Goal: Task Accomplishment & Management: Manage account settings

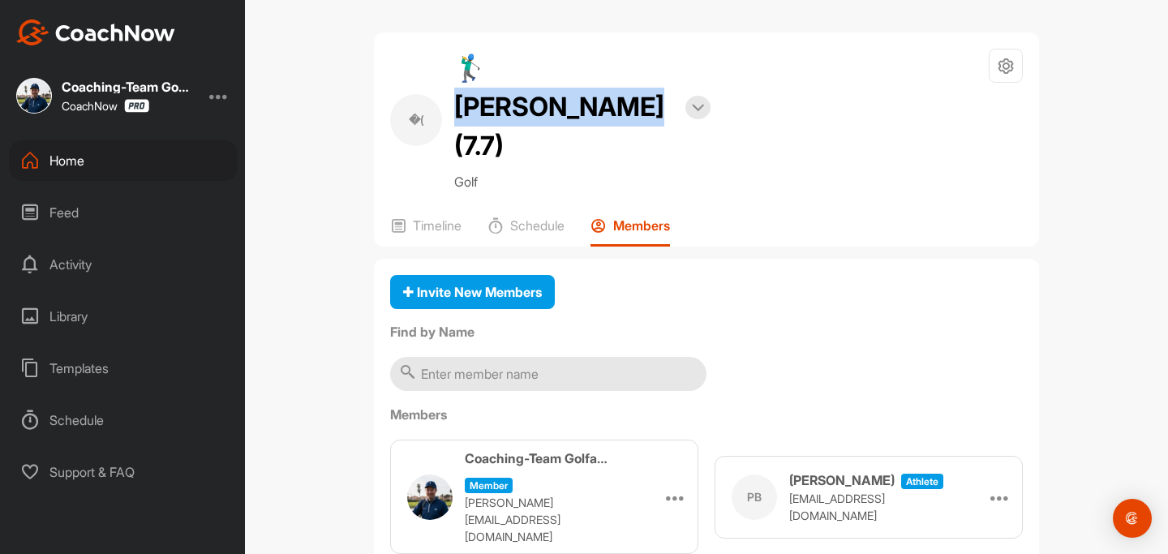
drag, startPoint x: 487, startPoint y: 67, endPoint x: 640, endPoint y: 70, distance: 153.3
click at [640, 70] on h2 "🏌‍♂ [PERSON_NAME] (7.7)" at bounding box center [563, 107] width 219 height 117
copy h2 "hilipp [PERSON_NAME]"
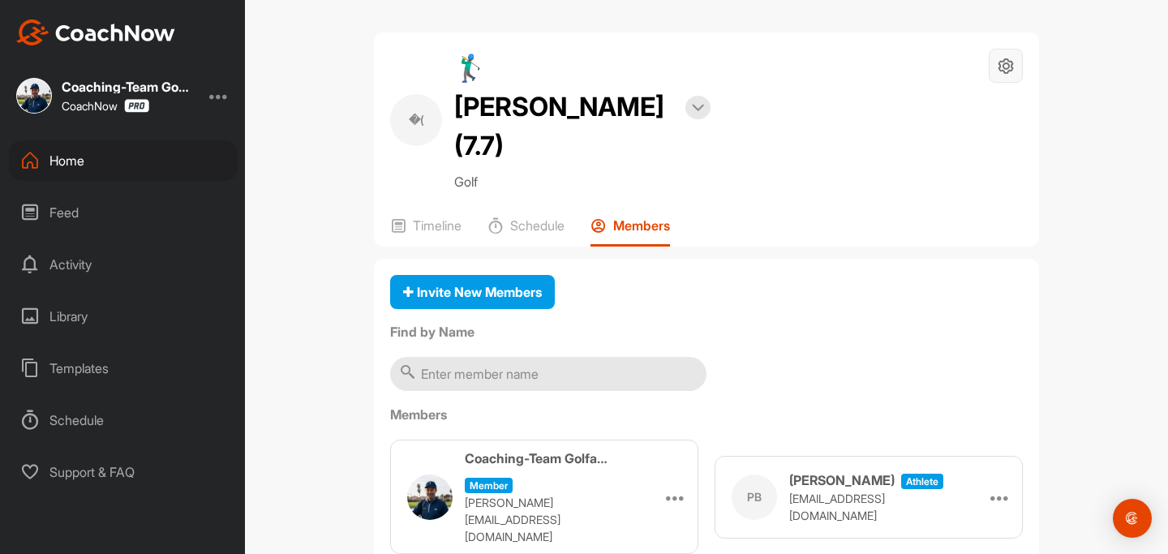
click at [1012, 67] on icon at bounding box center [1006, 66] width 19 height 19
click at [990, 102] on li "Space Settings" at bounding box center [958, 112] width 132 height 52
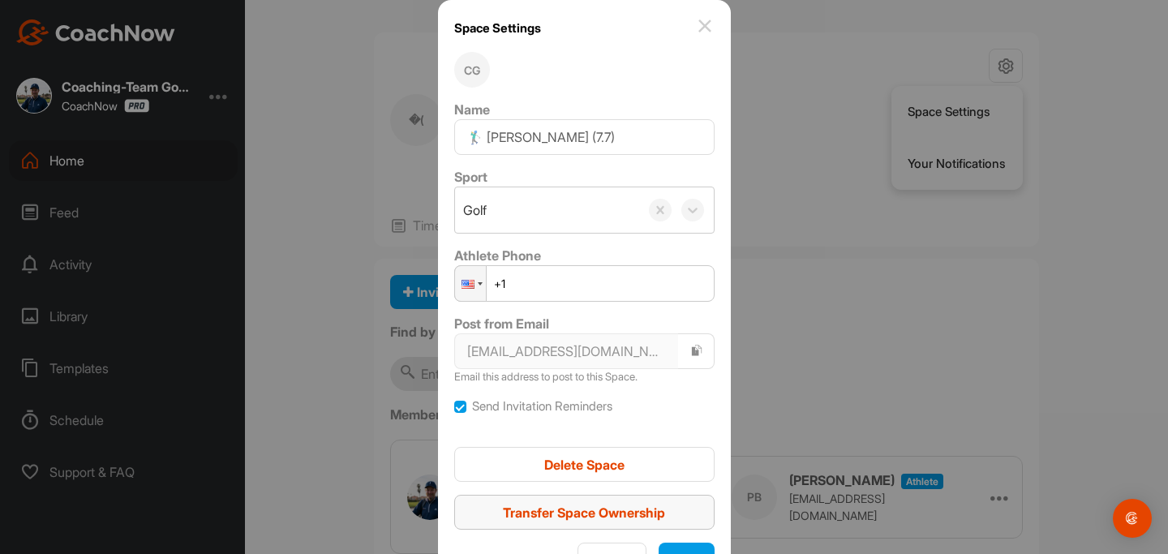
click at [597, 514] on span "Transfer Space Ownership" at bounding box center [584, 513] width 162 height 16
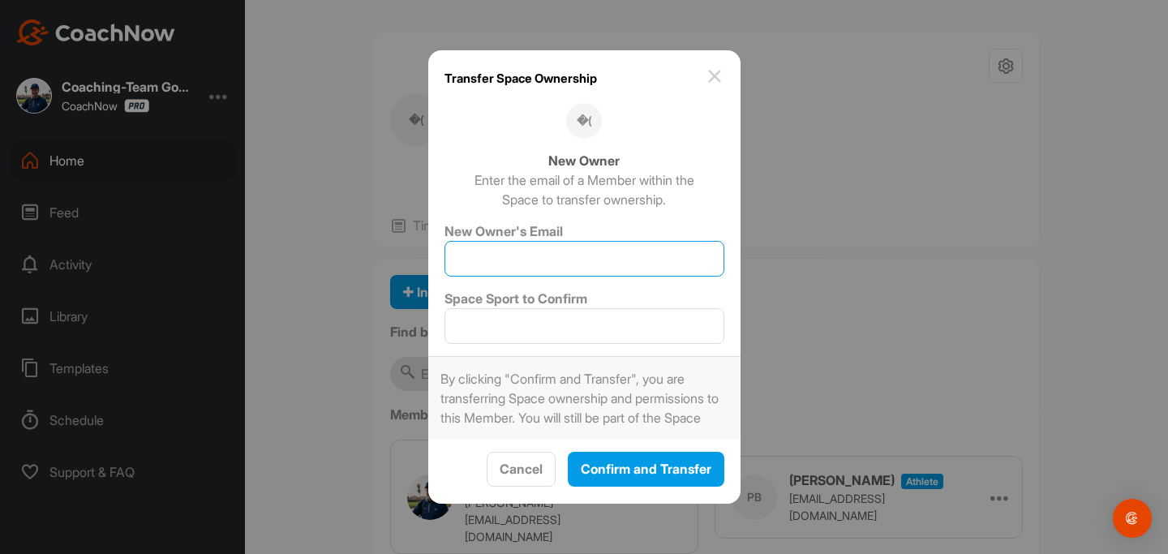
click at [574, 249] on input "New Owner's Email" at bounding box center [585, 259] width 280 height 36
type input "[EMAIL_ADDRESS][DOMAIN_NAME]"
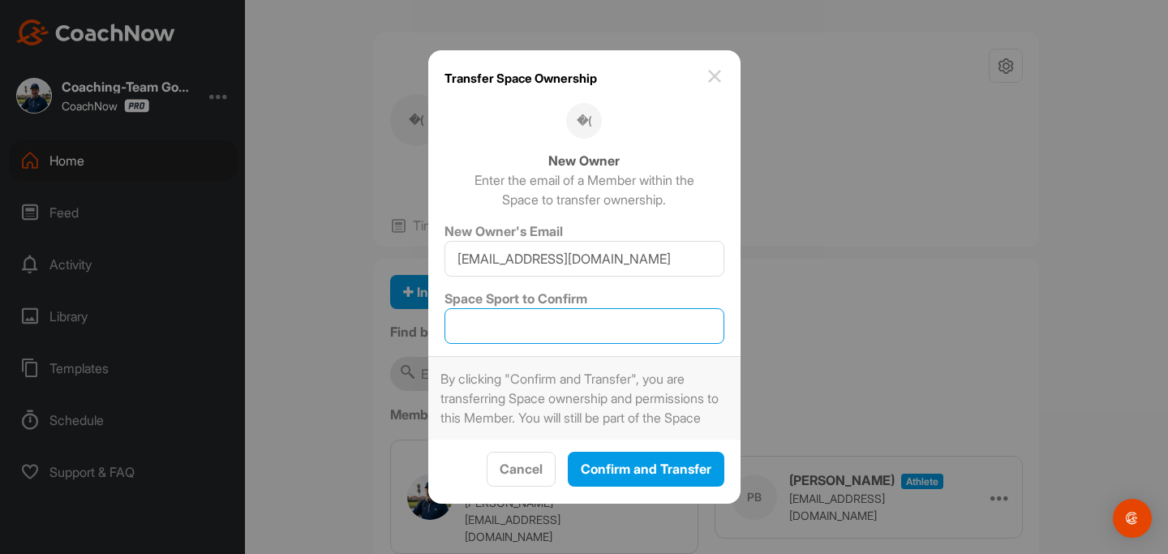
click at [581, 324] on input "Space Sport to Confirm" at bounding box center [585, 326] width 280 height 36
type input "Golf"
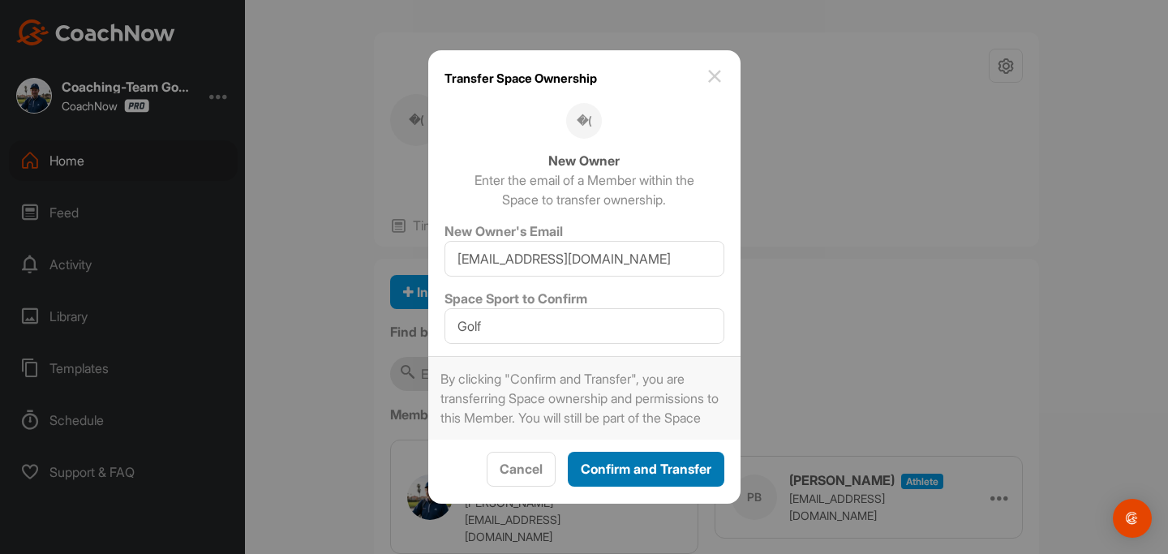
click at [669, 487] on button "Confirm and Transfer" at bounding box center [646, 469] width 157 height 35
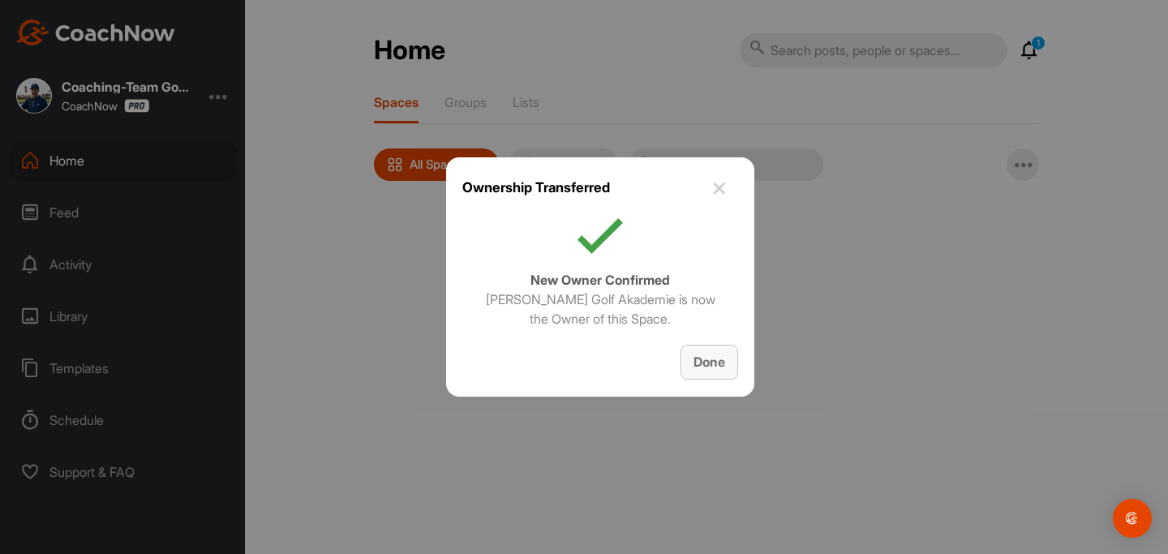
click at [695, 371] on div "Done" at bounding box center [710, 361] width 32 height 19
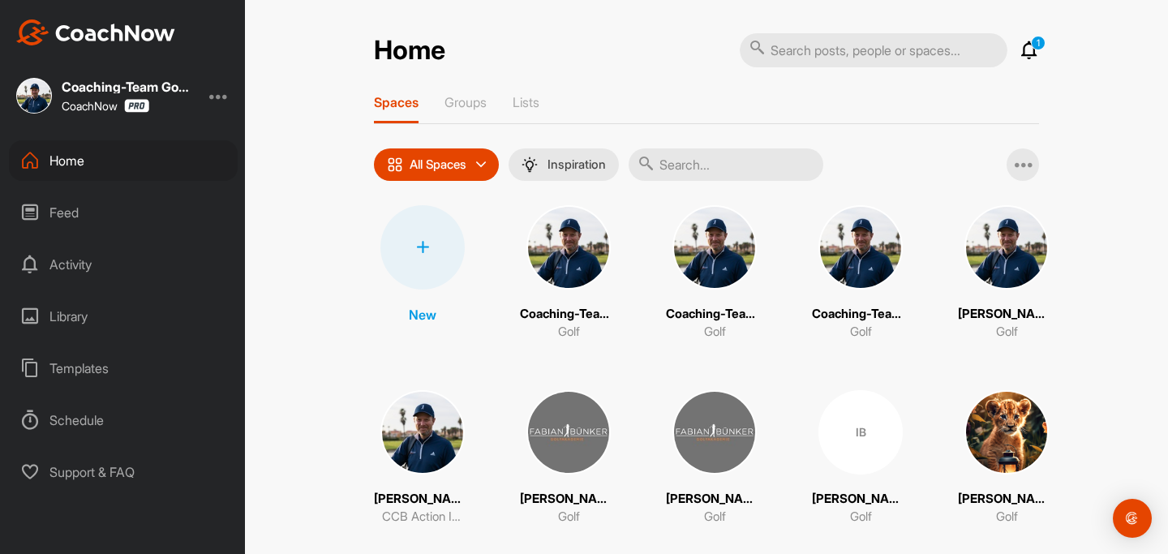
click at [686, 164] on input "text" at bounding box center [726, 164] width 195 height 32
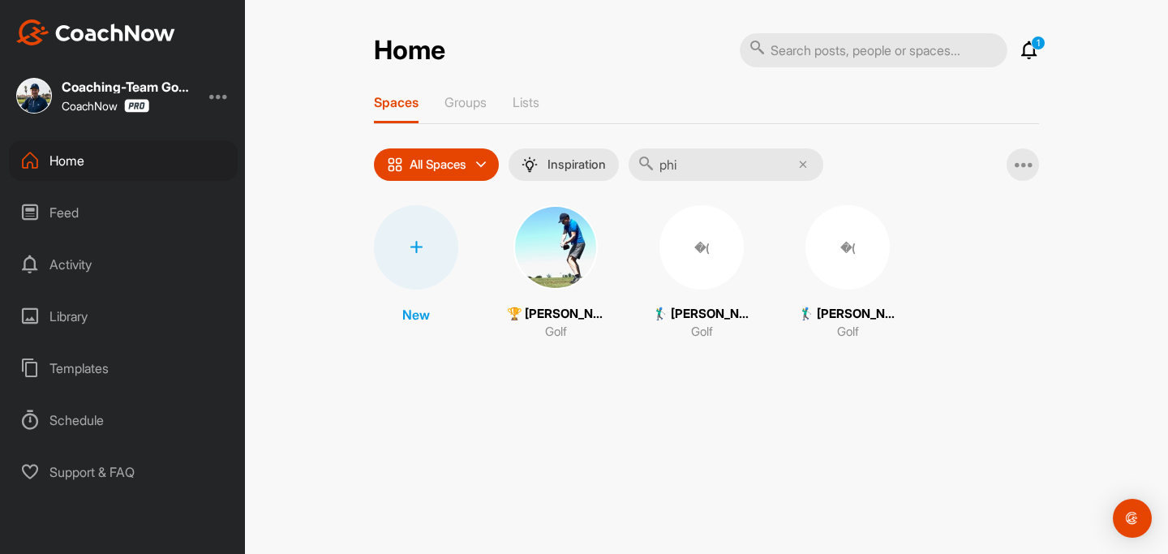
type input "phi"
click at [705, 274] on div "�(" at bounding box center [702, 247] width 84 height 84
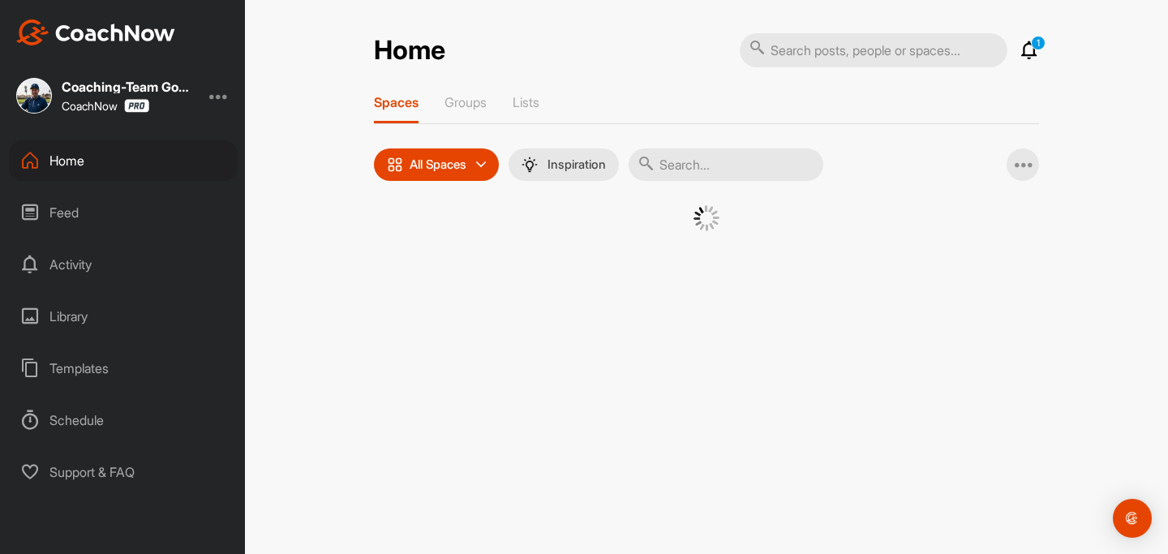
click at [681, 171] on input "text" at bounding box center [726, 164] width 195 height 32
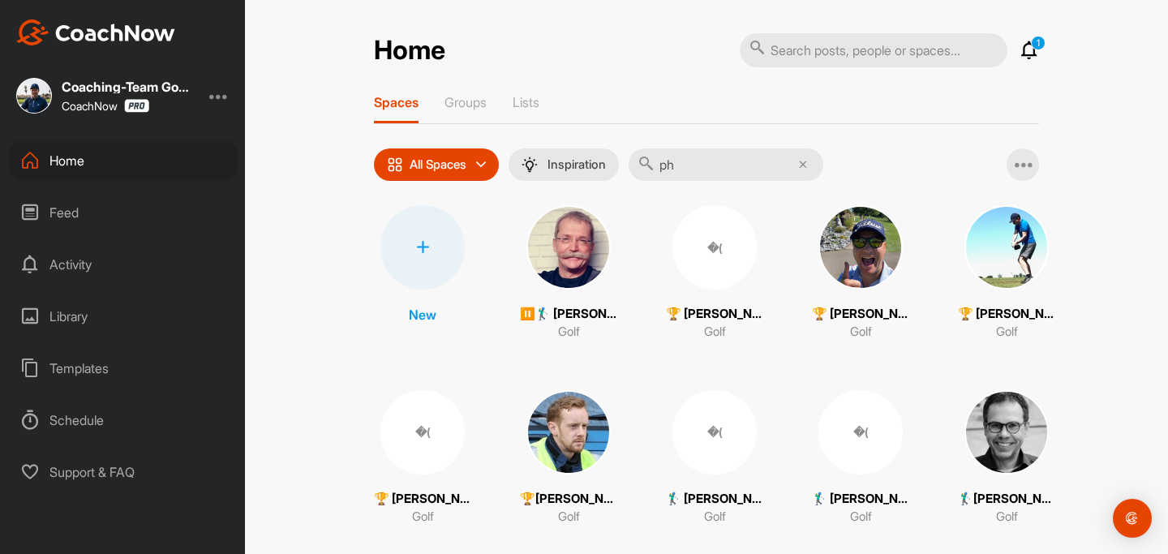
type input "[PERSON_NAME]"
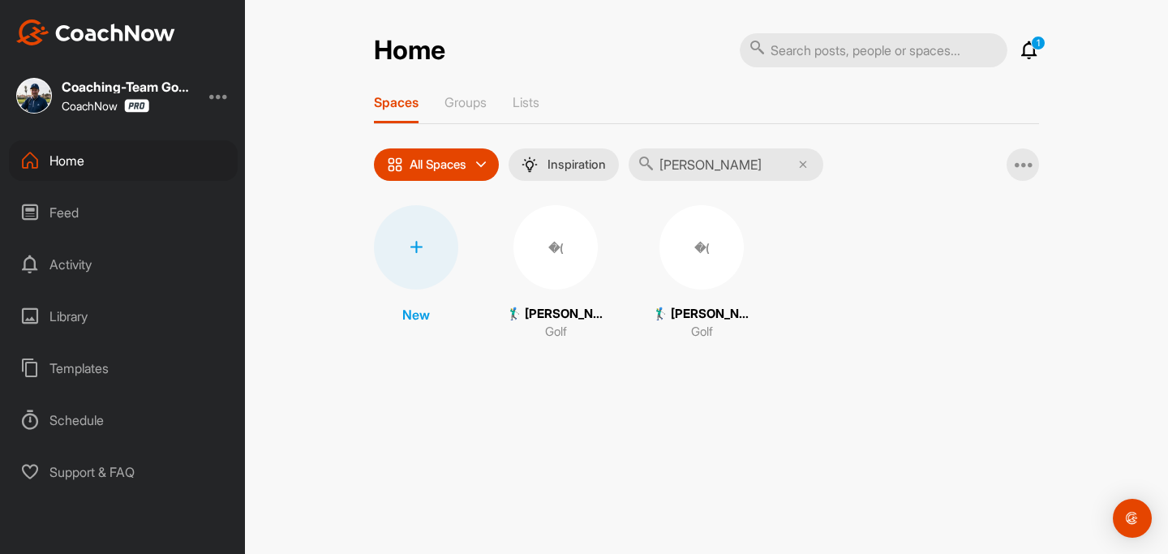
click at [713, 256] on div "�(" at bounding box center [702, 247] width 84 height 84
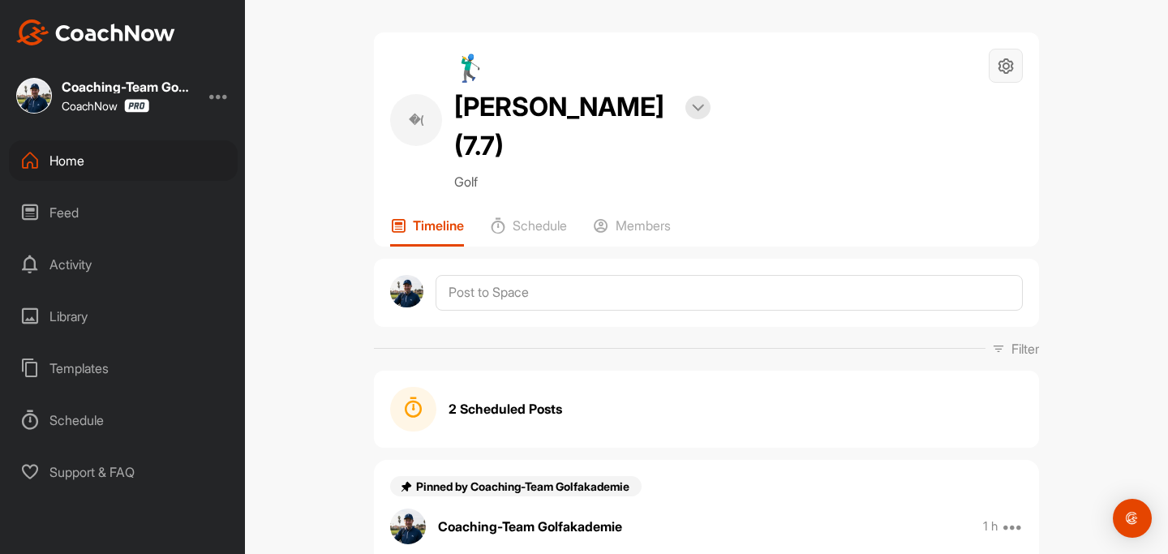
click at [1013, 71] on icon at bounding box center [1006, 66] width 19 height 19
click at [968, 215] on li "Leave Space" at bounding box center [958, 216] width 132 height 52
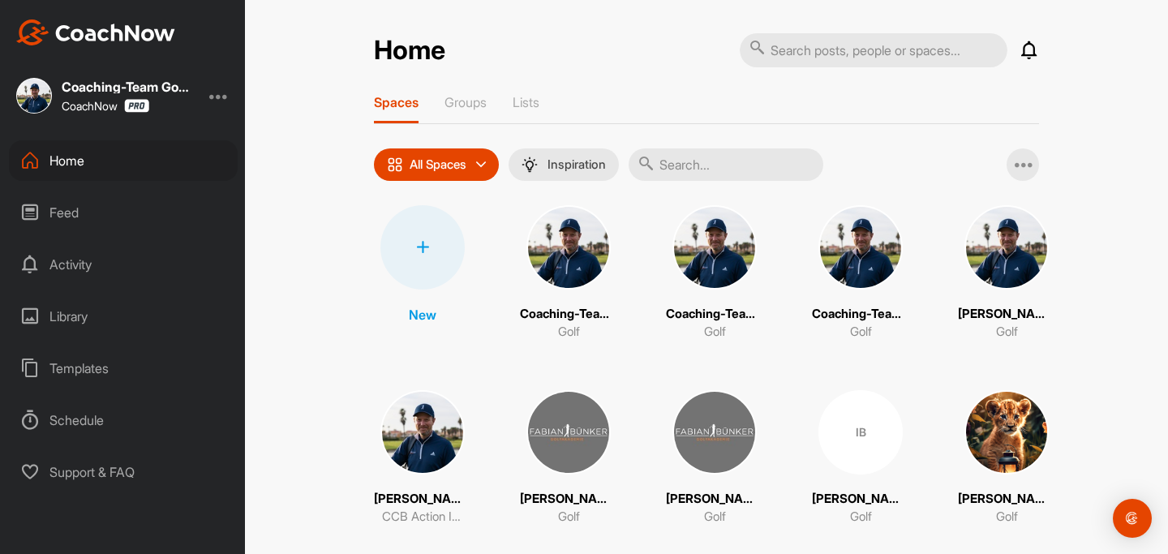
click at [737, 157] on input "text" at bounding box center [726, 164] width 195 height 32
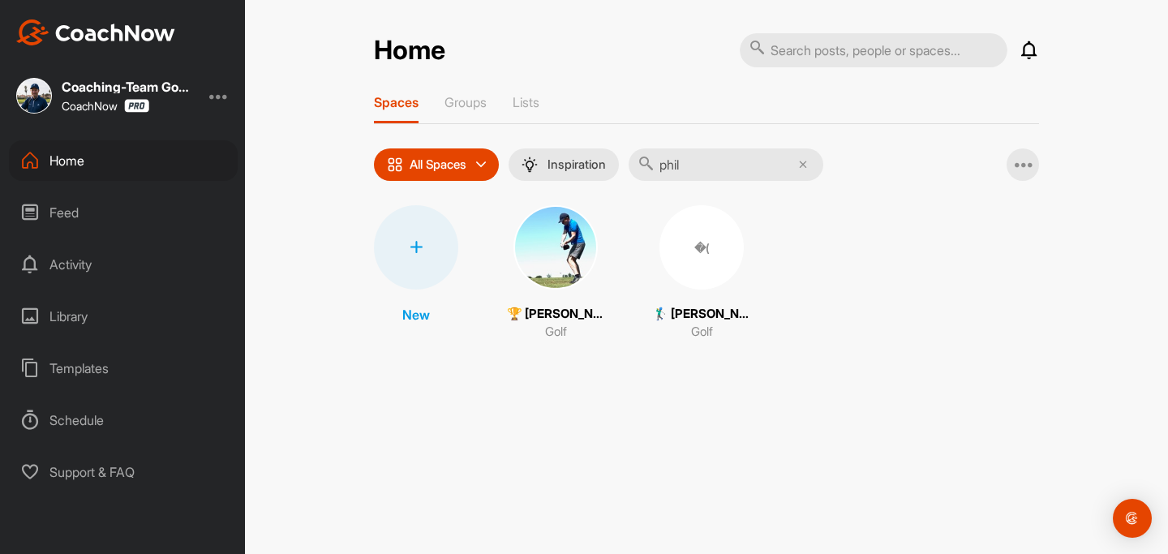
type input "phil"
click at [727, 266] on div "�(" at bounding box center [702, 247] width 84 height 84
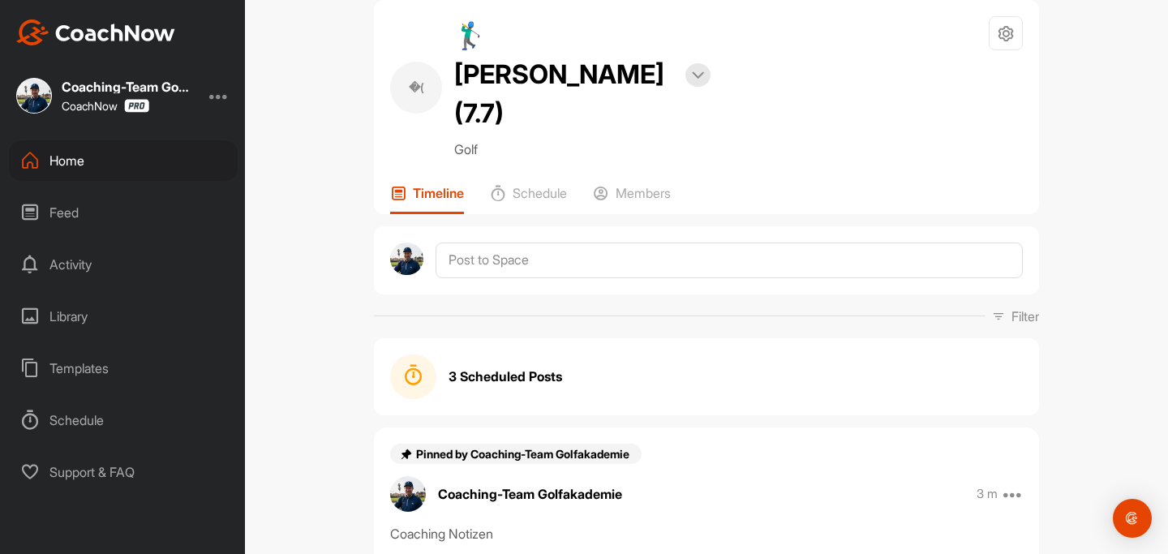
scroll to position [24, 0]
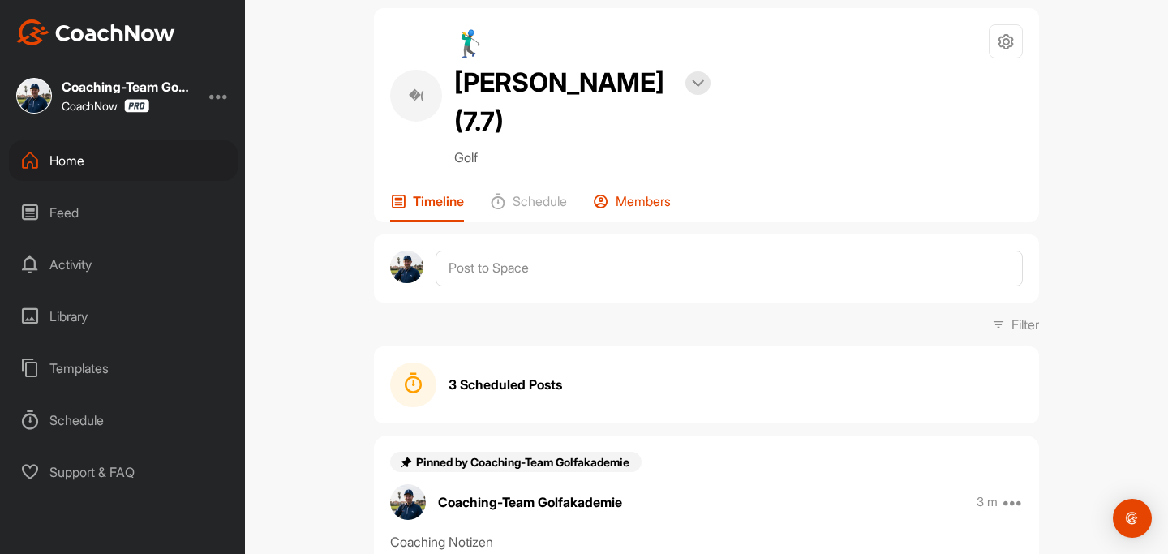
click at [655, 193] on p "Members" at bounding box center [643, 201] width 55 height 16
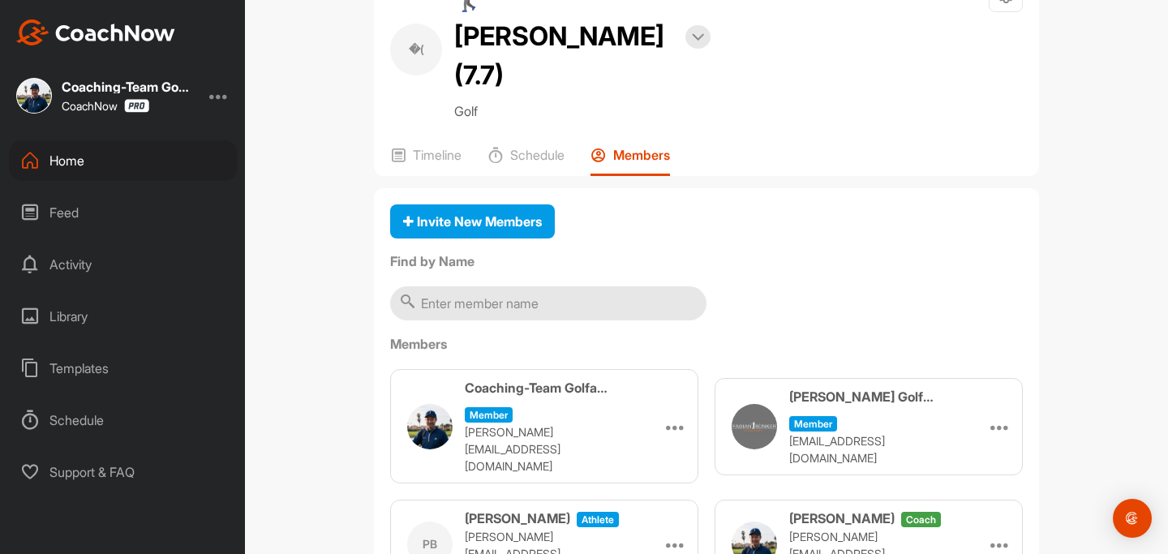
scroll to position [85, 0]
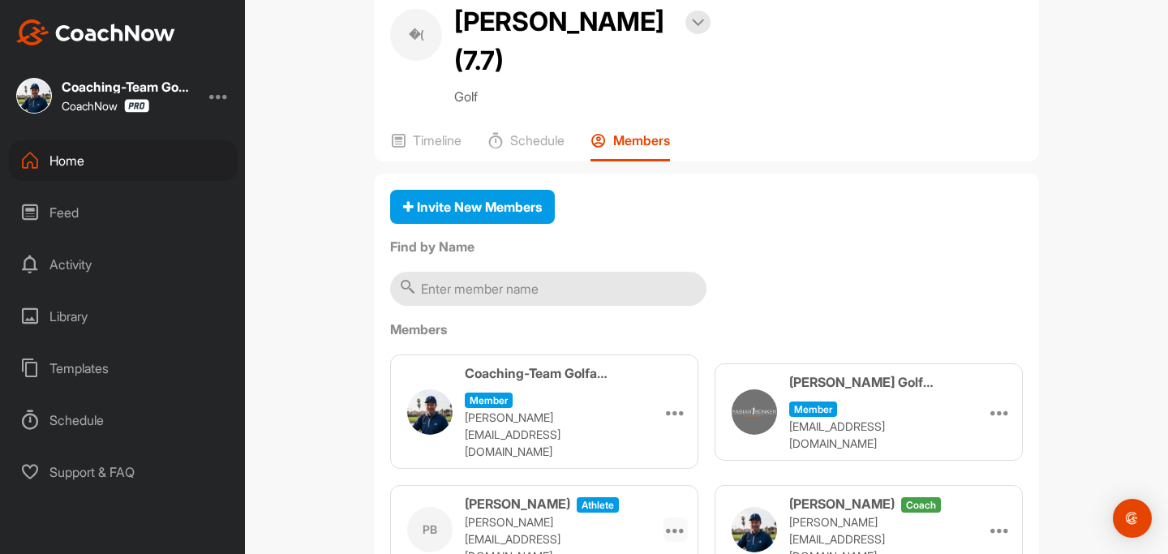
click at [676, 520] on icon at bounding box center [675, 529] width 19 height 19
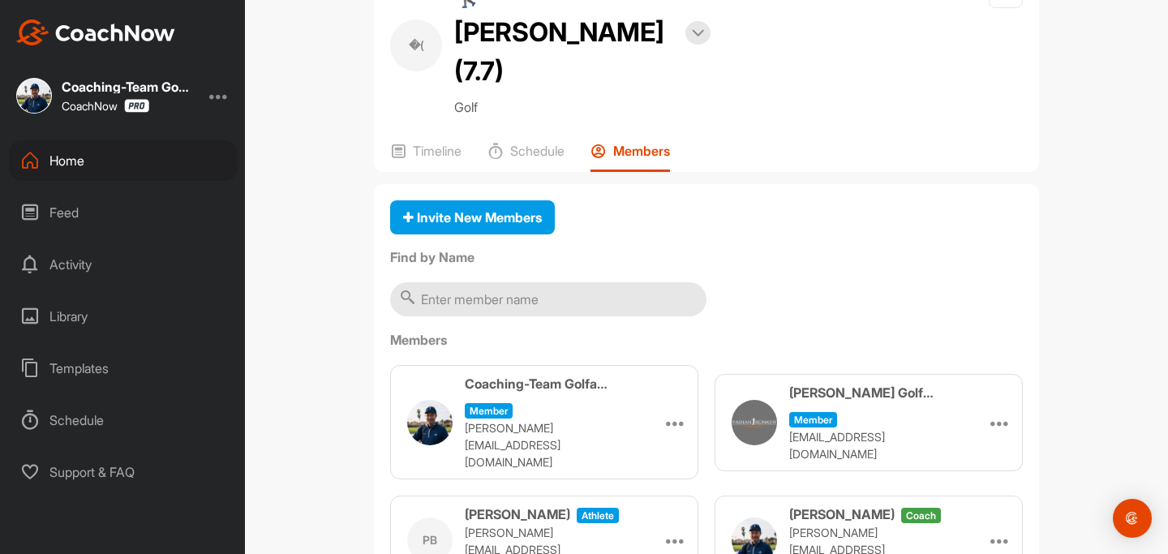
scroll to position [84, 0]
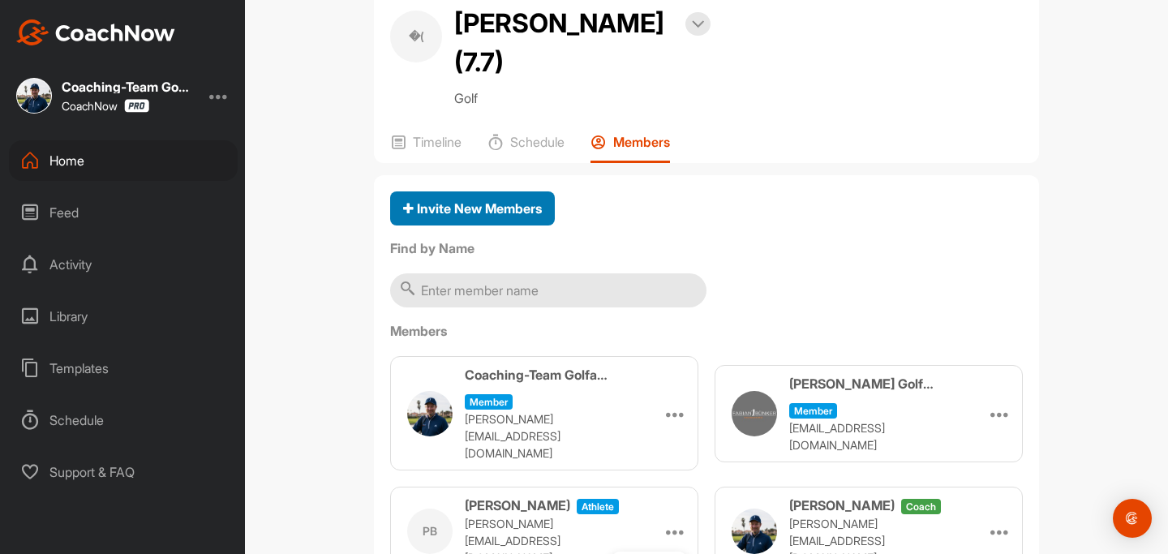
click at [542, 200] on span "Invite New Members" at bounding box center [472, 208] width 139 height 16
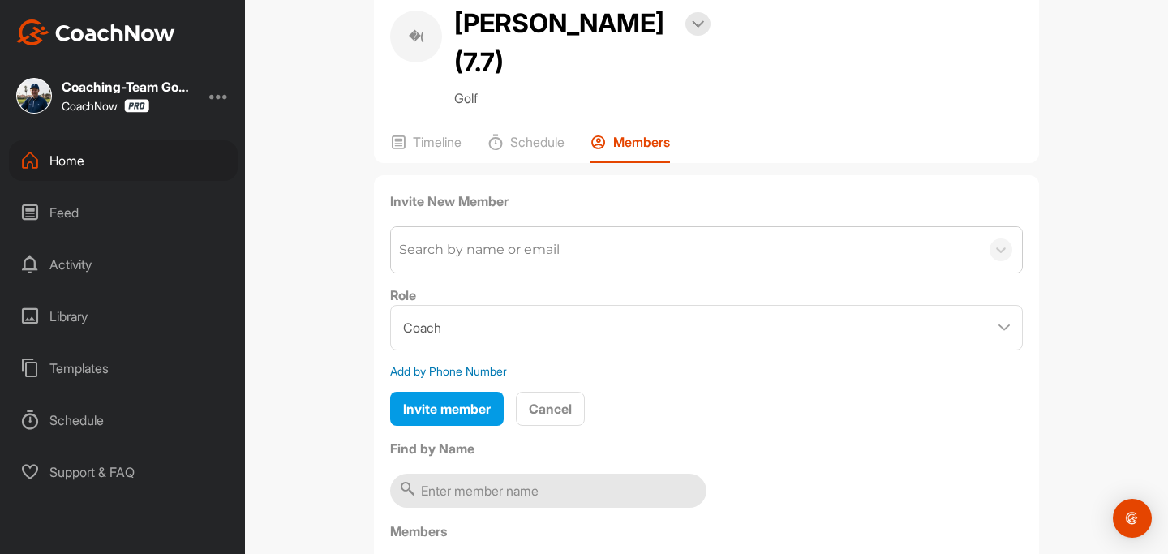
click at [548, 240] on div "Search by name or email" at bounding box center [479, 249] width 161 height 19
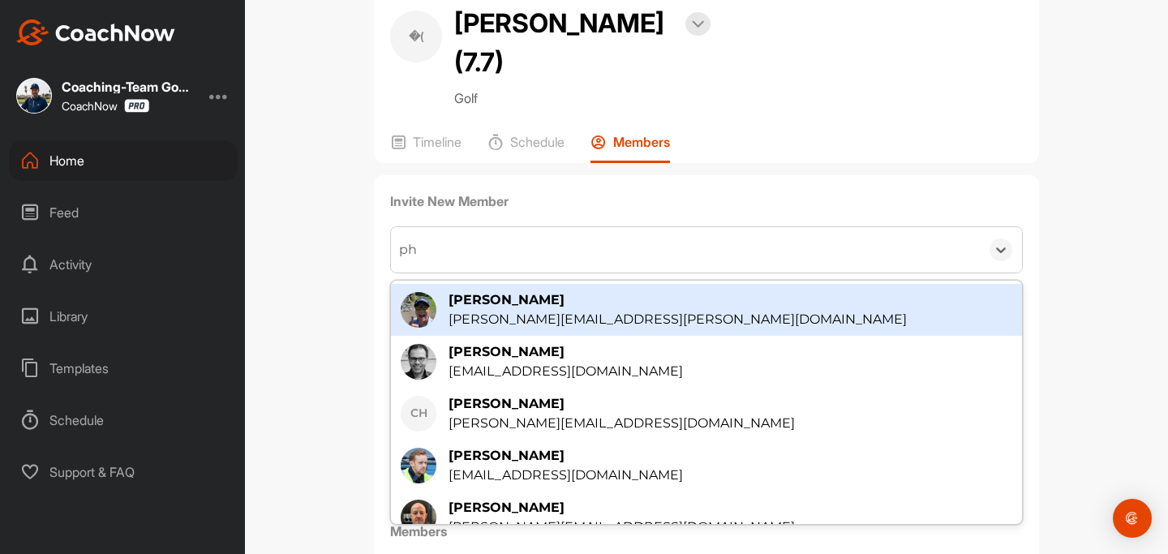
type input "phi"
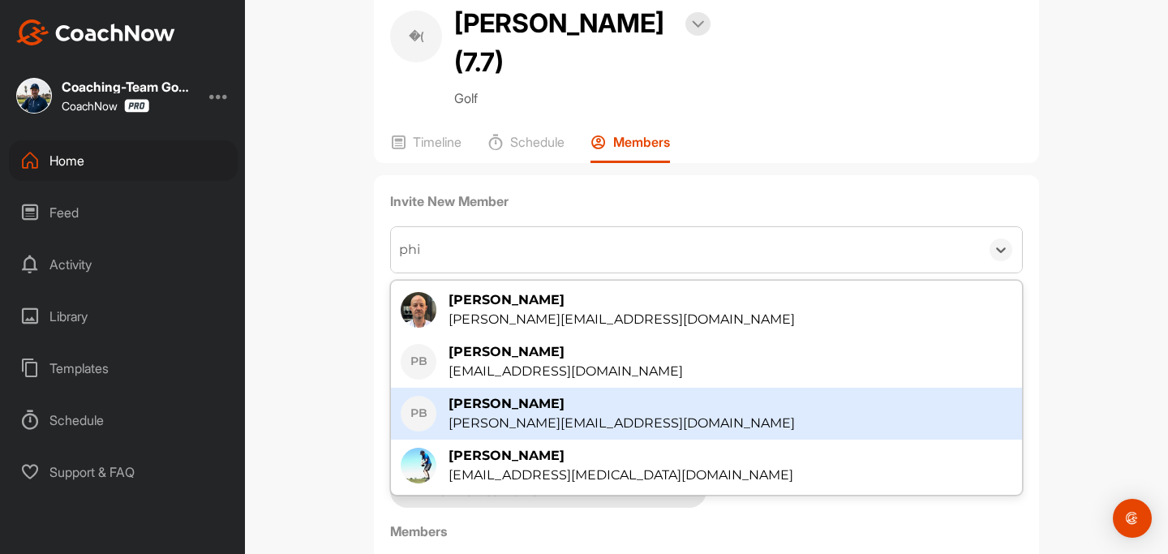
click at [548, 398] on div "[PERSON_NAME] Bergt [EMAIL_ADDRESS][PERSON_NAME][DOMAIN_NAME]" at bounding box center [706, 414] width 631 height 52
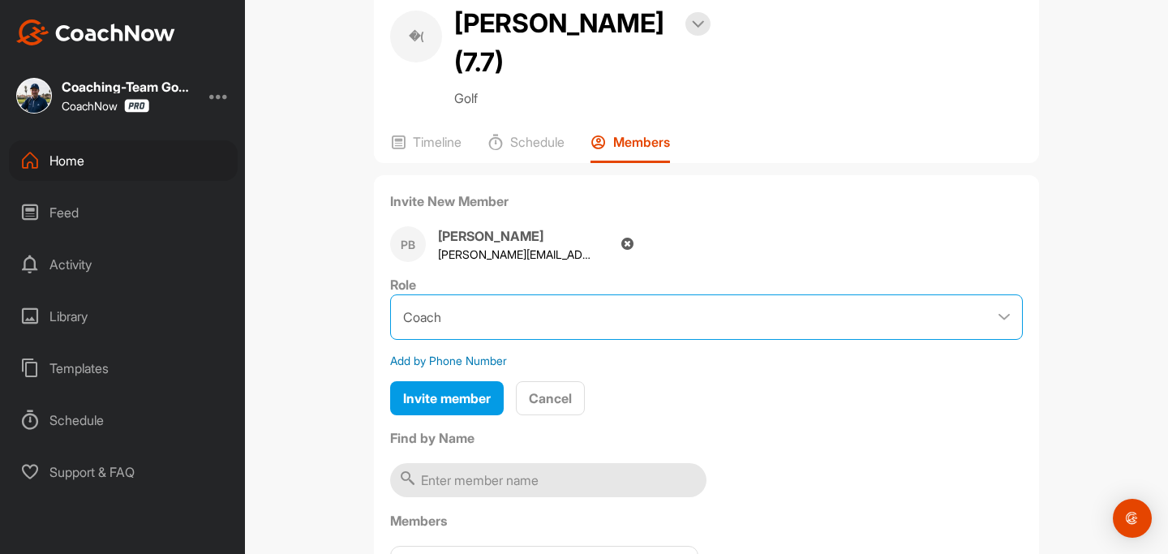
click at [917, 294] on select "Coach Member" at bounding box center [706, 316] width 633 height 45
select select "contributor"
click at [390, 294] on select "Coach Member" at bounding box center [706, 316] width 633 height 45
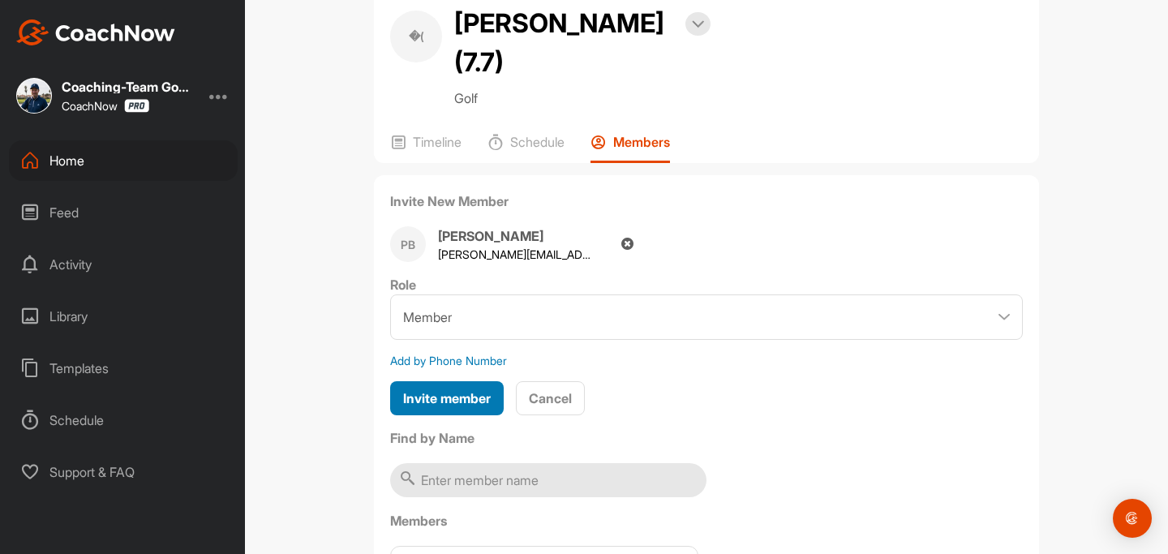
click at [481, 390] on span "Invite member" at bounding box center [447, 398] width 88 height 16
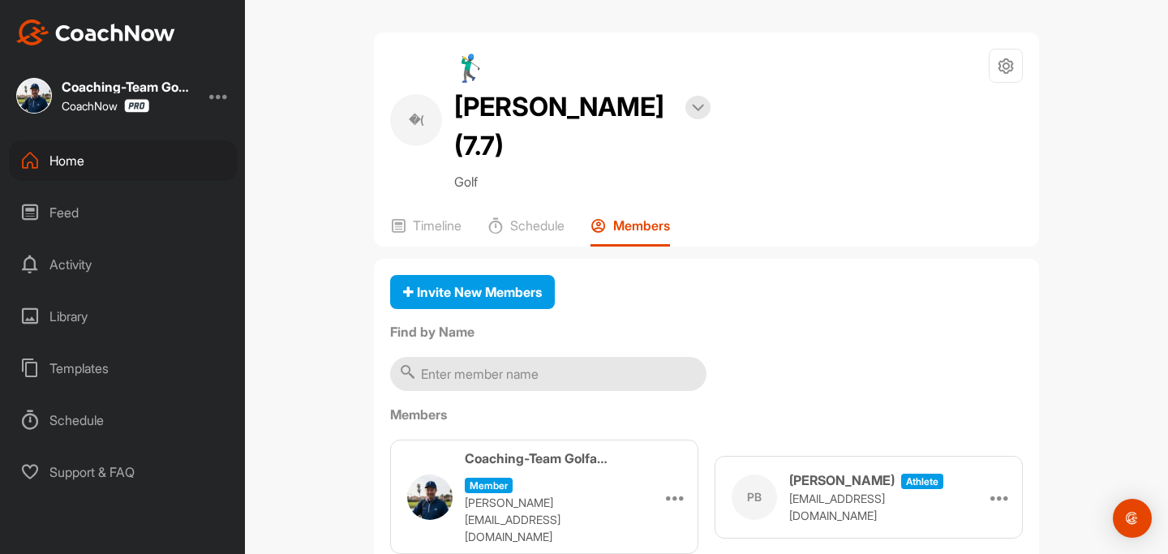
click at [71, 162] on div "Home" at bounding box center [123, 160] width 229 height 41
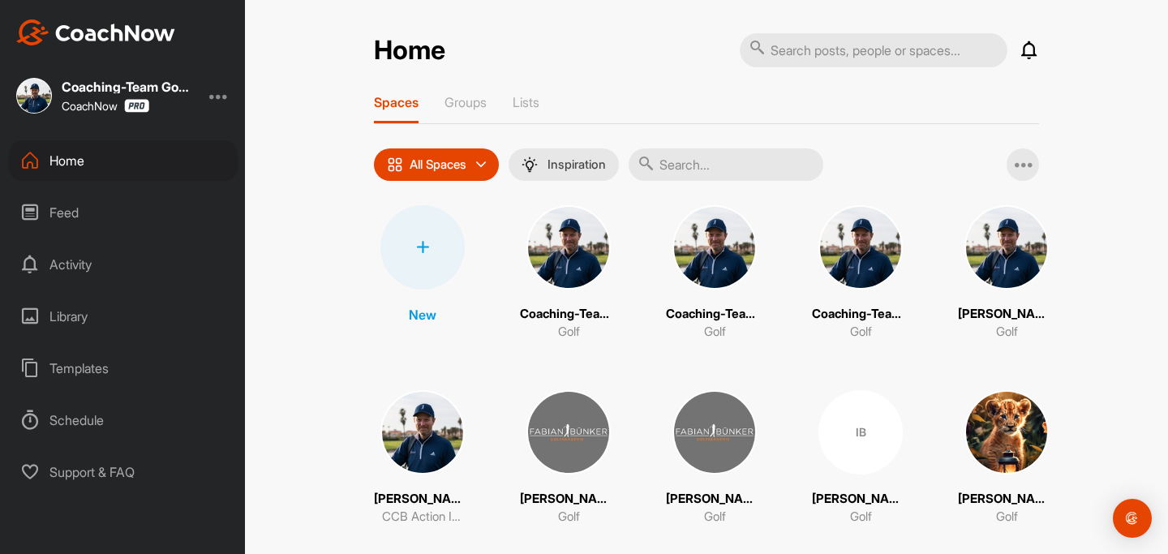
click at [455, 247] on div at bounding box center [422, 247] width 84 height 84
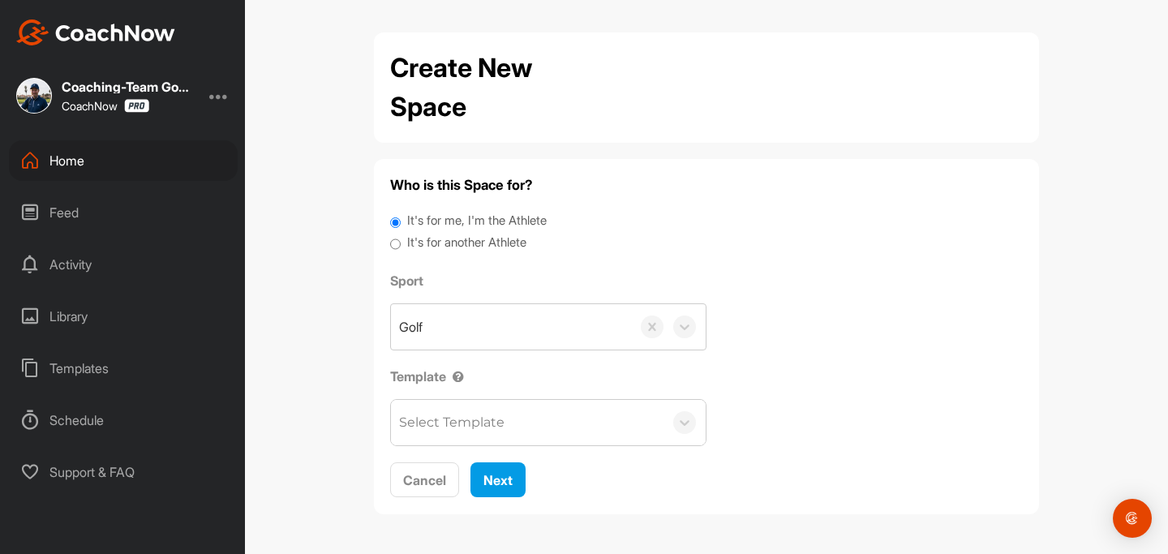
click at [459, 238] on label "It's for another Athlete" at bounding box center [466, 243] width 119 height 19
click at [401, 238] on input "It's for another Athlete" at bounding box center [395, 245] width 11 height 22
radio input "true"
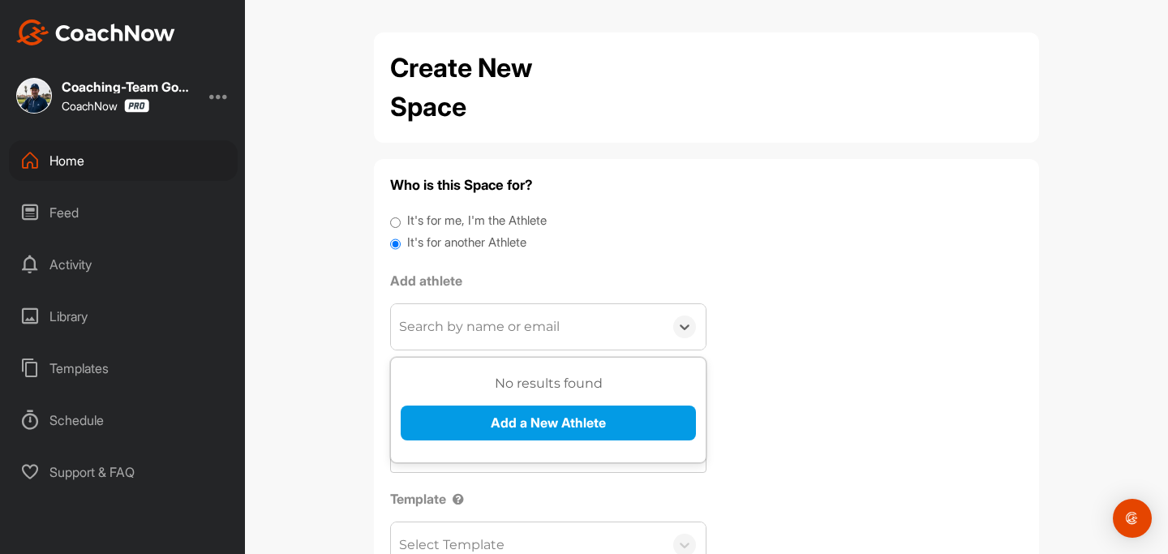
click at [456, 329] on div "Search by name or email" at bounding box center [479, 326] width 161 height 19
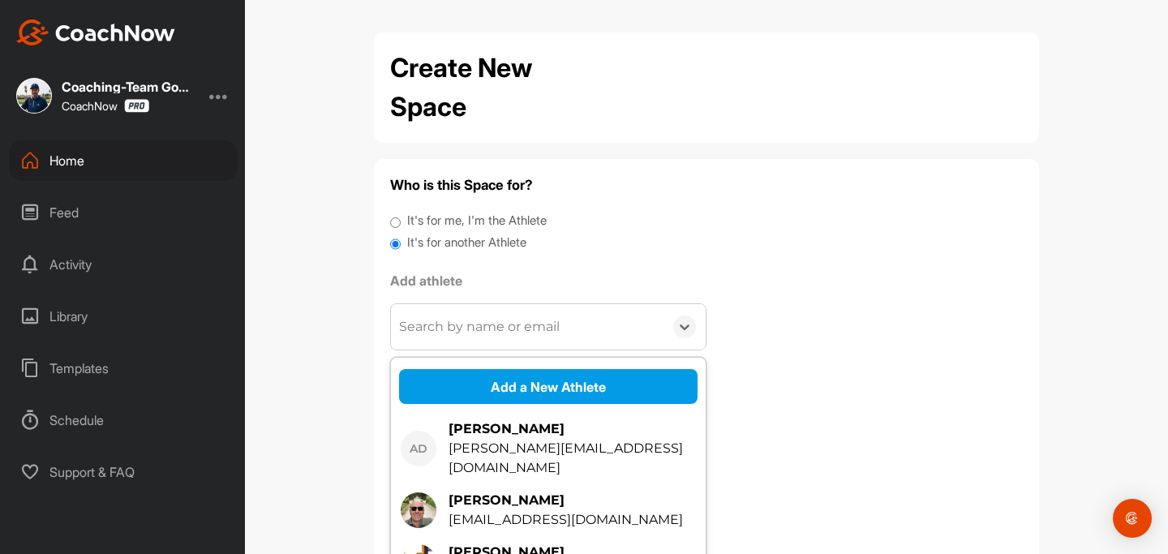
click at [456, 329] on div "Search by name or email" at bounding box center [479, 326] width 161 height 19
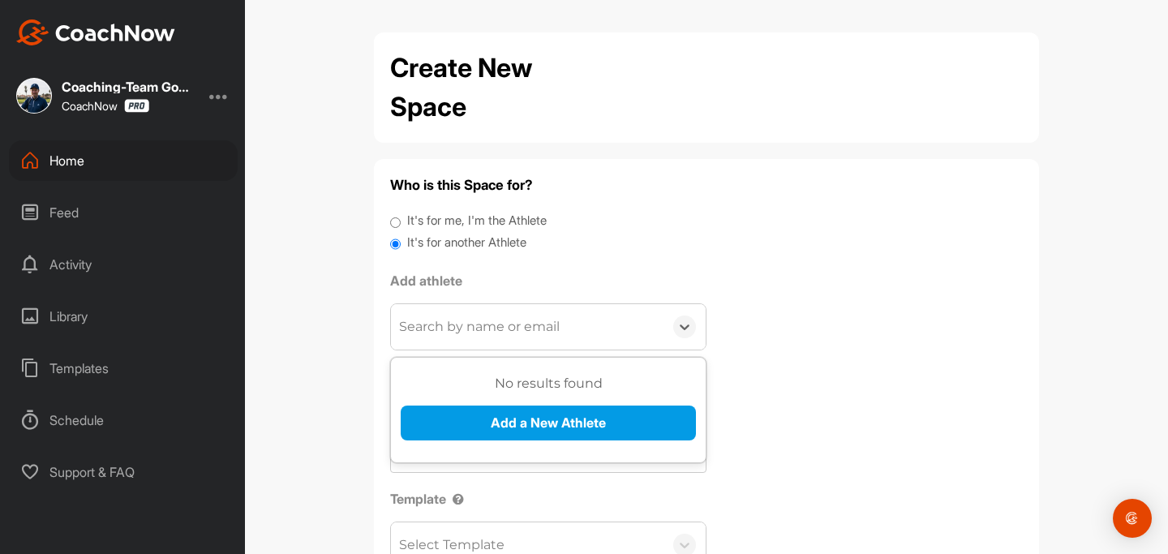
click at [466, 315] on div "Search by name or email" at bounding box center [527, 326] width 273 height 45
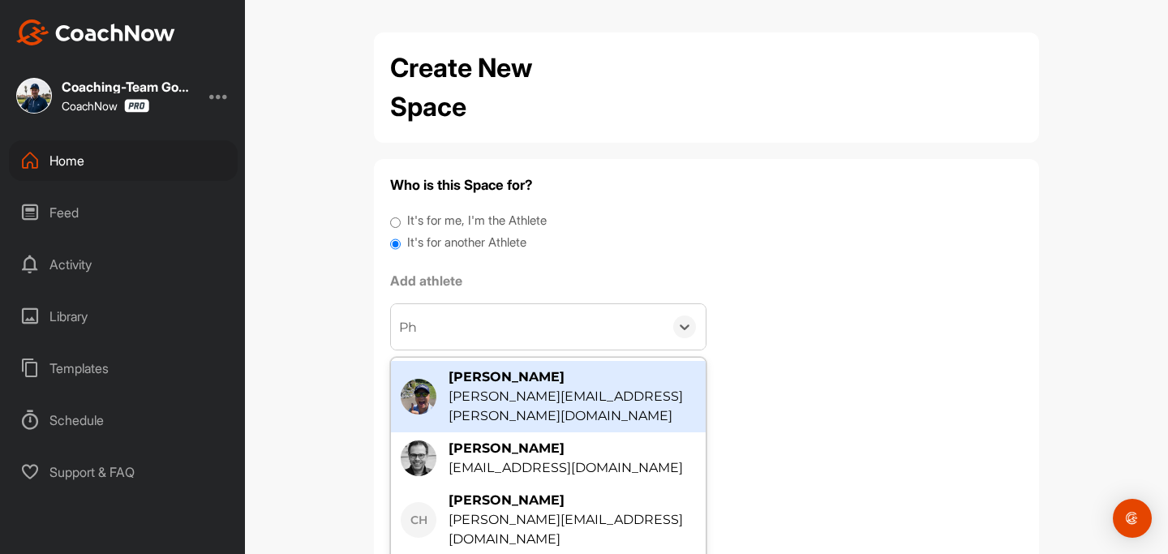
type input "Phi"
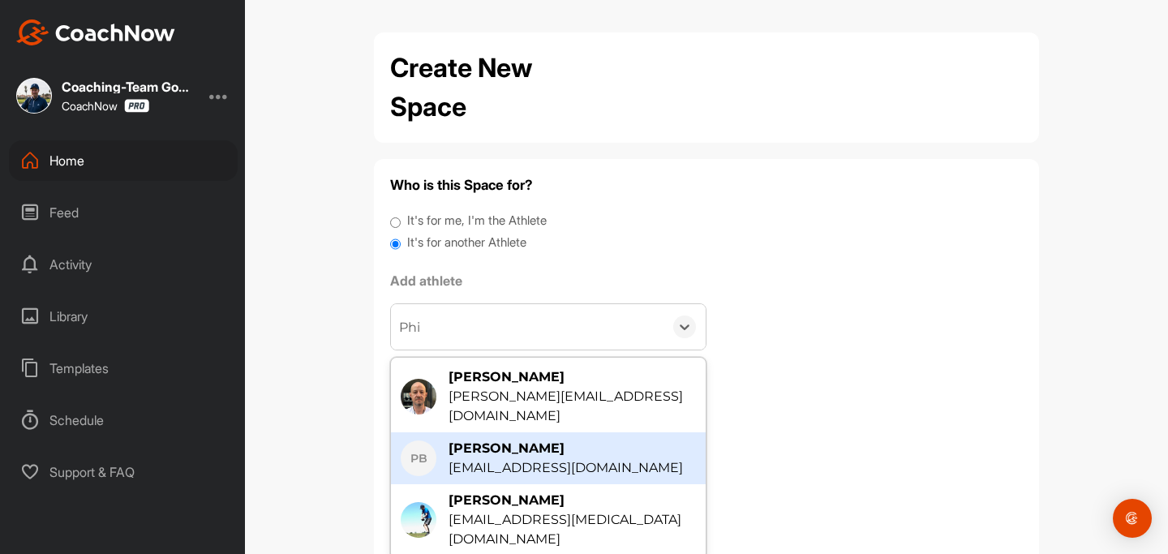
click at [526, 458] on div "[EMAIL_ADDRESS][DOMAIN_NAME]" at bounding box center [566, 467] width 234 height 19
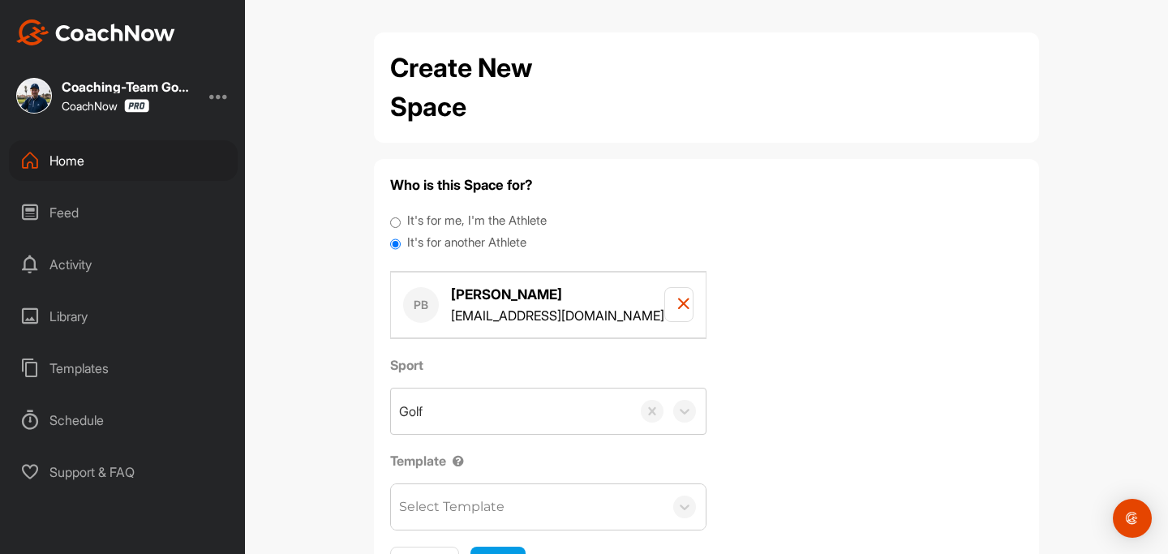
click at [492, 504] on div "Select Template" at bounding box center [451, 506] width 105 height 19
type input "onb"
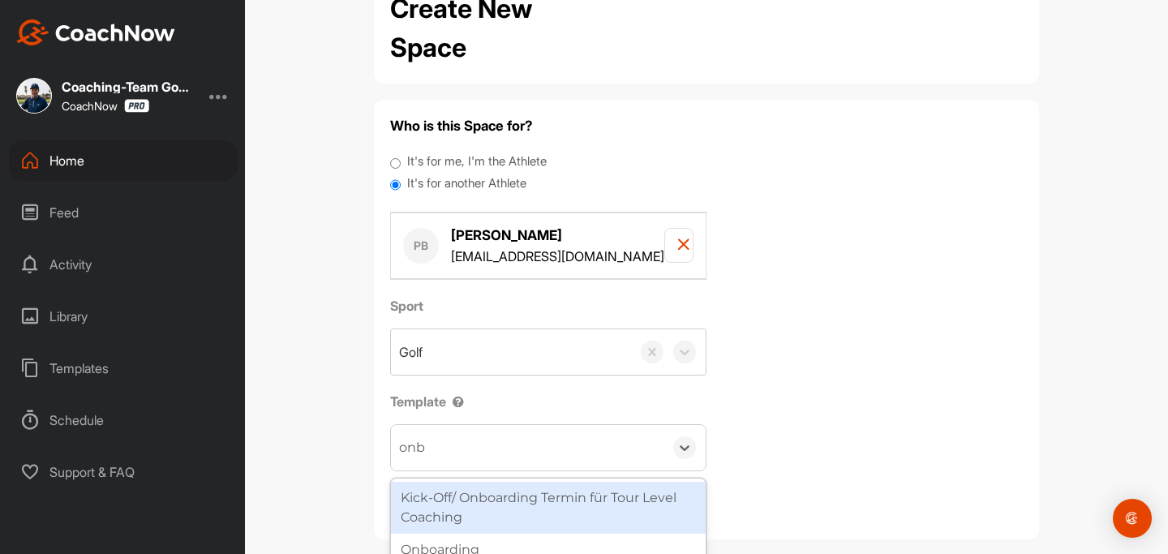
scroll to position [81, 0]
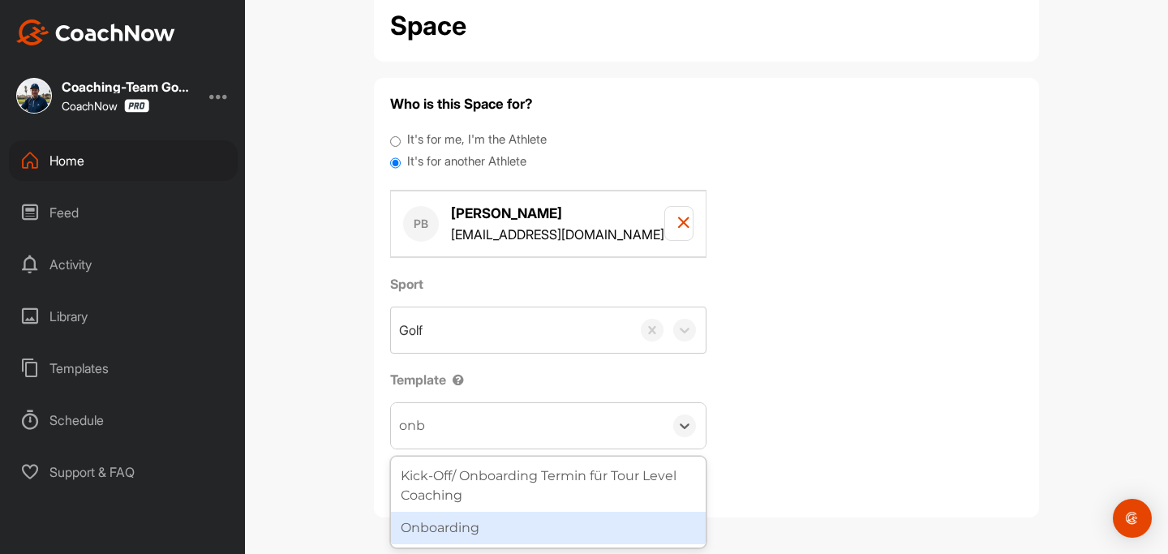
click at [516, 522] on div "Onboarding" at bounding box center [548, 528] width 315 height 32
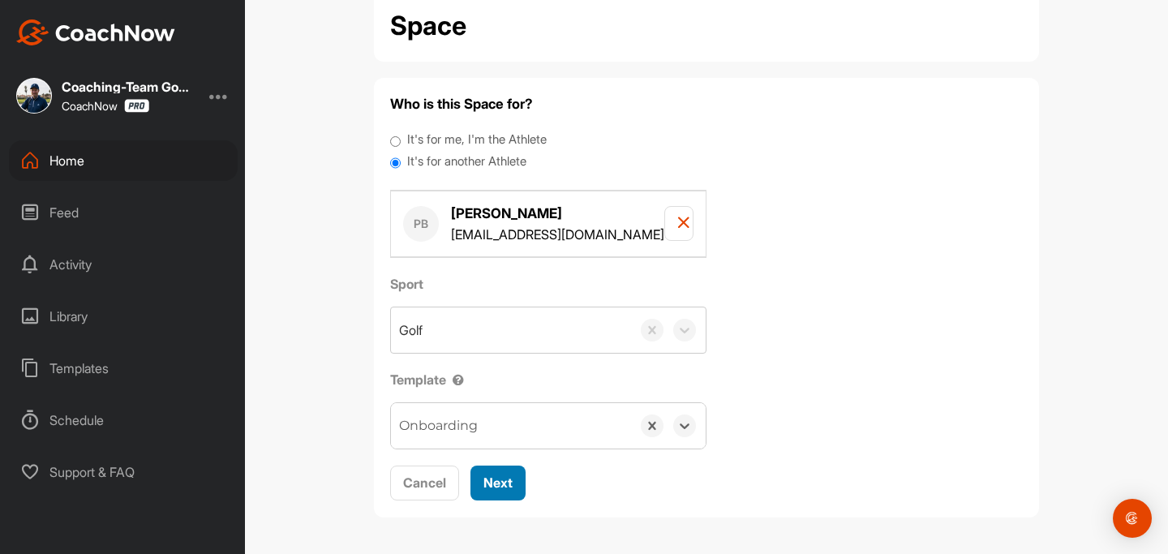
click at [509, 485] on span "Next" at bounding box center [497, 483] width 29 height 16
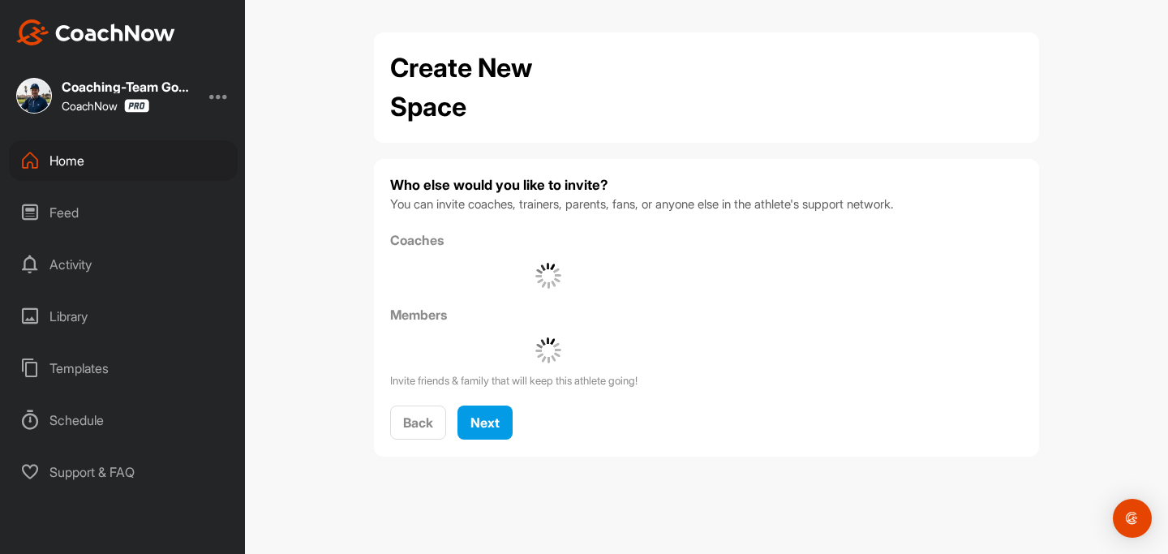
scroll to position [0, 0]
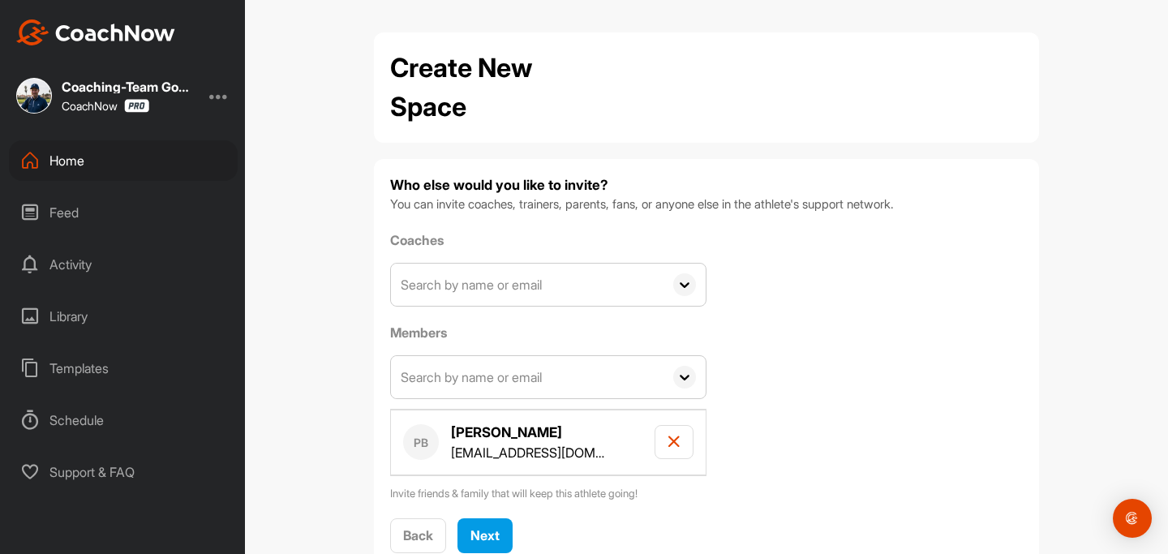
click at [556, 294] on input "text" at bounding box center [527, 285] width 273 height 42
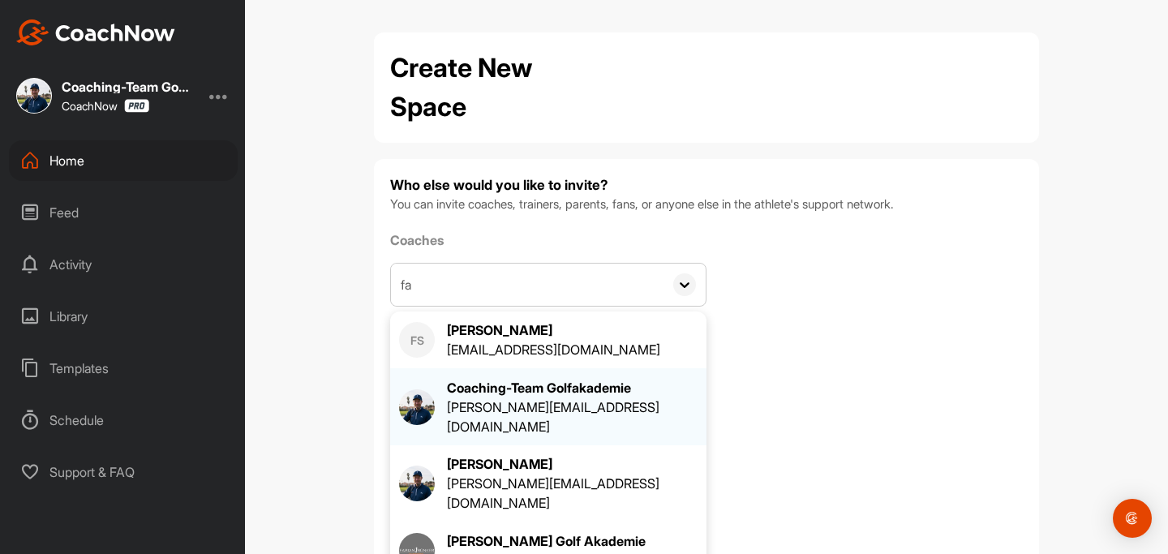
type input "fa"
click at [498, 406] on div "[PERSON_NAME][EMAIL_ADDRESS][DOMAIN_NAME]" at bounding box center [572, 417] width 251 height 39
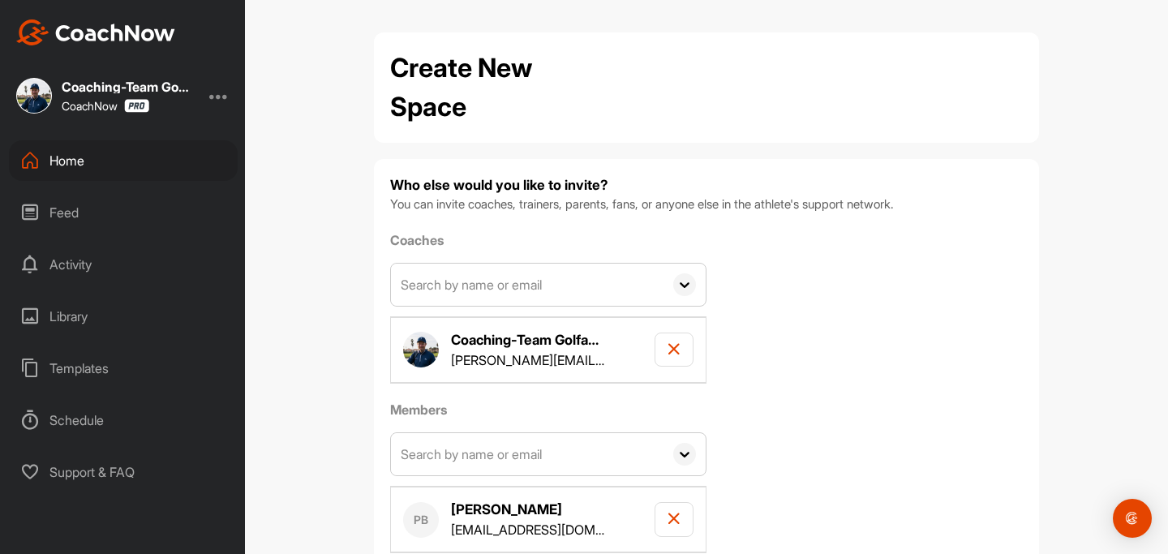
click at [479, 453] on input "text" at bounding box center [527, 454] width 273 height 42
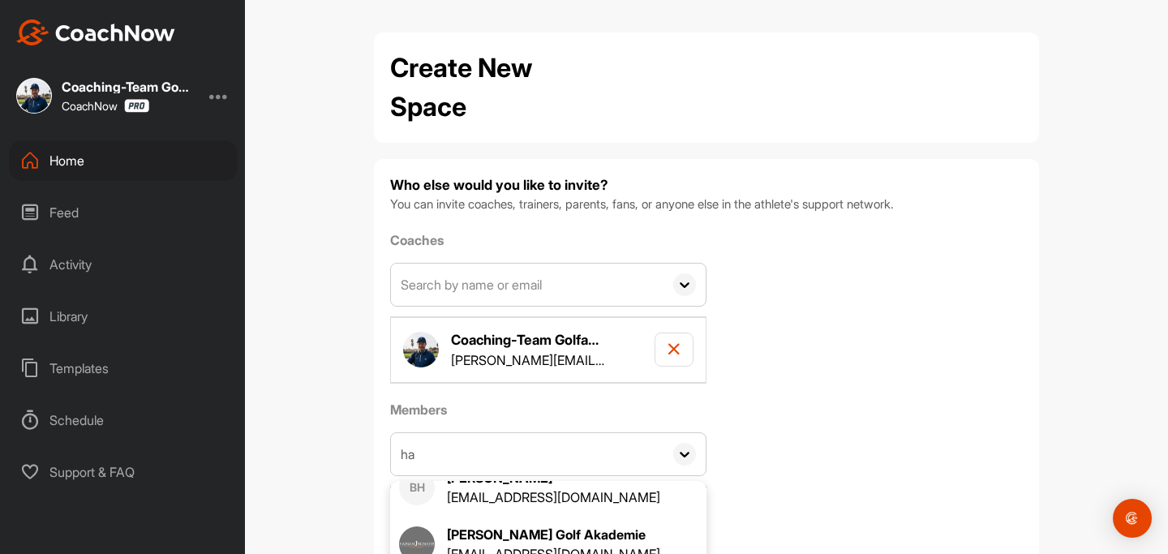
scroll to position [214, 0]
type input "ha"
click at [522, 544] on div "[EMAIL_ADDRESS][DOMAIN_NAME]" at bounding box center [553, 553] width 213 height 19
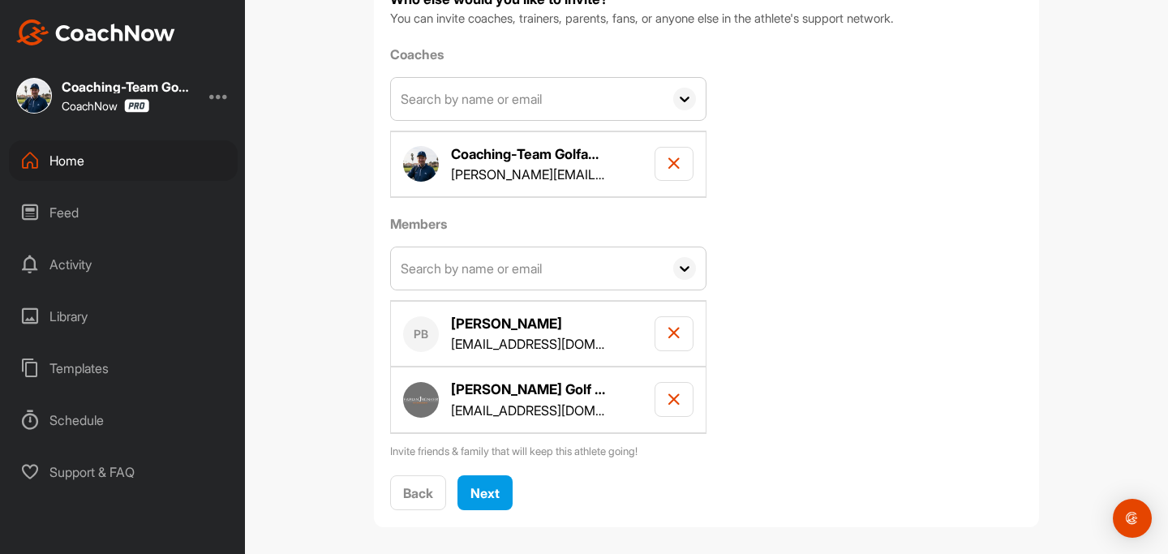
scroll to position [196, 0]
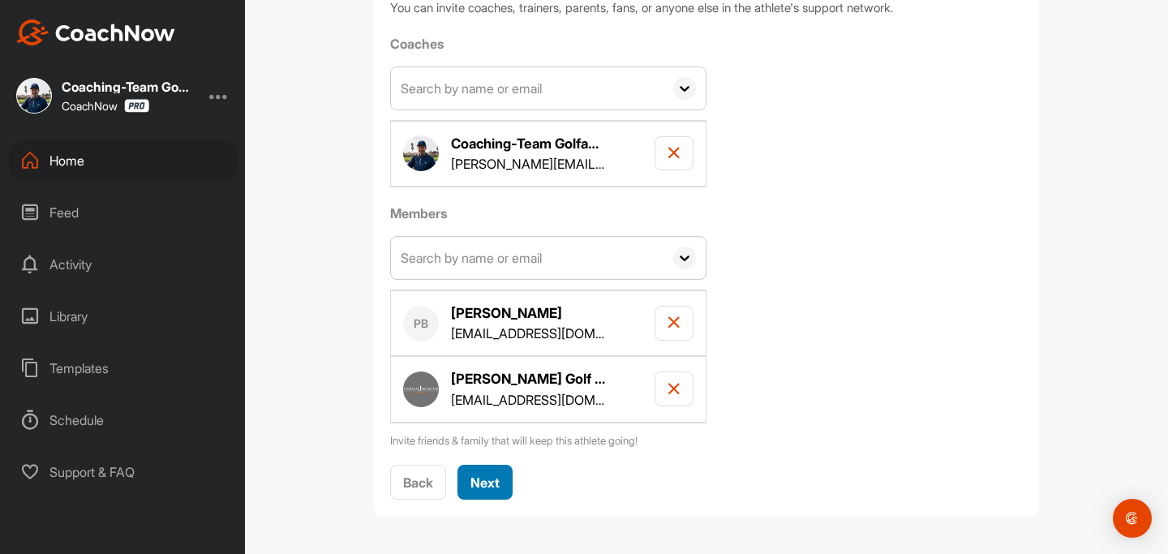
click at [480, 482] on span "Next" at bounding box center [485, 483] width 29 height 16
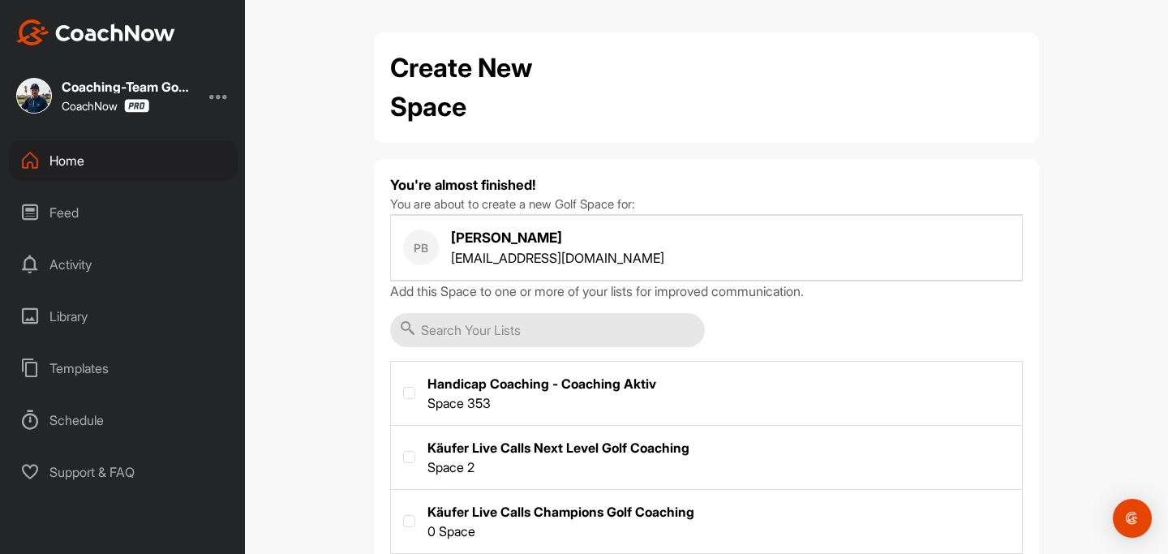
click at [71, 172] on div "Home" at bounding box center [123, 160] width 229 height 41
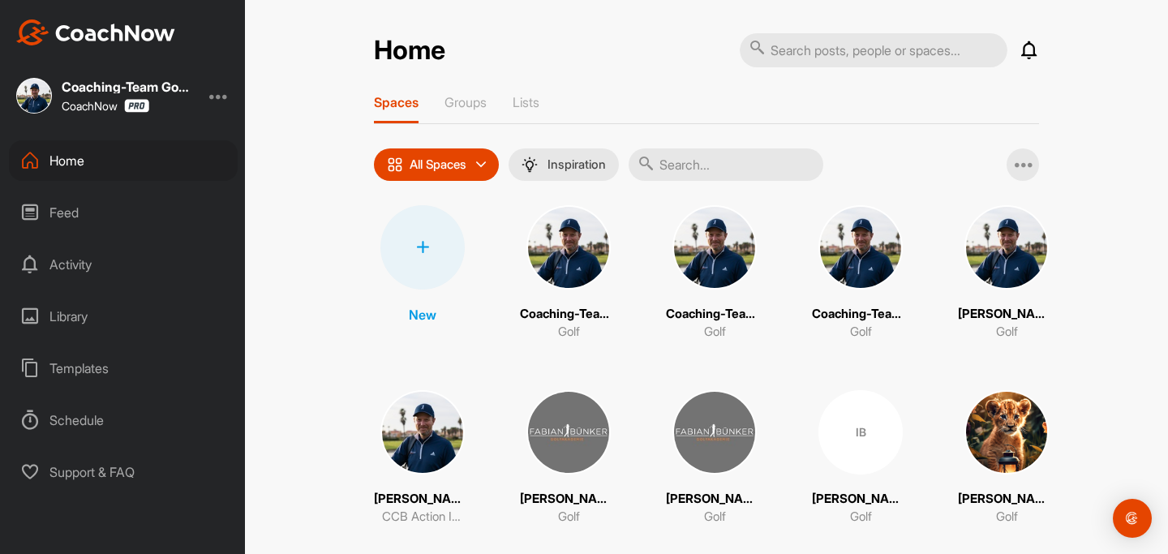
click at [436, 269] on div at bounding box center [422, 247] width 84 height 84
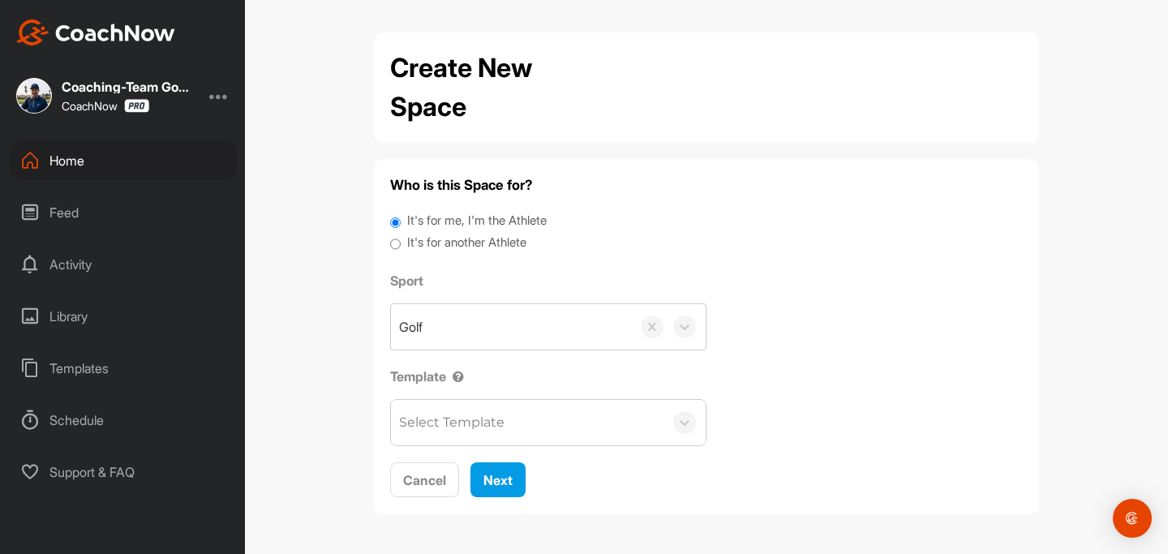
click at [411, 241] on label "It's for another Athlete" at bounding box center [466, 243] width 119 height 19
click at [401, 241] on input "It's for another Athlete" at bounding box center [395, 245] width 11 height 22
radio input "true"
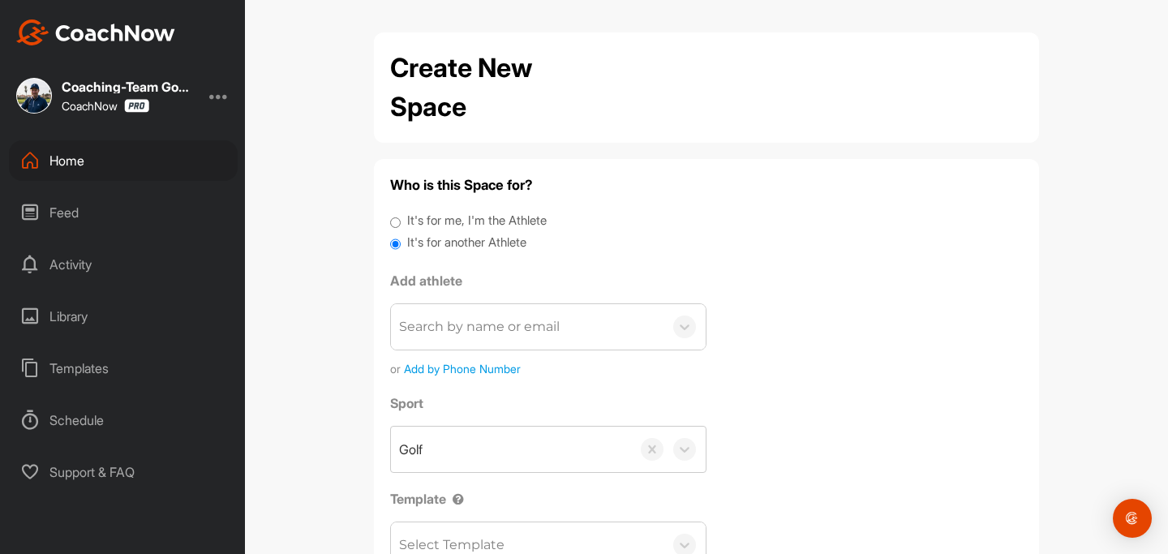
click at [466, 338] on div "Search by name or email" at bounding box center [527, 326] width 273 height 45
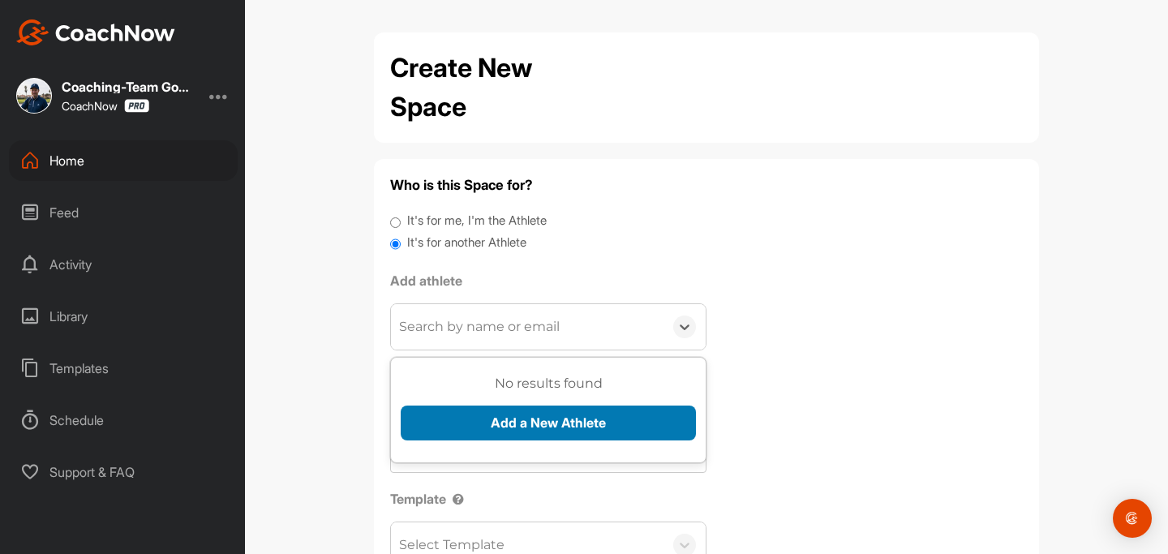
click at [469, 418] on button "Add a New Athlete" at bounding box center [548, 423] width 295 height 35
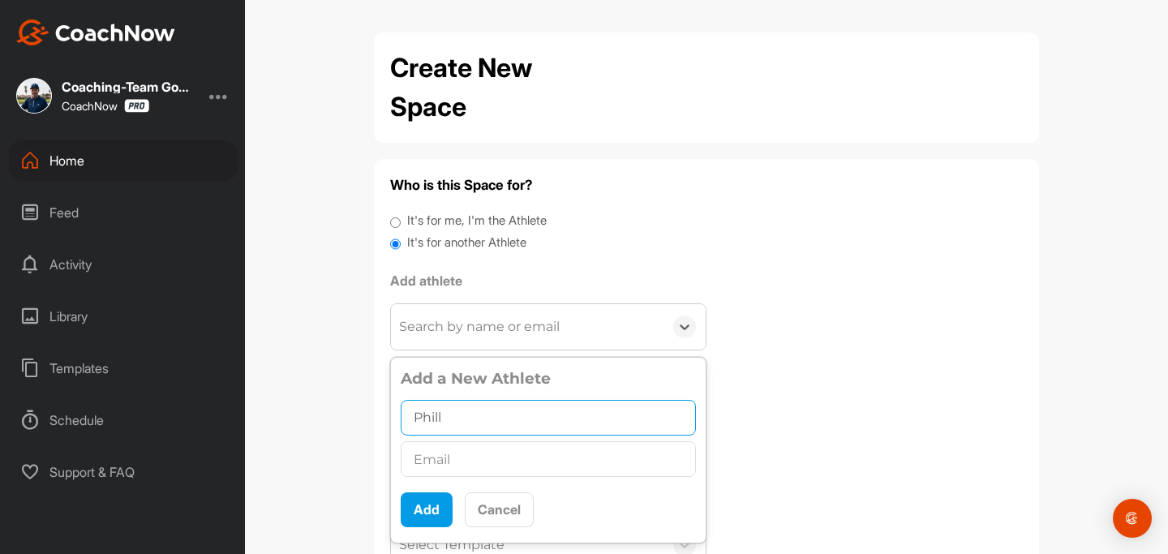
click at [461, 404] on input "Phill" at bounding box center [548, 418] width 295 height 36
drag, startPoint x: 458, startPoint y: 424, endPoint x: 359, endPoint y: 422, distance: 99.8
click at [359, 422] on div "Create New Space Who is this Space for? It's for me, I'm the Athlete It's for a…" at bounding box center [707, 340] width 698 height 617
paste input "ipp Bergt"
type input "[PERSON_NAME]"
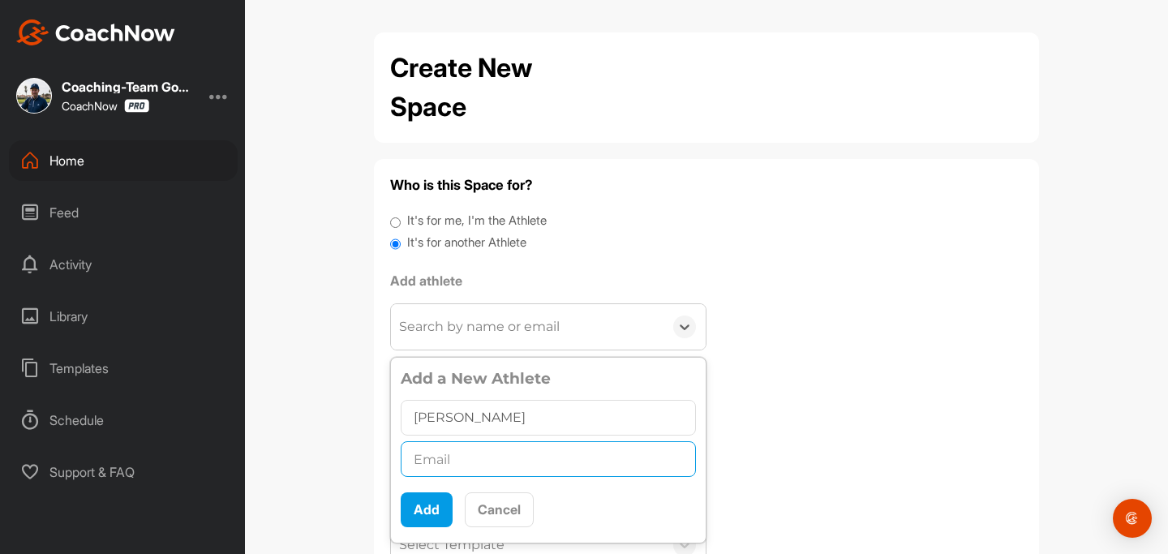
click at [460, 468] on input "text" at bounding box center [548, 459] width 295 height 36
paste input "[PERSON_NAME][EMAIL_ADDRESS][DOMAIN_NAME]"
type input "[PERSON_NAME][EMAIL_ADDRESS][DOMAIN_NAME]"
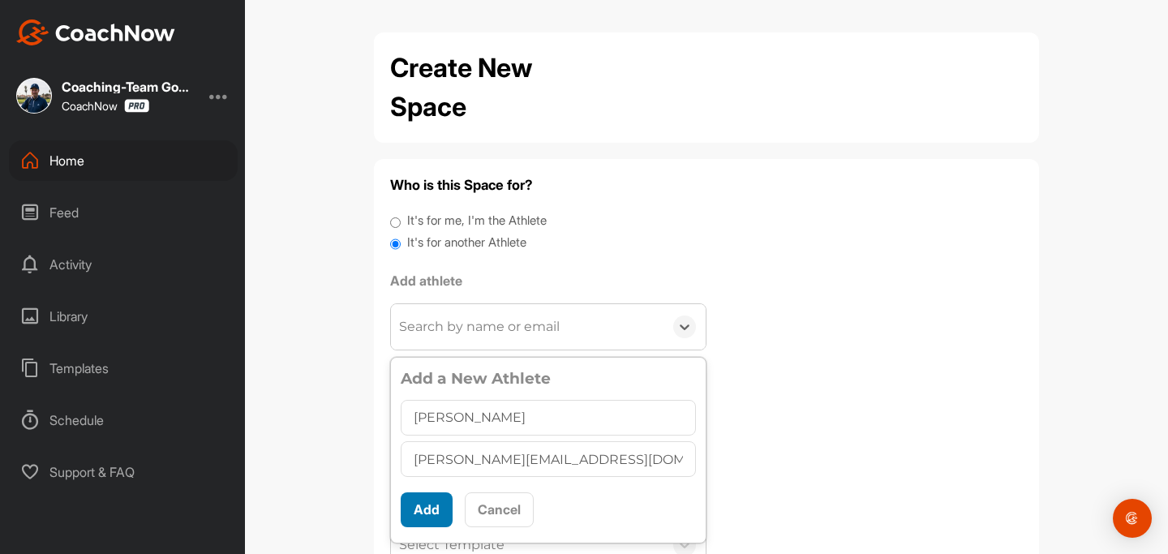
click at [432, 509] on button "Add" at bounding box center [427, 509] width 52 height 35
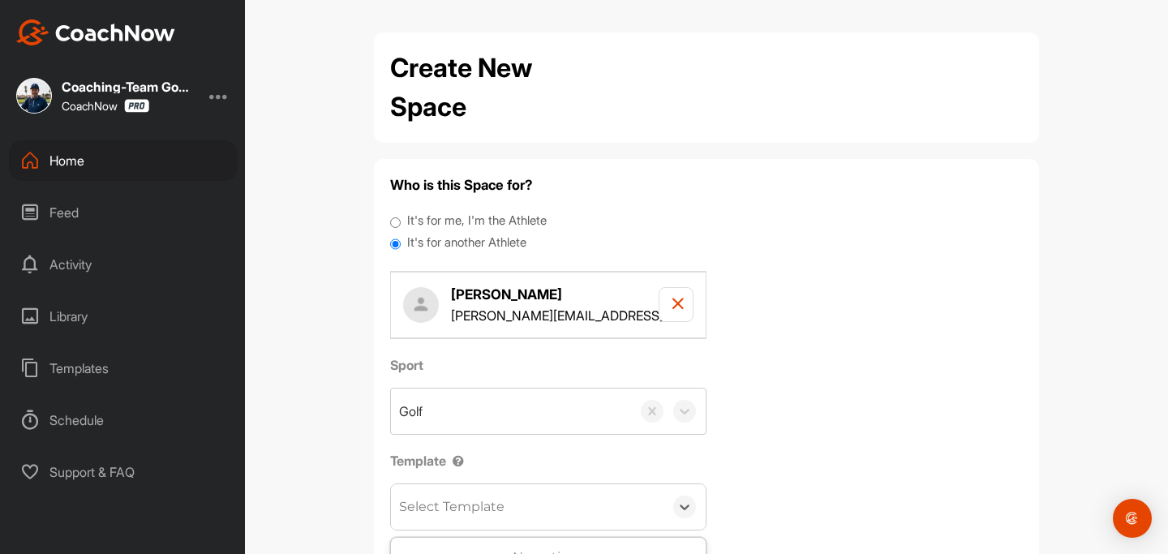
click at [466, 509] on div "Select Template" at bounding box center [451, 506] width 105 height 19
type input "onb"
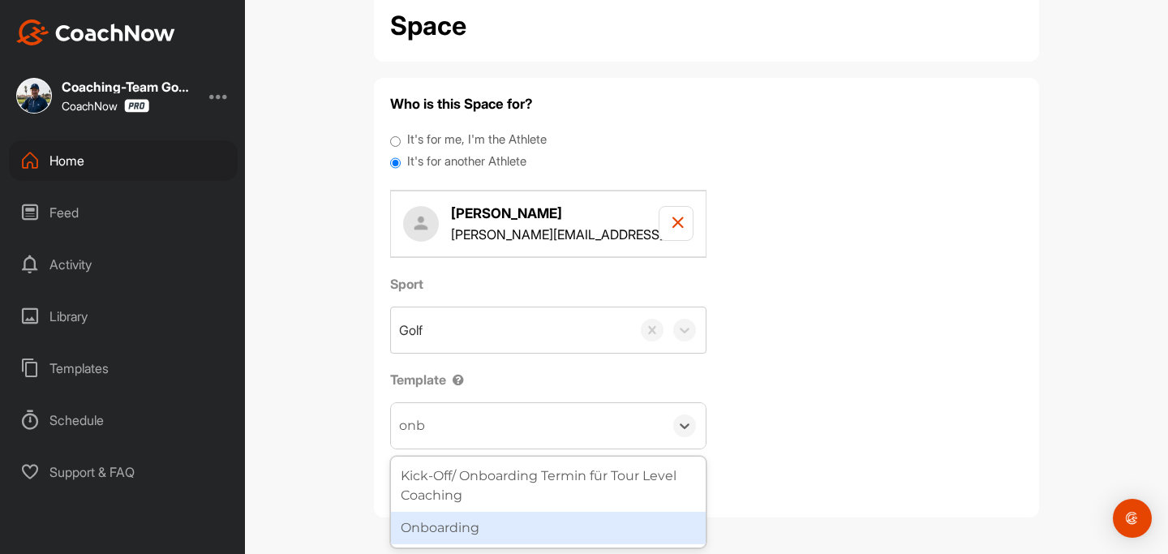
click at [609, 514] on div "Onboarding" at bounding box center [548, 528] width 315 height 32
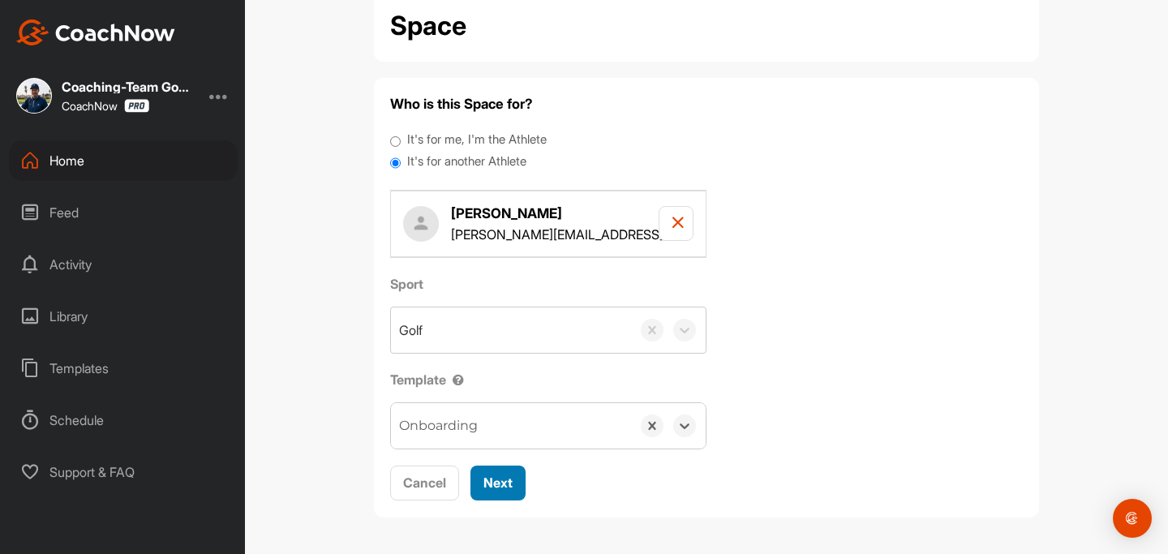
click at [495, 475] on span "Next" at bounding box center [497, 483] width 29 height 16
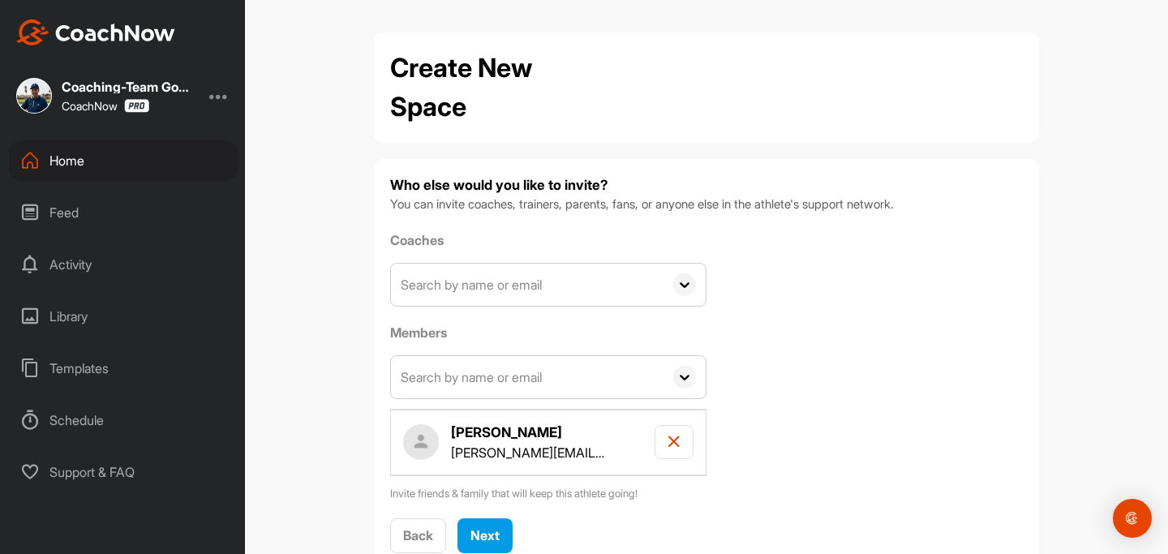
click at [502, 261] on div "Coaches AD Achim Dahlmann dahlmann@pd-partner.de Ahmet Cetintop acetintop@googl…" at bounding box center [548, 268] width 316 height 76
click at [496, 284] on input "text" at bounding box center [527, 285] width 273 height 42
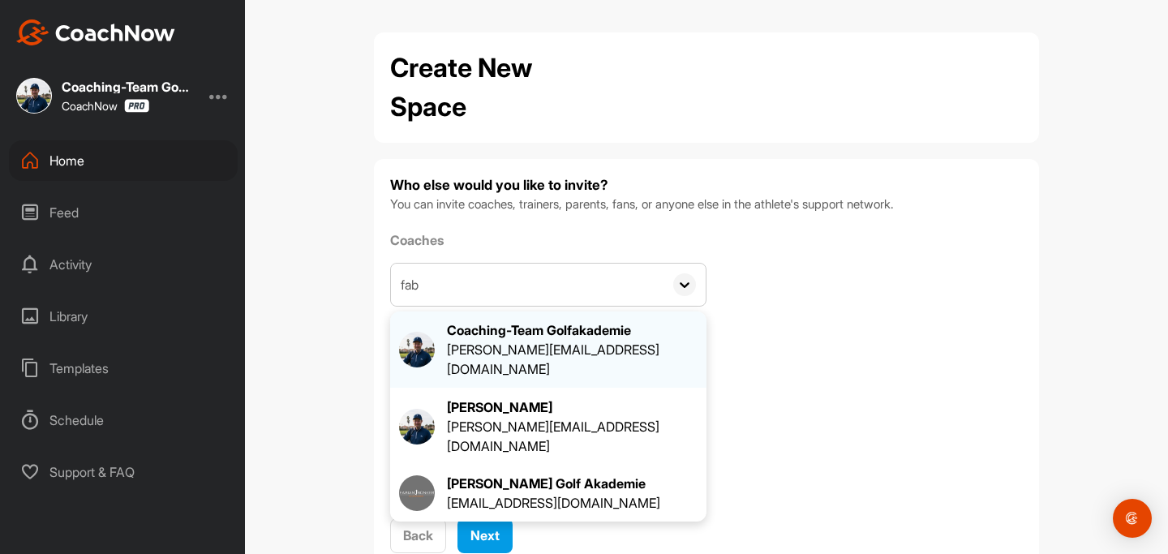
type input "fab"
click at [476, 353] on div "[PERSON_NAME][EMAIL_ADDRESS][DOMAIN_NAME]" at bounding box center [572, 359] width 251 height 39
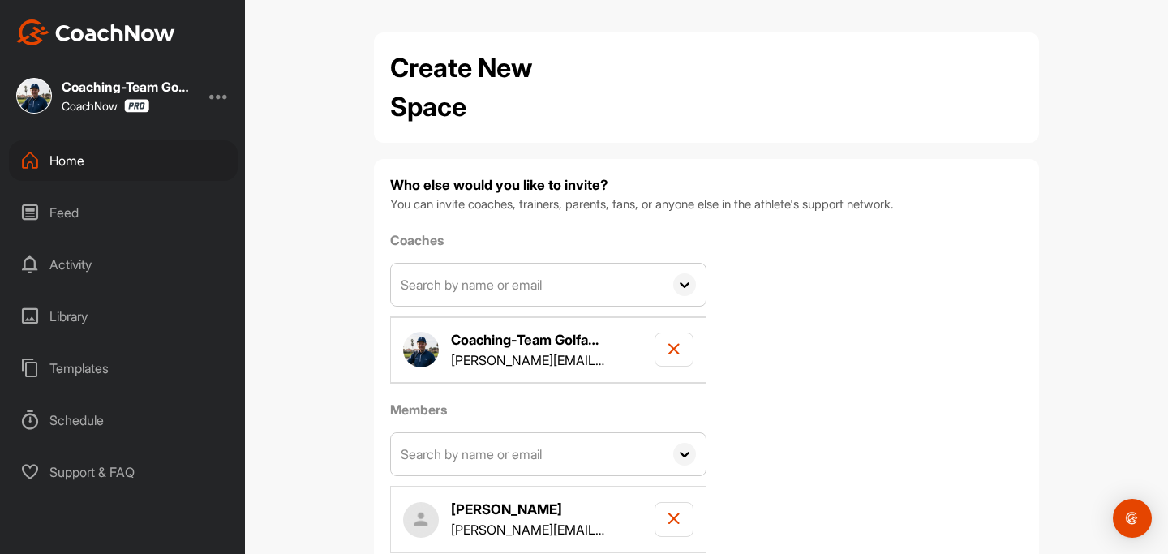
click at [454, 458] on input "text" at bounding box center [527, 454] width 273 height 42
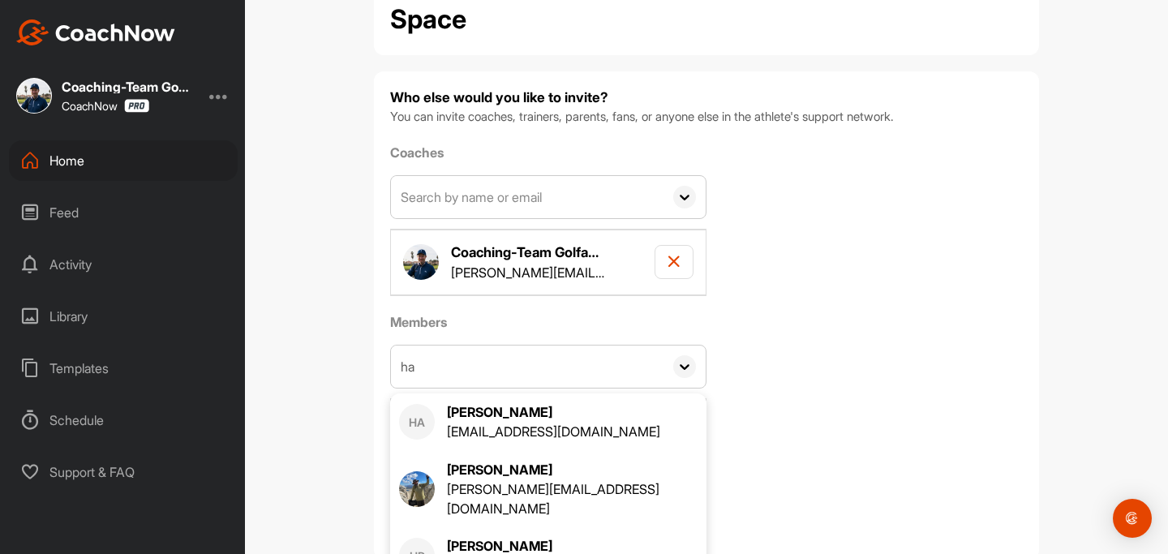
scroll to position [80, 0]
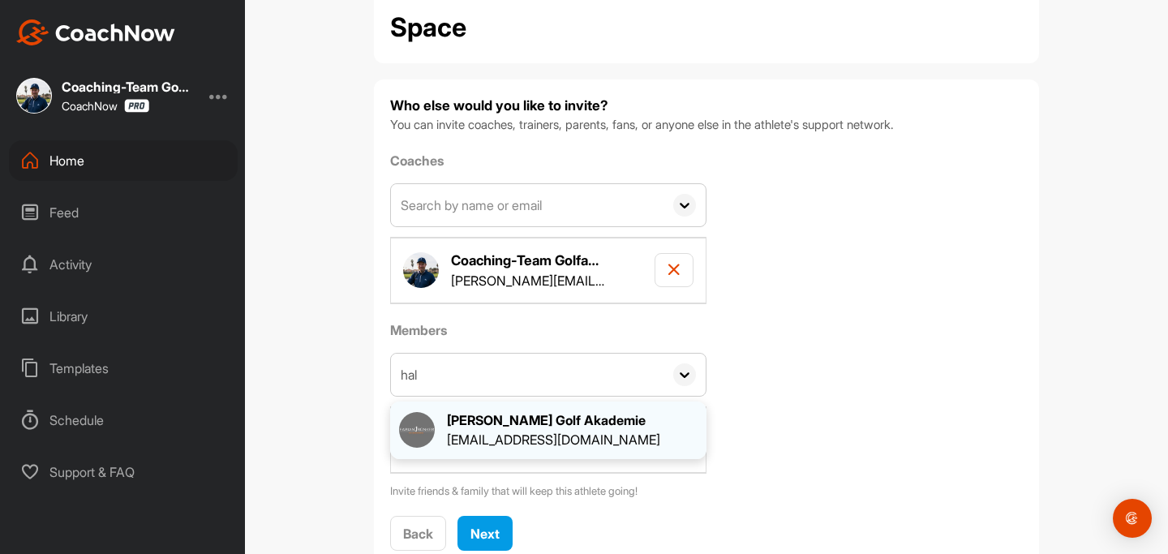
type input "hal"
click at [584, 415] on div "[PERSON_NAME] Golf Akademie" at bounding box center [553, 419] width 213 height 19
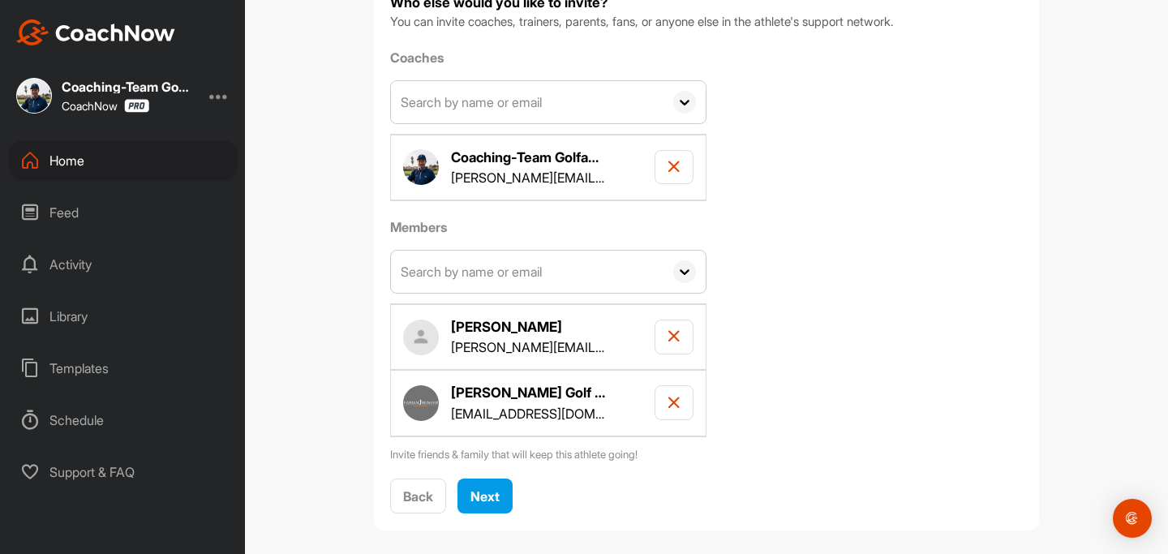
scroll to position [191, 0]
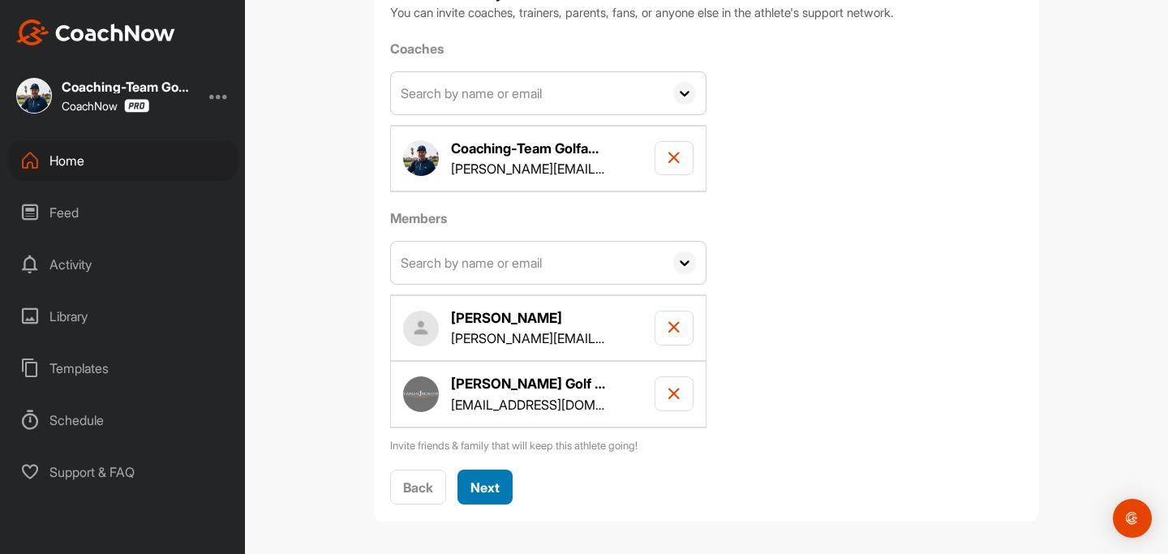
click at [496, 479] on span "Next" at bounding box center [485, 487] width 29 height 16
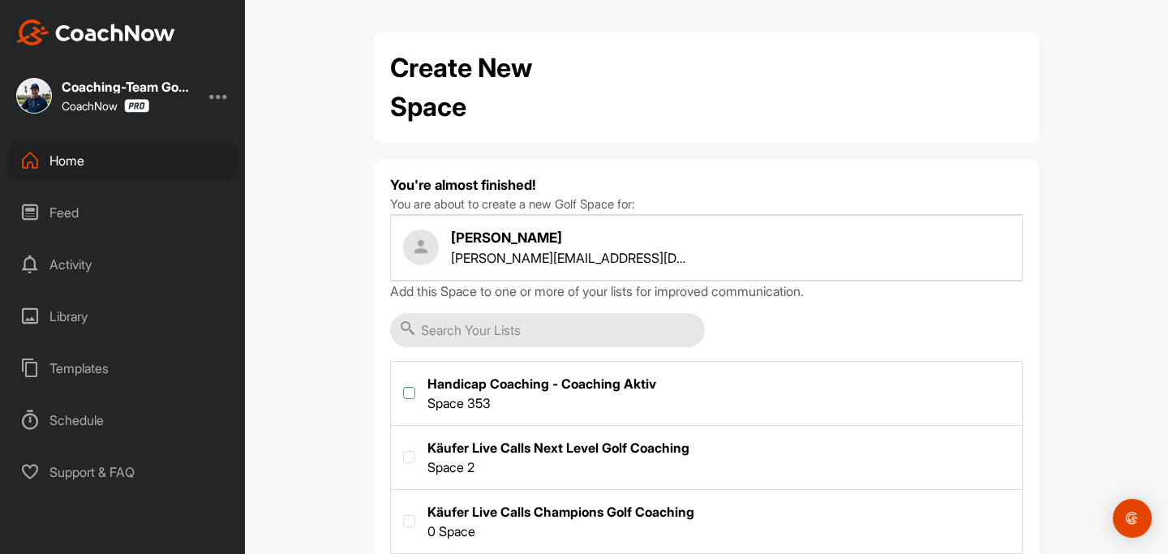
click at [410, 392] on label at bounding box center [409, 393] width 12 height 12
click at [404, 388] on input "checkbox" at bounding box center [403, 387] width 1 height 1
checkbox input "true"
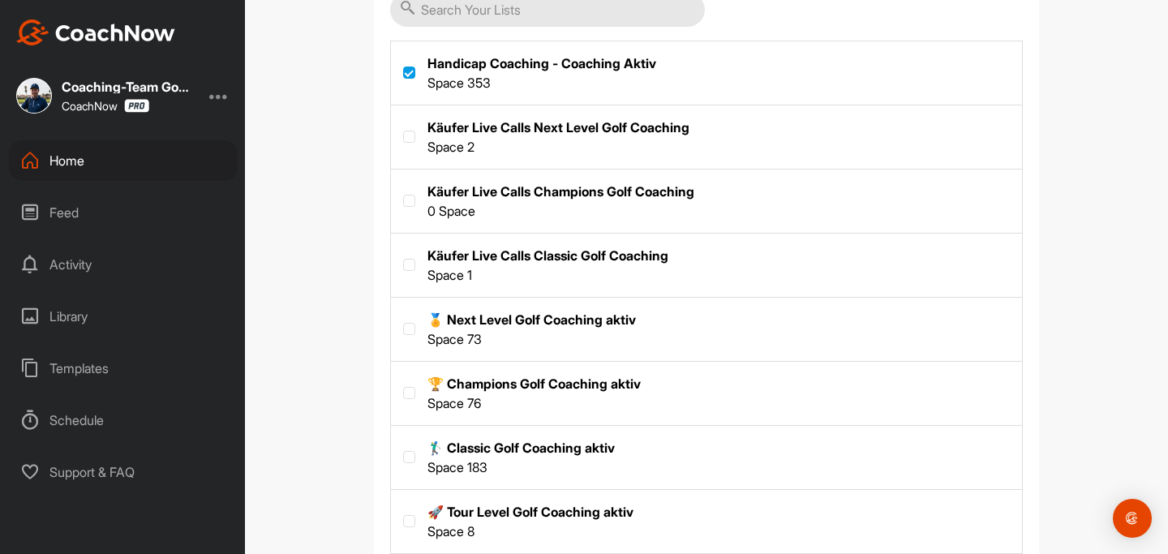
scroll to position [324, 0]
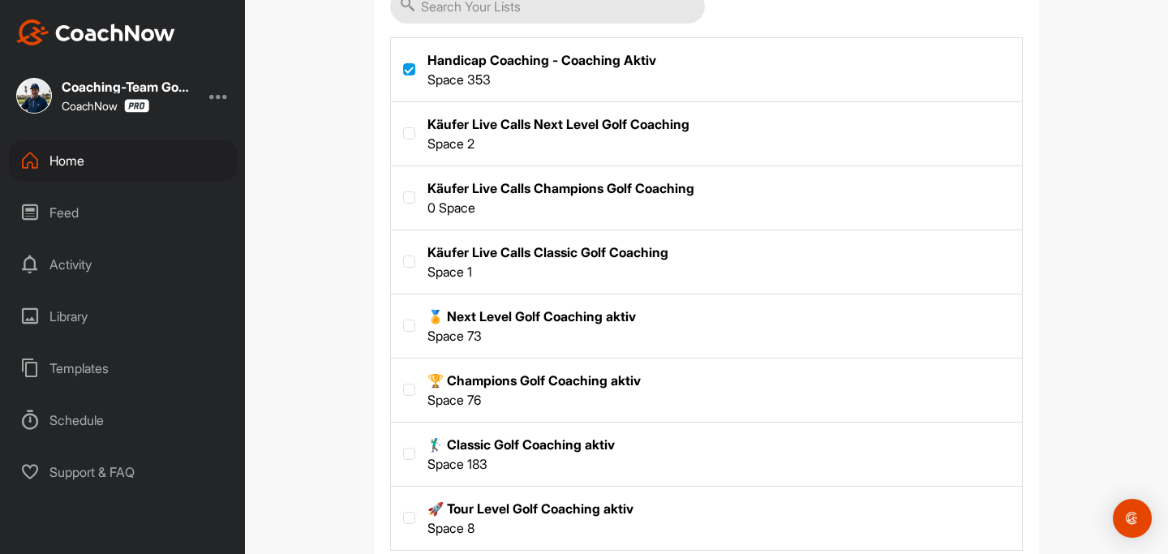
click at [416, 449] on label at bounding box center [706, 453] width 631 height 60
click at [404, 449] on input "checkbox" at bounding box center [403, 448] width 1 height 1
checkbox input "true"
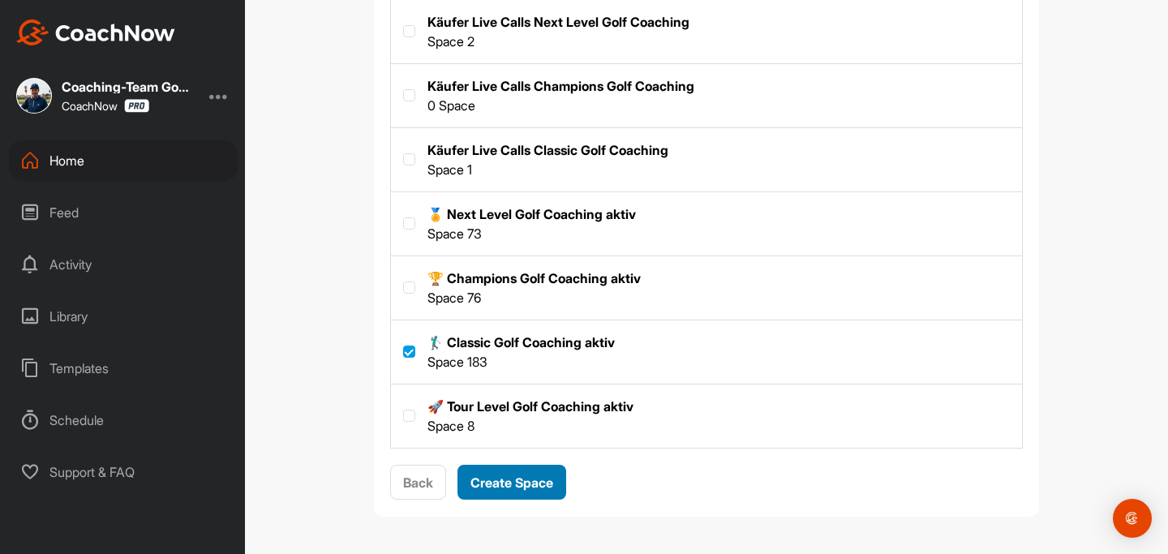
click at [519, 489] on span "Create Space" at bounding box center [512, 483] width 83 height 16
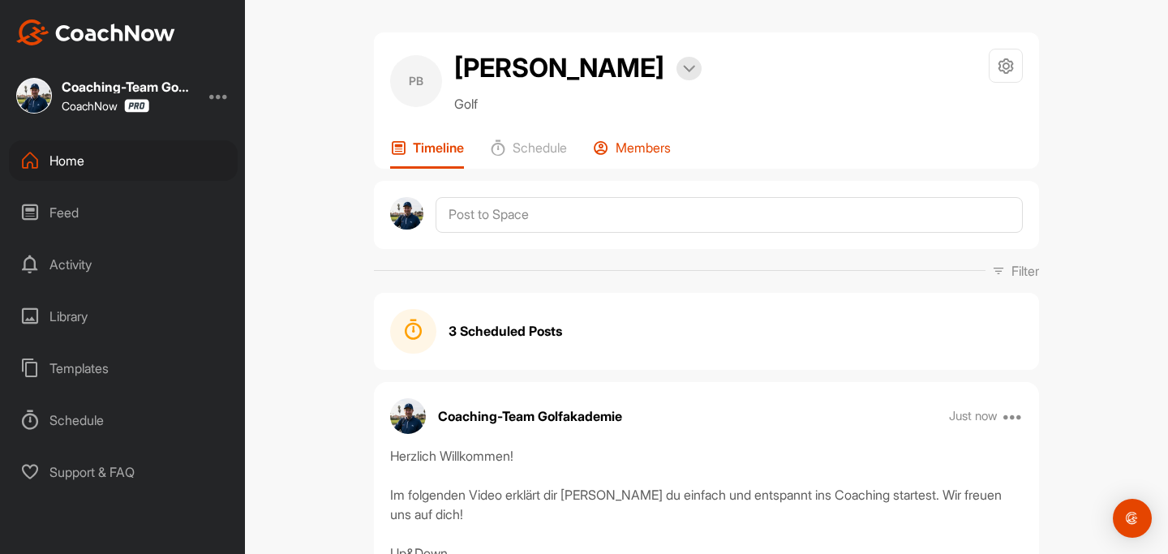
click at [648, 148] on p "Members" at bounding box center [643, 148] width 55 height 16
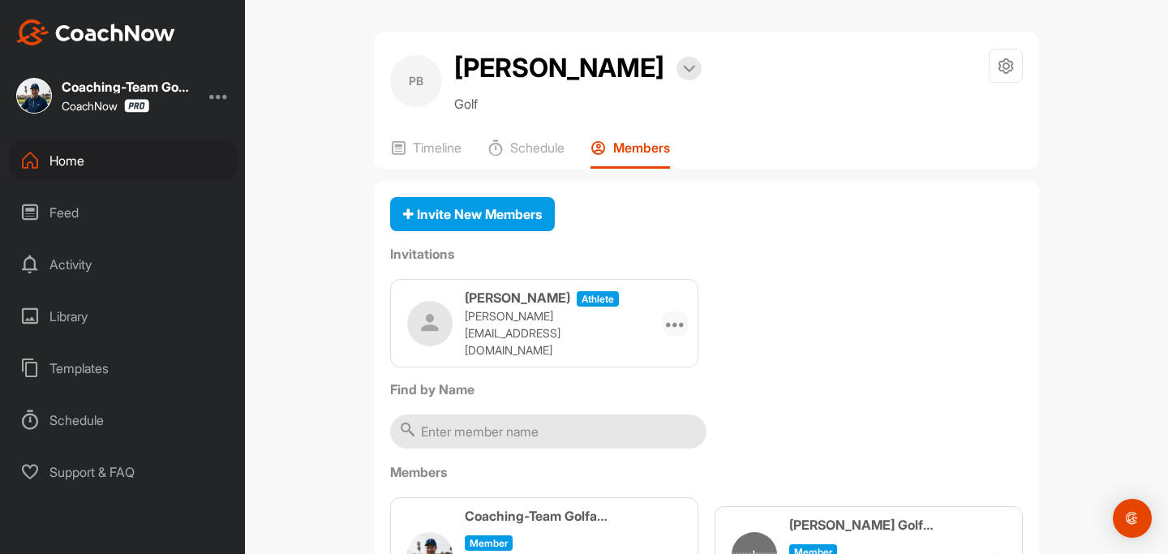
click at [683, 320] on icon at bounding box center [675, 323] width 19 height 19
click at [445, 156] on div "Timeline" at bounding box center [425, 154] width 71 height 29
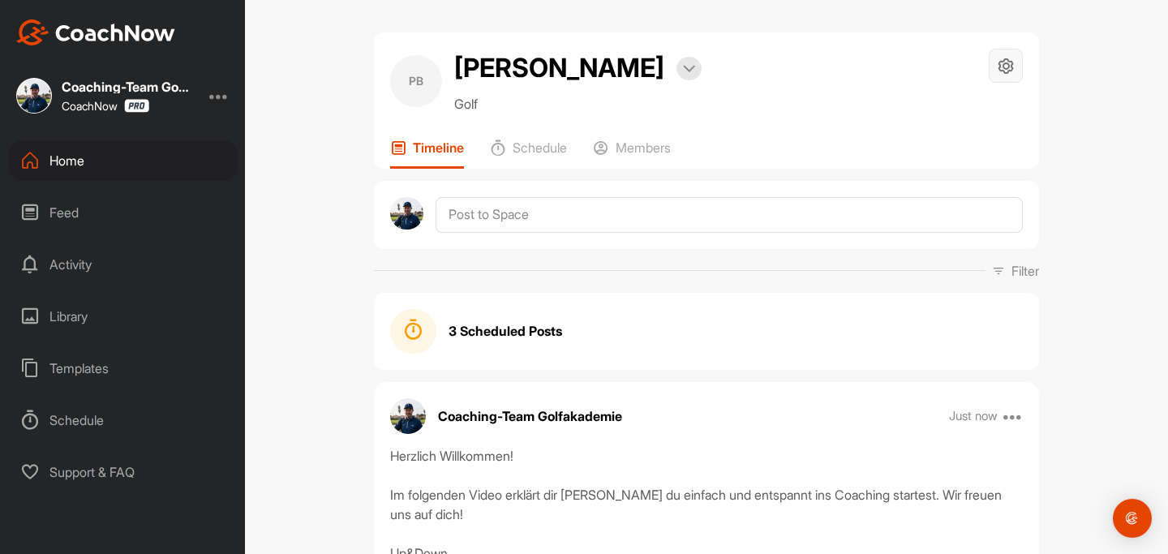
click at [1010, 62] on icon at bounding box center [1006, 66] width 19 height 19
click at [979, 114] on li "Space Settings" at bounding box center [958, 112] width 132 height 52
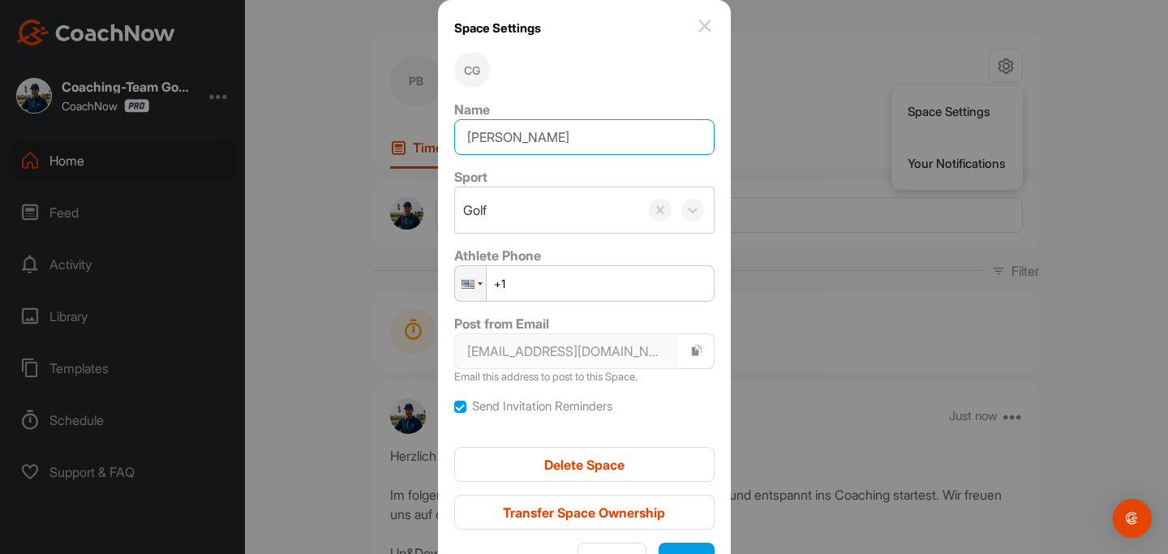
click at [579, 135] on input "[PERSON_NAME]" at bounding box center [584, 137] width 260 height 36
drag, startPoint x: 561, startPoint y: 144, endPoint x: 426, endPoint y: 142, distance: 135.5
click at [426, 142] on div "Space Settings CG Name Philipp Bergt Sport Golf Athlete Phone Phone +1 Post fro…" at bounding box center [584, 277] width 1168 height 554
paste input "🏌‍♂ [PERSON_NAME] (7.7)"
type input "🏌‍♂ [PERSON_NAME] (7.7)"
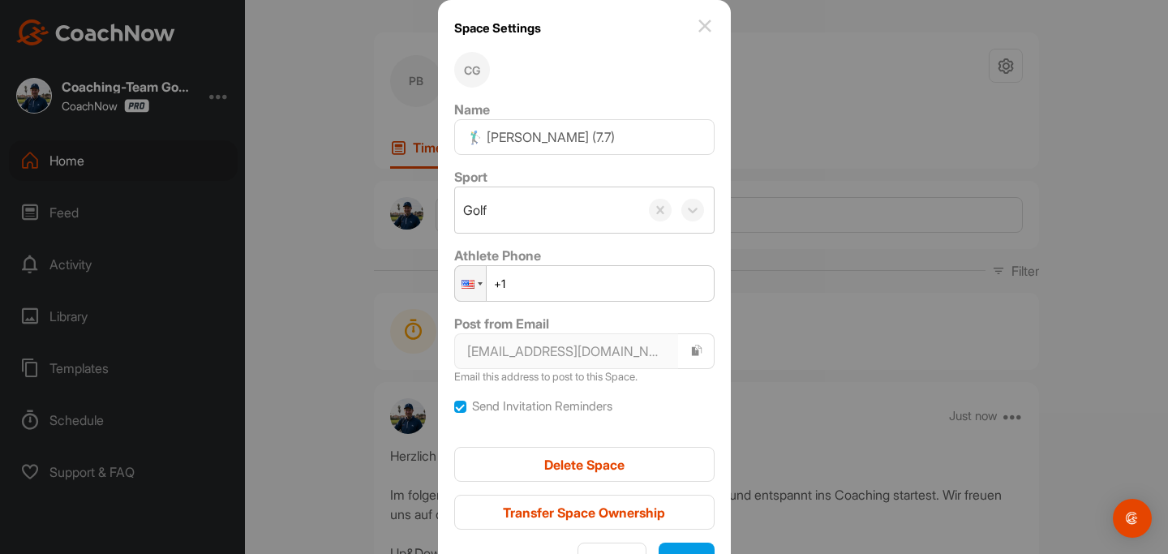
click at [863, 260] on div at bounding box center [584, 277] width 1168 height 554
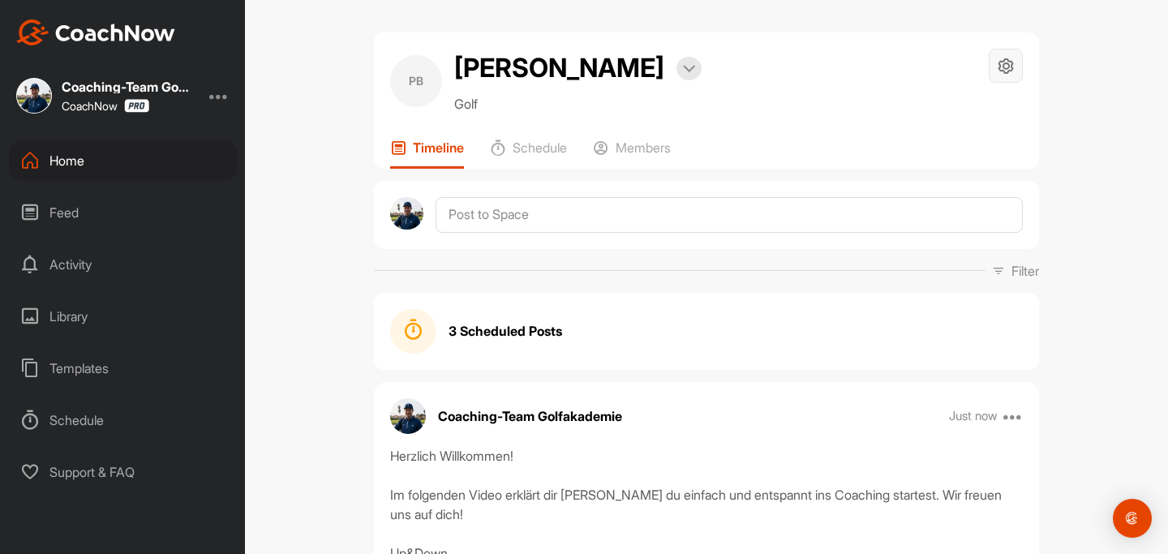
click at [1010, 56] on div at bounding box center [1006, 66] width 34 height 34
click at [914, 115] on li "Space Settings" at bounding box center [958, 112] width 132 height 52
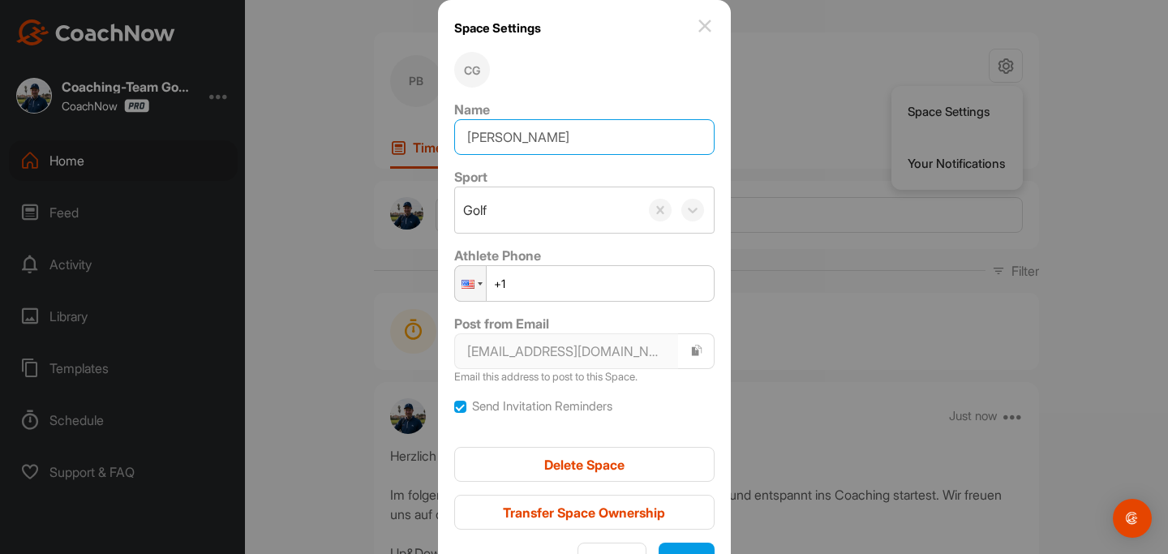
drag, startPoint x: 565, startPoint y: 131, endPoint x: 435, endPoint y: 118, distance: 131.3
click at [435, 118] on div "Space Settings CG Name Philipp Bergt Sport Golf Athlete Phone Phone +1 Post fro…" at bounding box center [584, 277] width 1168 height 554
paste input "🏌‍♂ [PERSON_NAME] (7.7)"
type input "🏌‍♂ [PERSON_NAME] (7.7)"
click at [685, 549] on button "Save" at bounding box center [687, 560] width 56 height 35
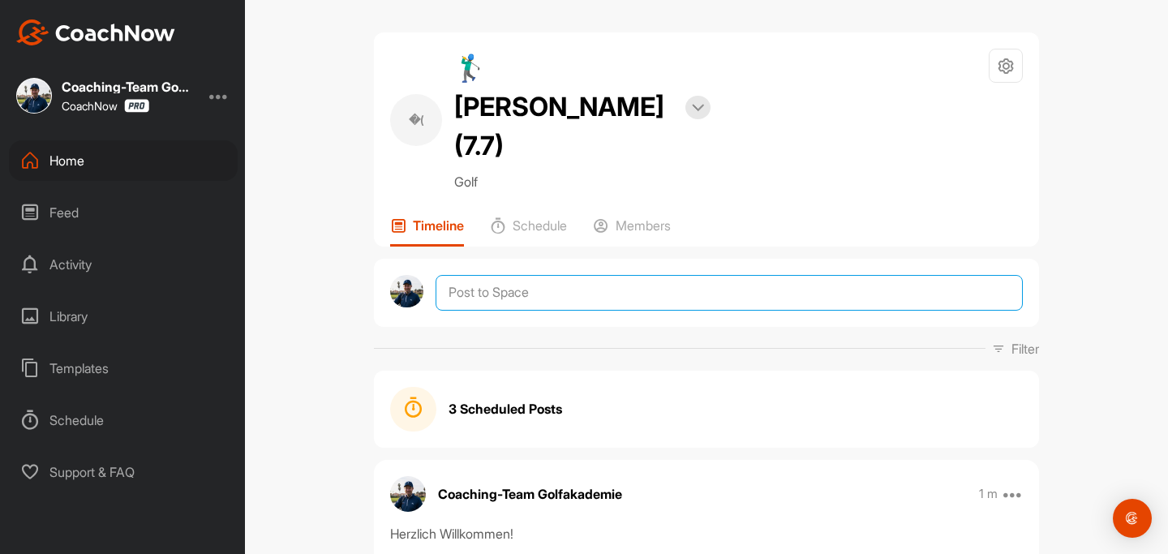
click at [737, 275] on textarea at bounding box center [729, 293] width 587 height 36
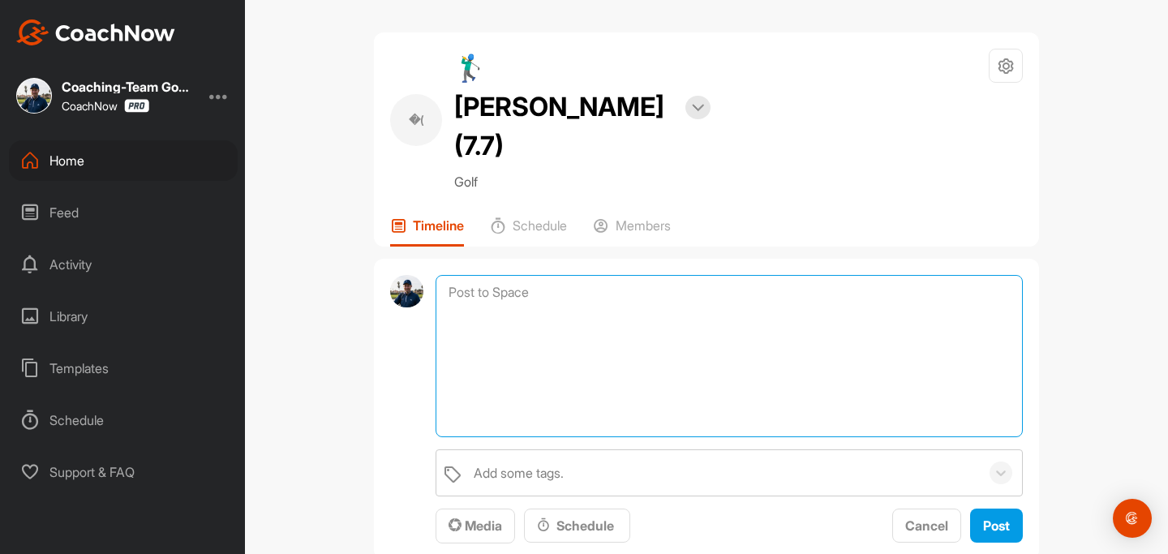
paste textarea "Coaching Notizen Wichtig: Bitte nicht bearbeiten oder löschen, hier trägt nur d…"
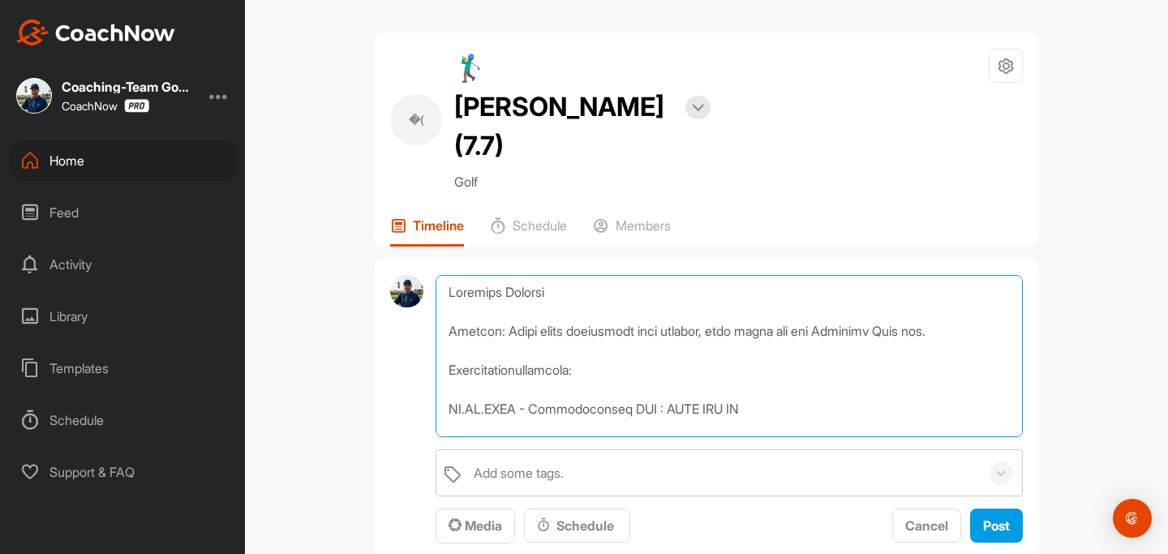
drag, startPoint x: 532, startPoint y: 370, endPoint x: 418, endPoint y: 357, distance: 115.1
click at [418, 357] on div "Add some tags. Media Schedule Cancel Post" at bounding box center [706, 410] width 665 height 302
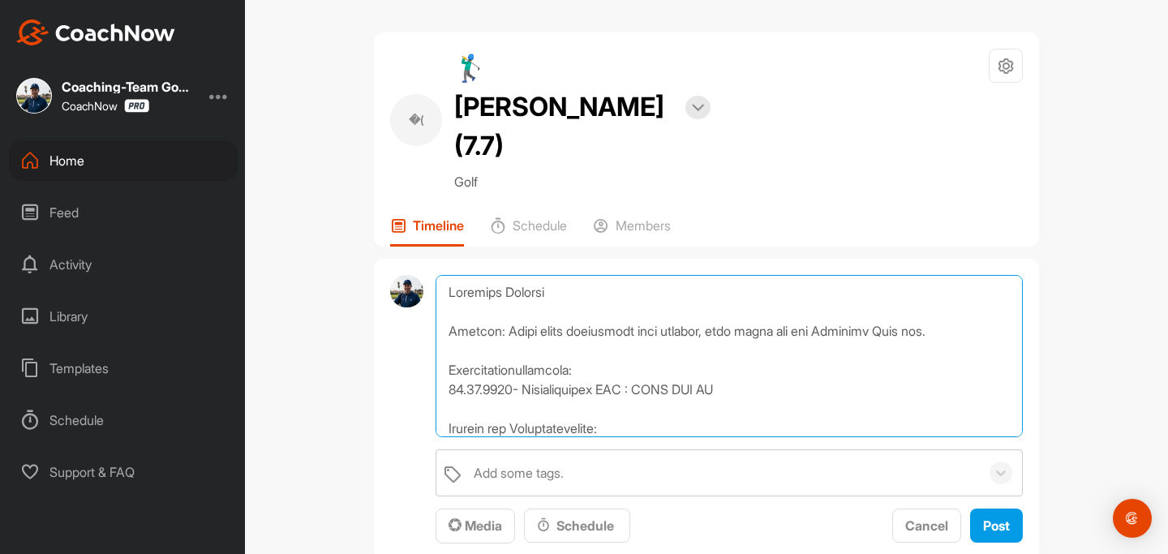
drag, startPoint x: 526, startPoint y: 350, endPoint x: 770, endPoint y: 352, distance: 244.2
click at [770, 352] on textarea at bounding box center [729, 356] width 587 height 162
paste textarea "* Sommer-Trainingsprogramm: https://fabianbuenker.mykajabi.com/products/sommer-"
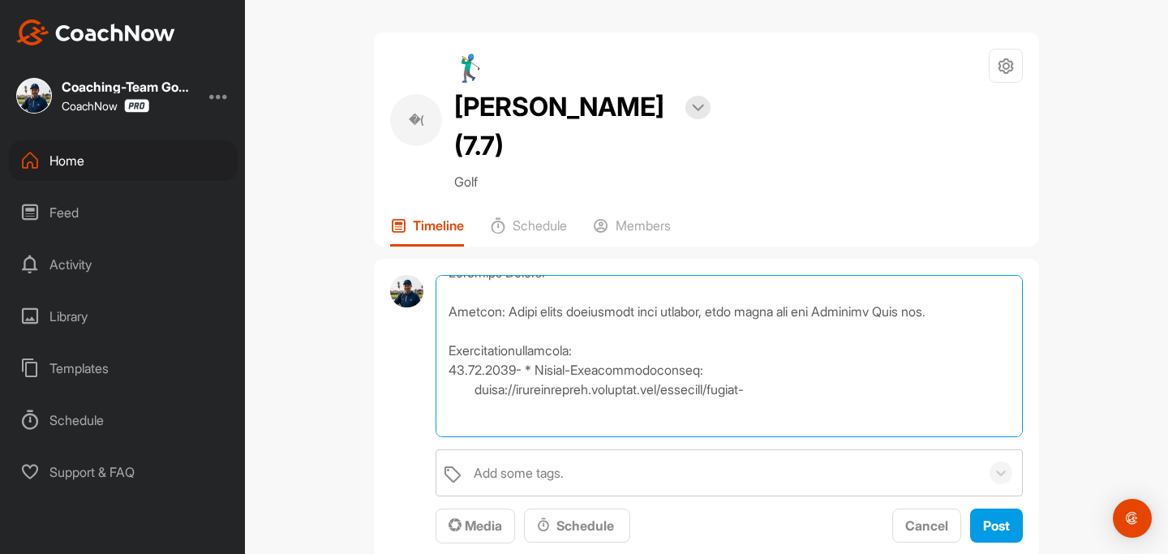
click at [537, 325] on textarea at bounding box center [729, 356] width 587 height 162
click at [473, 350] on textarea at bounding box center [729, 356] width 587 height 162
type textarea "Coaching Notizen Wichtig: Bitte nicht bearbeiten oder löschen, hier trägt nur d…"
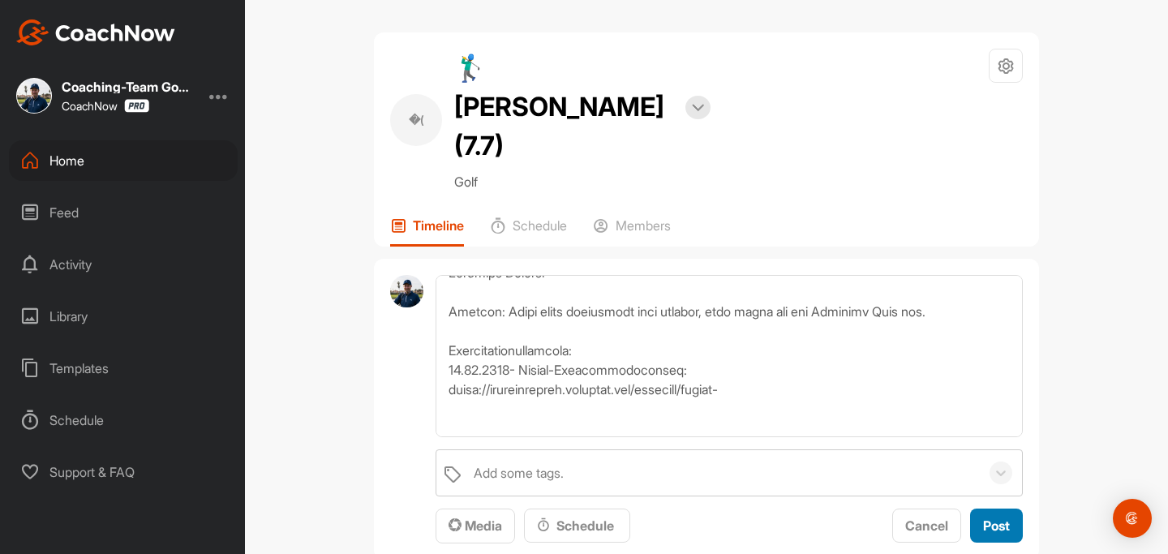
click at [1000, 518] on span "Post" at bounding box center [996, 526] width 27 height 16
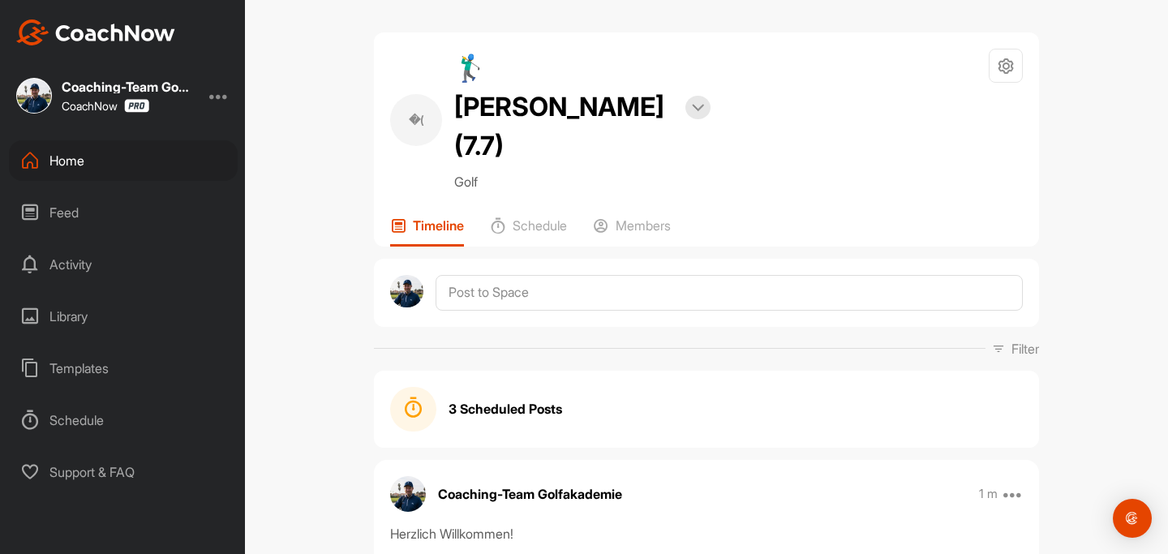
scroll to position [0, 0]
click at [1016, 484] on icon at bounding box center [1013, 493] width 19 height 19
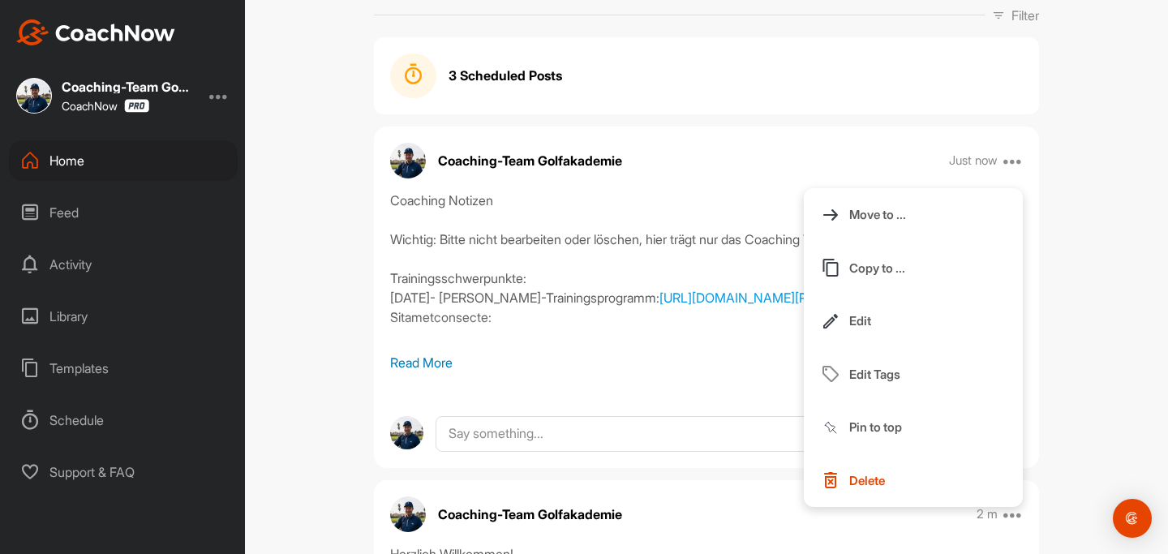
scroll to position [355, 0]
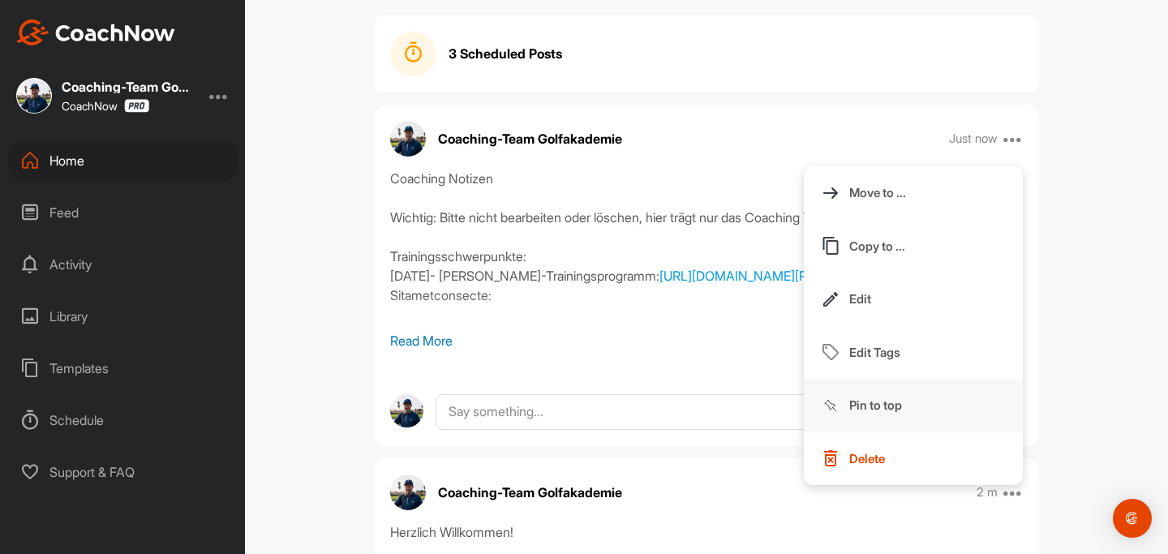
click at [892, 397] on p "Pin to top" at bounding box center [875, 405] width 53 height 17
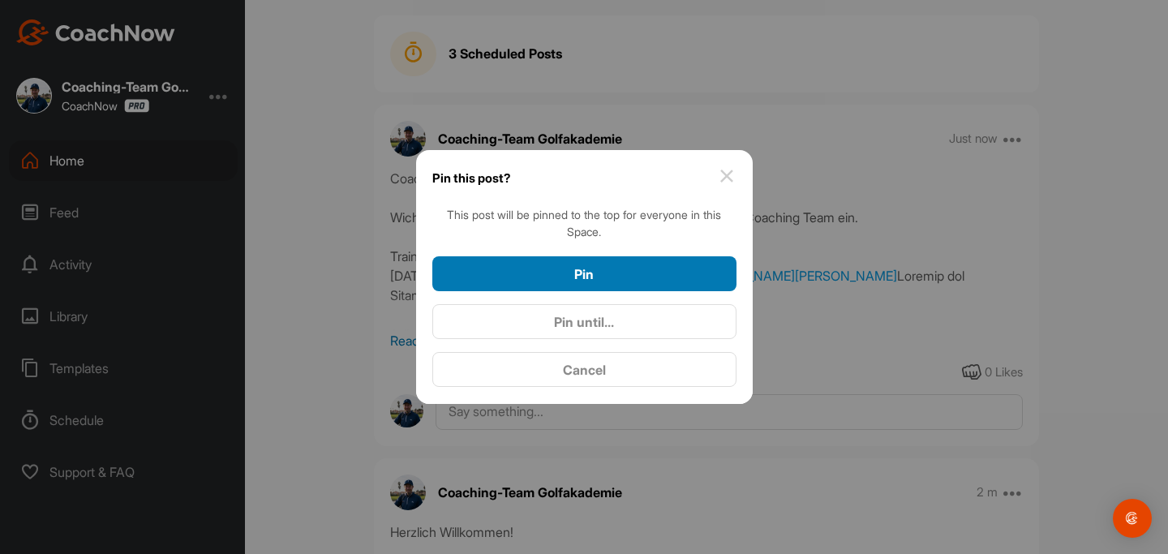
click at [617, 270] on div "Pin" at bounding box center [584, 273] width 278 height 19
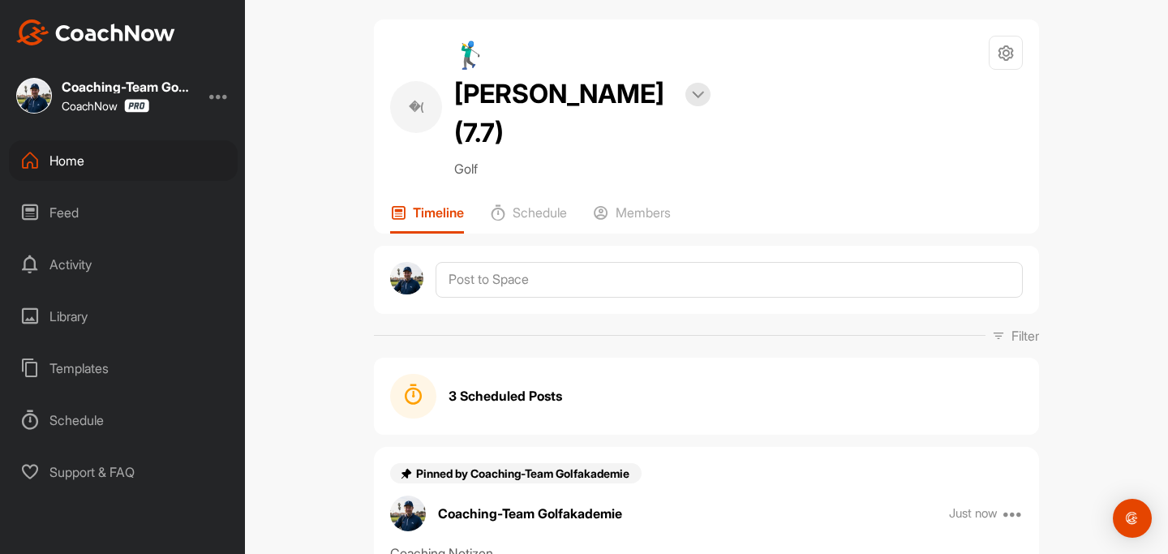
scroll to position [14, 0]
click at [636, 162] on div "�( 🏌‍♂ Philipp Bergt (7.7) Bookings Golf Space Settings Your Notifications Time…" at bounding box center [706, 126] width 665 height 214
click at [643, 204] on p "Members" at bounding box center [643, 212] width 55 height 16
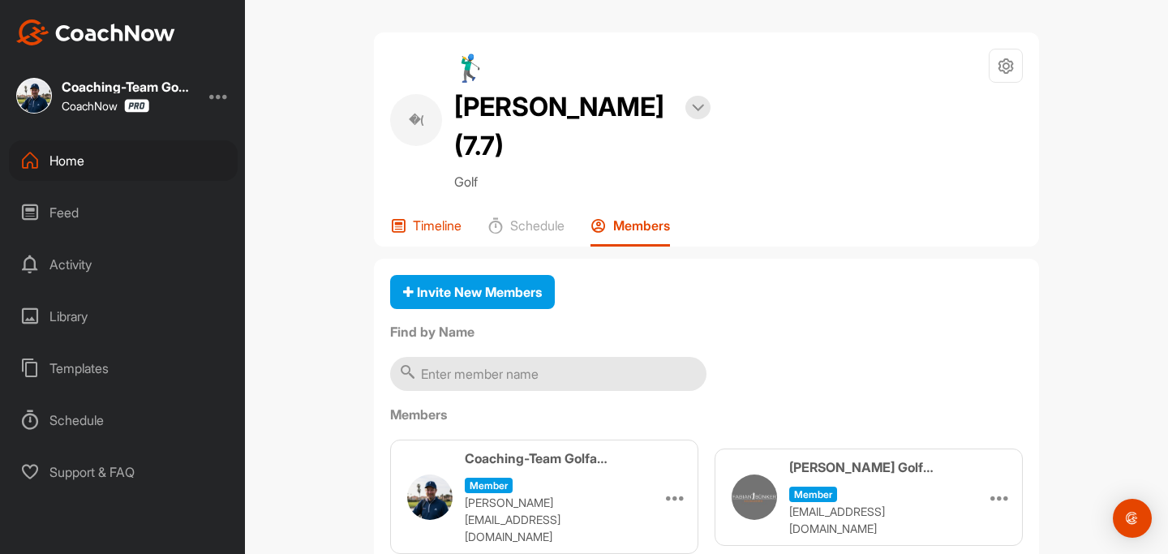
click at [458, 217] on p "Timeline" at bounding box center [437, 225] width 49 height 16
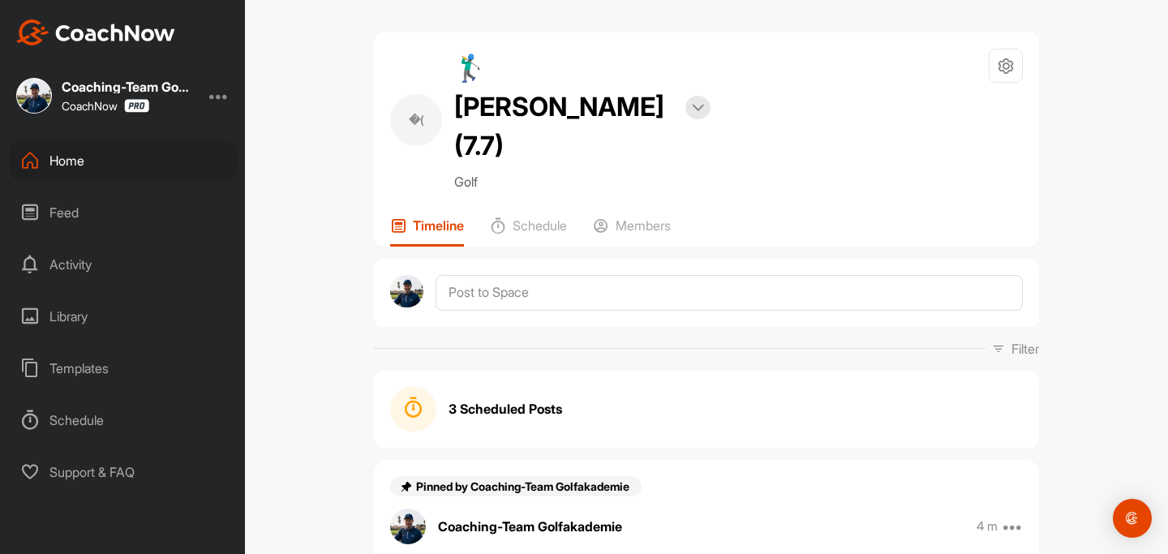
click at [81, 159] on div "Home" at bounding box center [123, 160] width 229 height 41
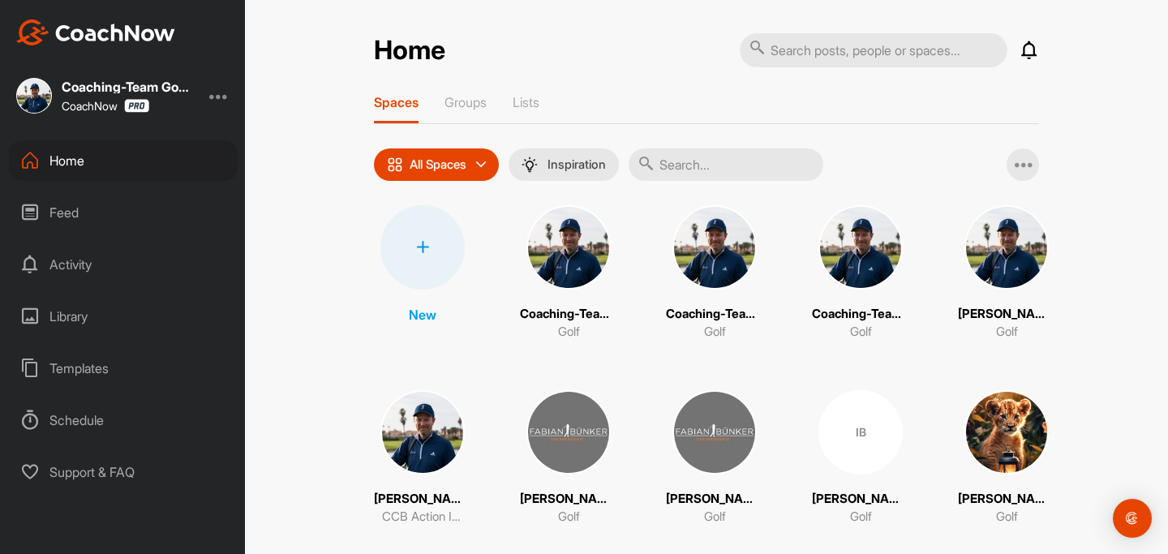
click at [713, 169] on input "text" at bounding box center [726, 164] width 195 height 32
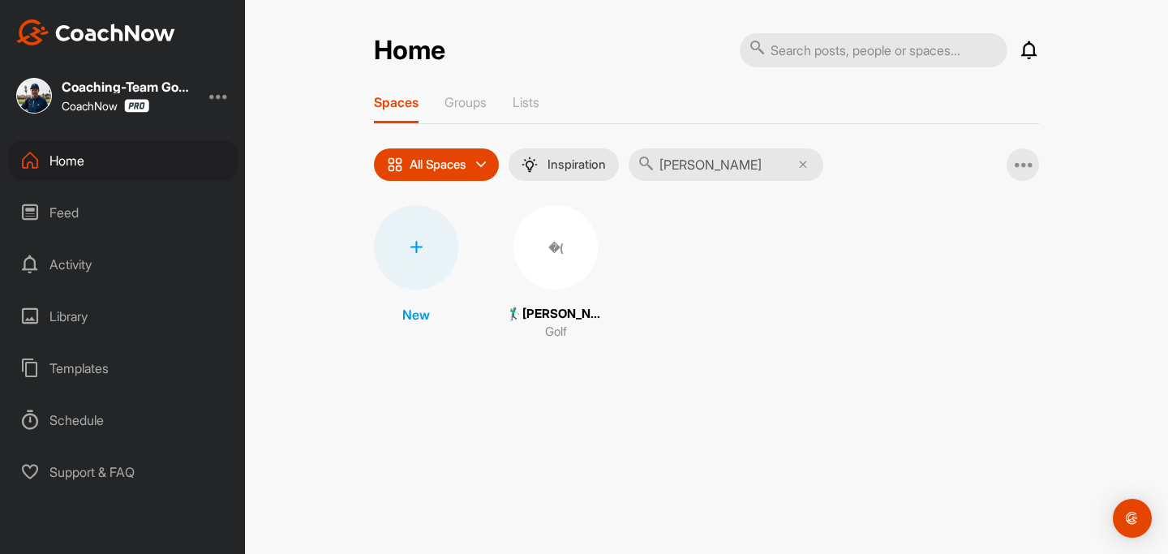
type input "thomas b"
click at [541, 256] on div "�(" at bounding box center [556, 247] width 84 height 84
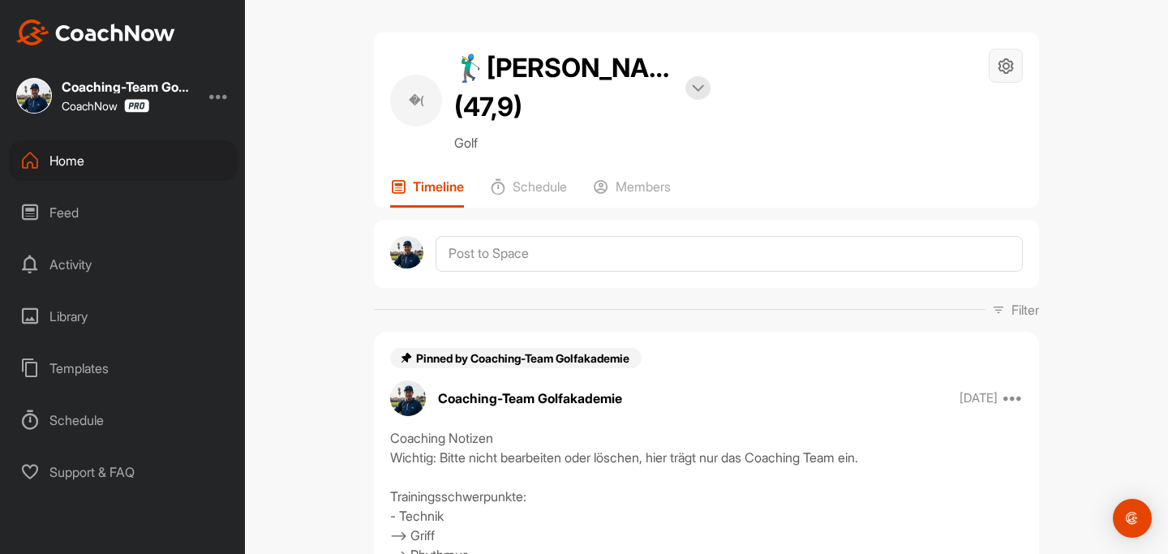
click at [1016, 74] on div at bounding box center [1006, 66] width 34 height 34
click at [969, 116] on li "Space Settings" at bounding box center [958, 112] width 132 height 52
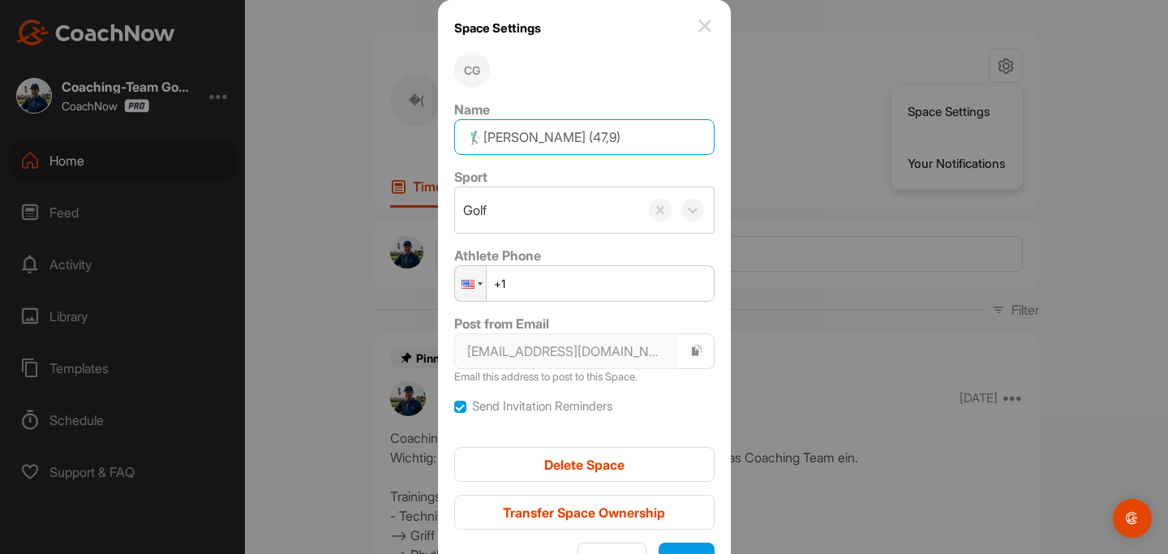
click at [630, 142] on input "🏌‍♂Thomas Blaschke (47,9)" at bounding box center [584, 137] width 260 height 36
type input "🏌‍♂Thomas Blaschke (41,9)"
click at [667, 546] on button "Save" at bounding box center [687, 560] width 56 height 35
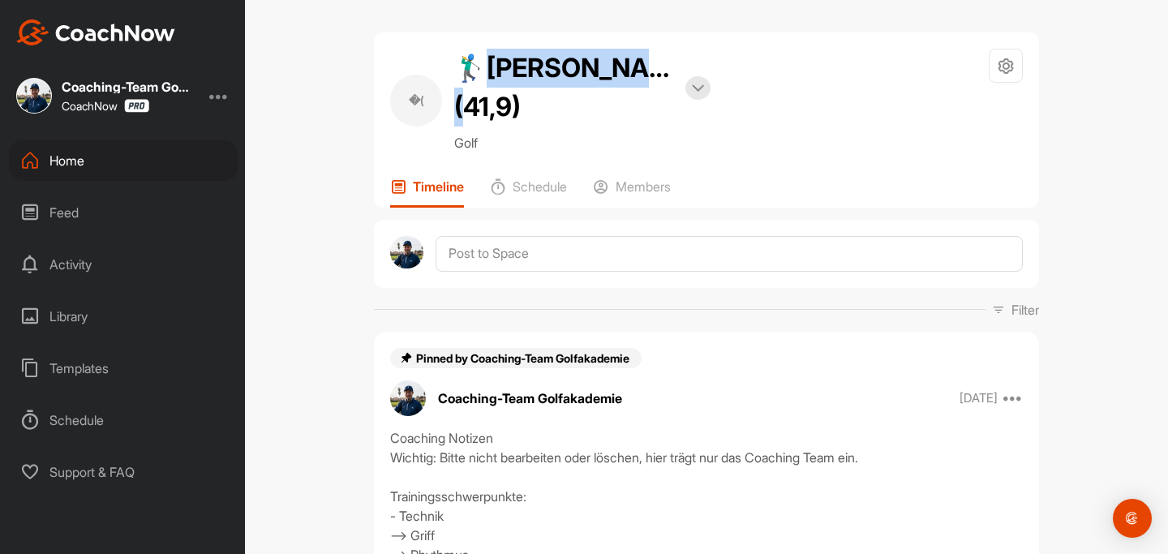
drag, startPoint x: 479, startPoint y: 65, endPoint x: 559, endPoint y: 102, distance: 87.8
click at [559, 102] on h2 "🏌‍♂Thomas Blaschke (41,9)" at bounding box center [563, 88] width 219 height 78
copy h2 "homas Blaschke"
click at [89, 167] on div "Home" at bounding box center [123, 160] width 229 height 41
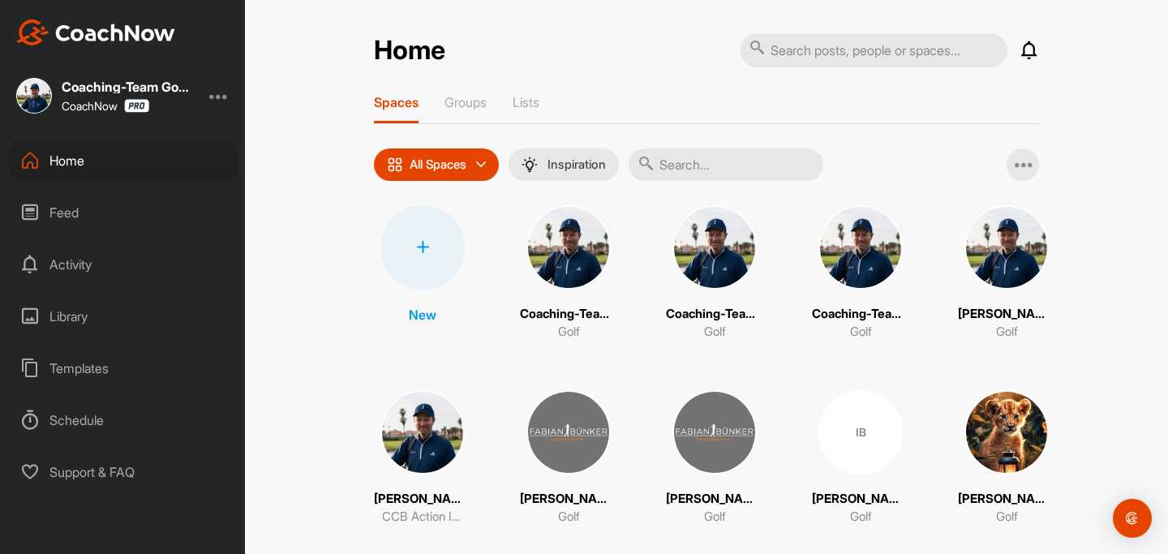
click at [769, 161] on input "text" at bounding box center [726, 164] width 195 height 32
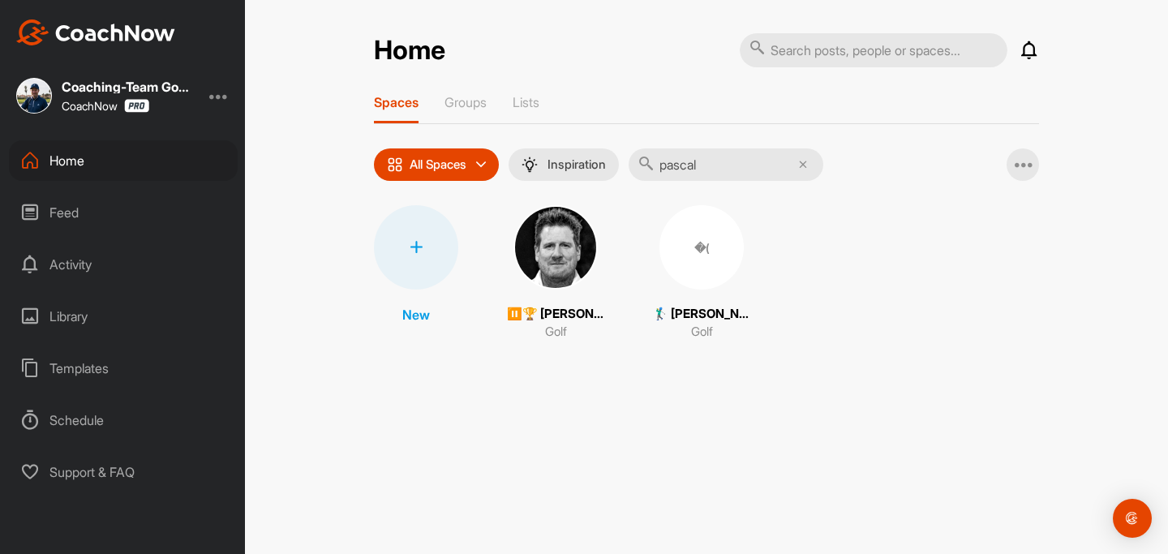
type input "pascal"
click at [714, 256] on div "�(" at bounding box center [702, 247] width 84 height 84
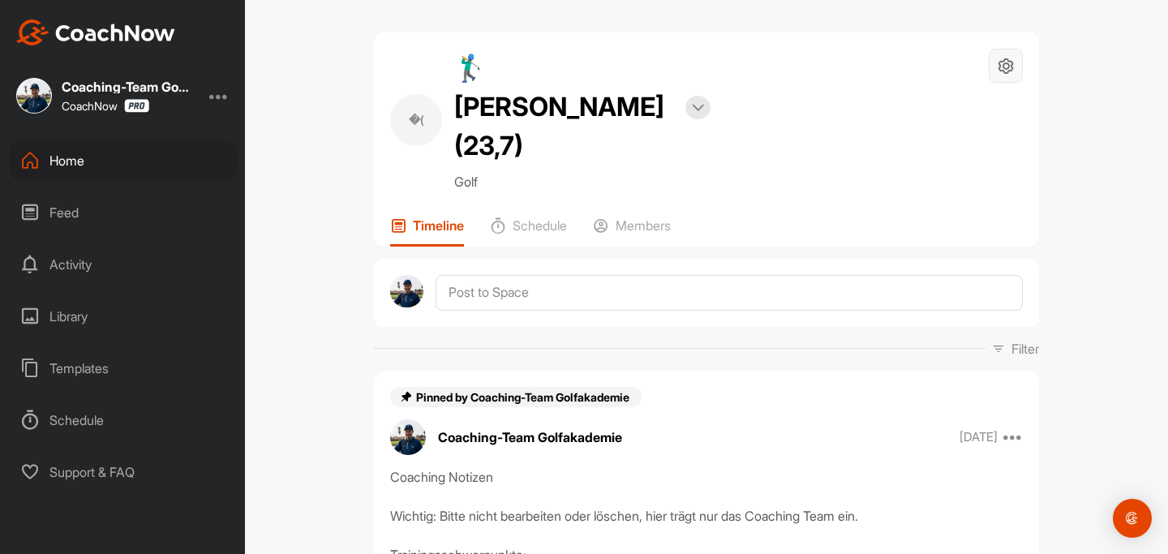
click at [1002, 67] on icon at bounding box center [1006, 66] width 19 height 19
click at [918, 101] on li "Space Settings" at bounding box center [958, 112] width 132 height 52
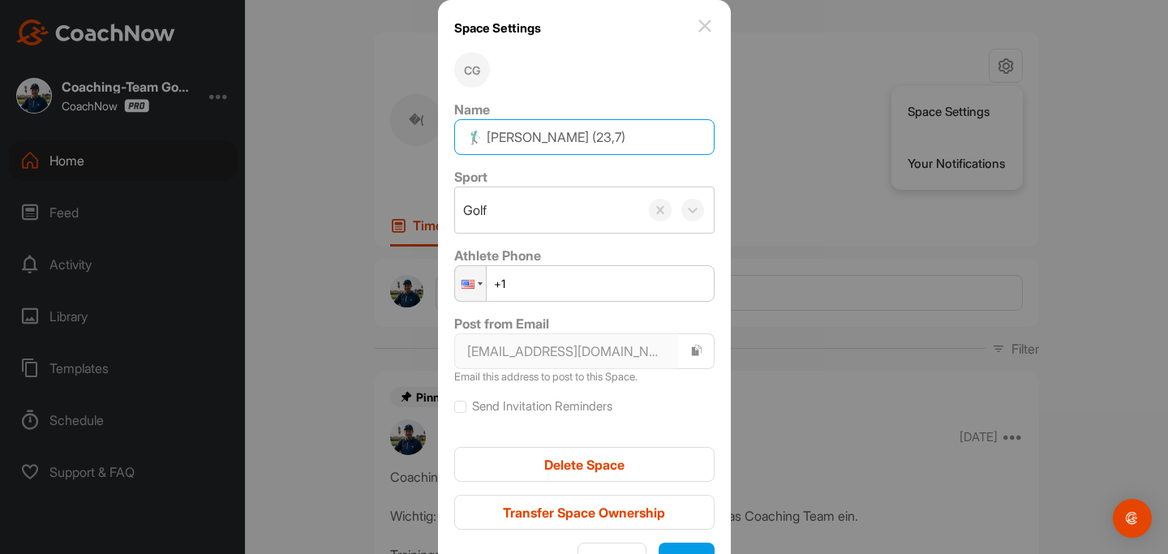
drag, startPoint x: 620, startPoint y: 130, endPoint x: 637, endPoint y: 131, distance: 17.1
click at [637, 131] on input "🏌‍♂ Pascal Vonlanthen (23,7)" at bounding box center [584, 137] width 260 height 36
type input "🏌‍♂ Pascal Vonlanthen (24,4)"
click at [686, 548] on button "Save" at bounding box center [687, 560] width 56 height 35
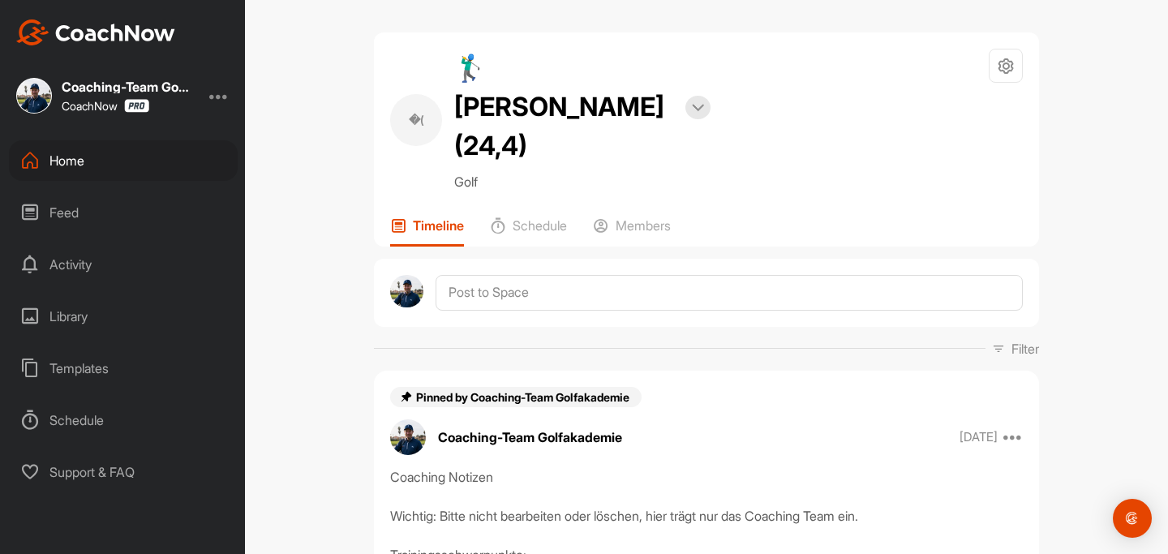
click at [58, 157] on div "Home" at bounding box center [123, 160] width 229 height 41
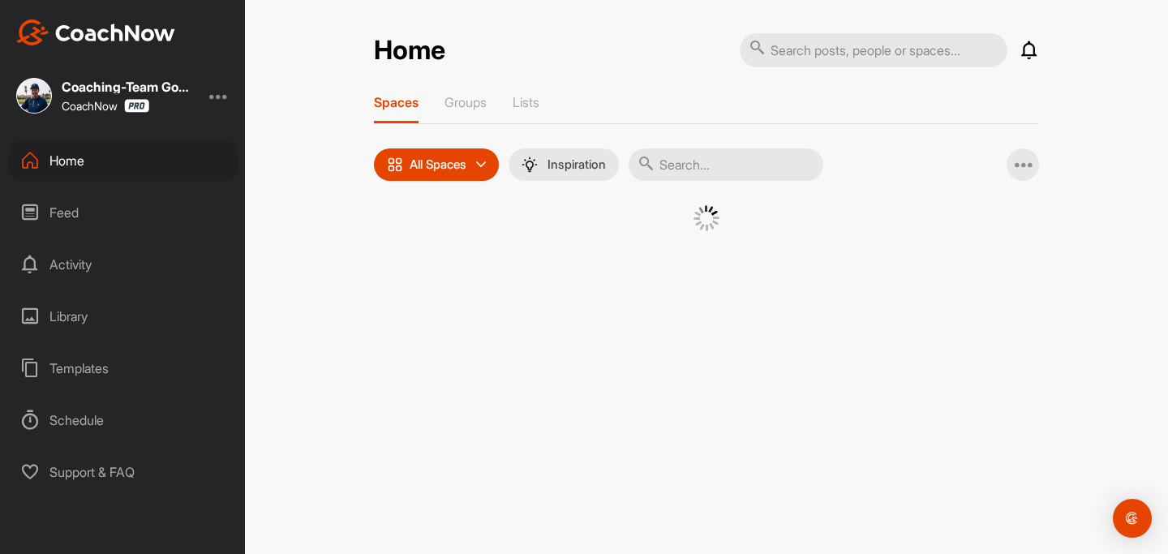
click at [707, 165] on input "text" at bounding box center [726, 164] width 195 height 32
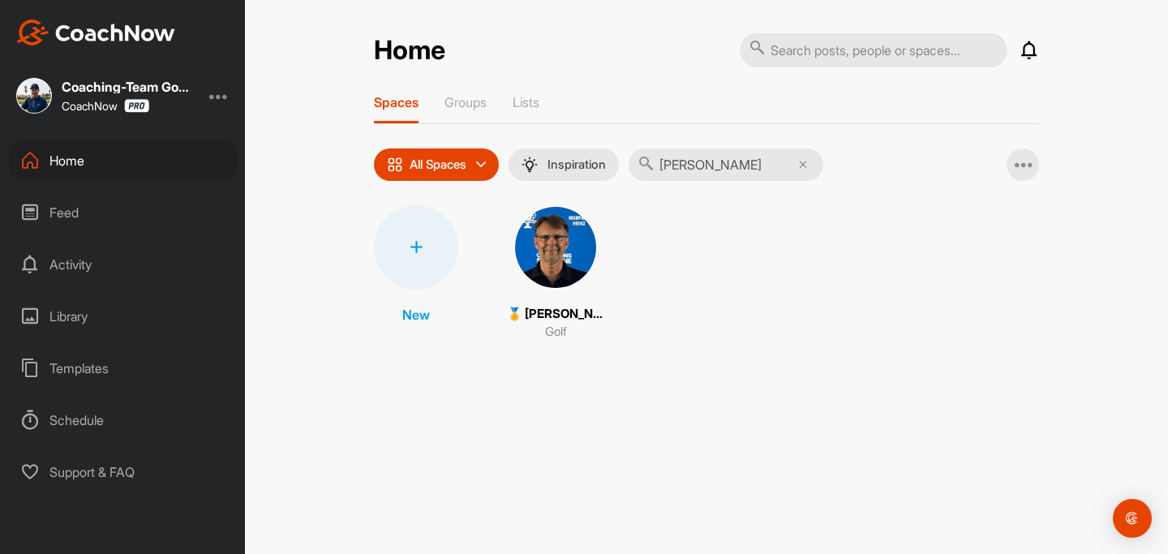
type input "manfred heinz"
click at [585, 248] on img at bounding box center [556, 247] width 84 height 84
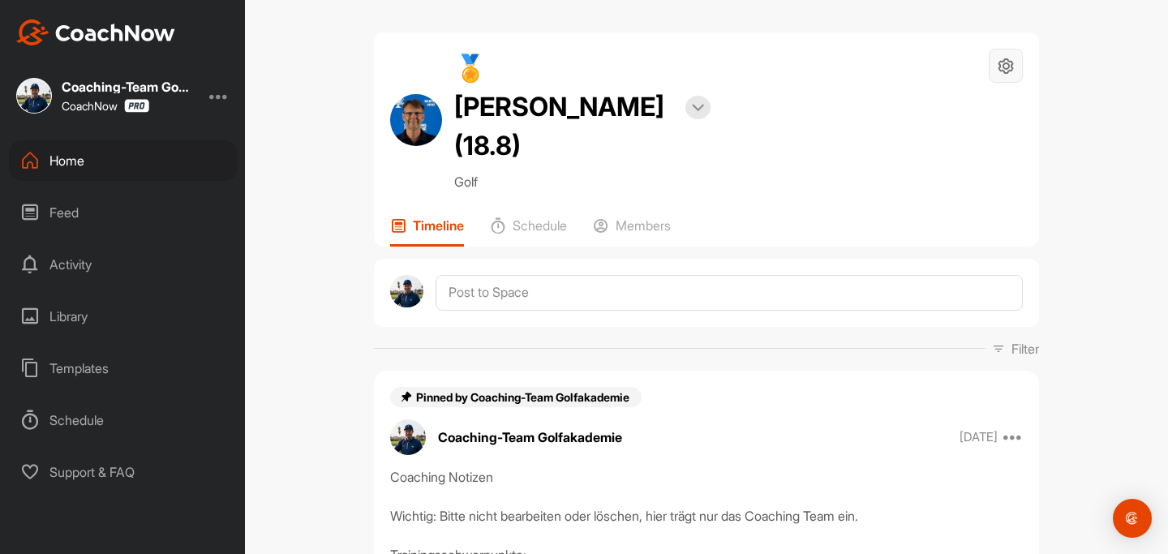
click at [1010, 62] on icon at bounding box center [1006, 66] width 19 height 19
click at [946, 114] on li "Space Settings" at bounding box center [958, 112] width 132 height 52
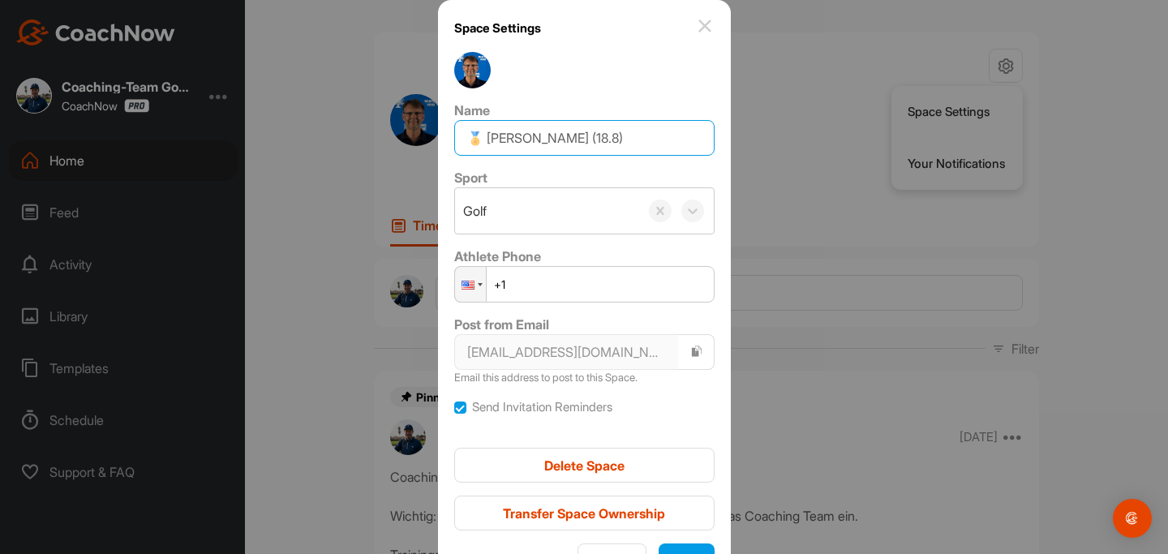
click at [605, 139] on input "🏅 [PERSON_NAME] (18.8)" at bounding box center [584, 138] width 260 height 36
click at [608, 138] on input "🏅 [PERSON_NAME] (18.8)" at bounding box center [584, 138] width 260 height 36
click at [609, 138] on input "🏅 [PERSON_NAME] (18.8)" at bounding box center [584, 138] width 260 height 36
type input "🏅 Manfred Heinz (18.6)"
click at [671, 545] on button "Save" at bounding box center [687, 561] width 56 height 35
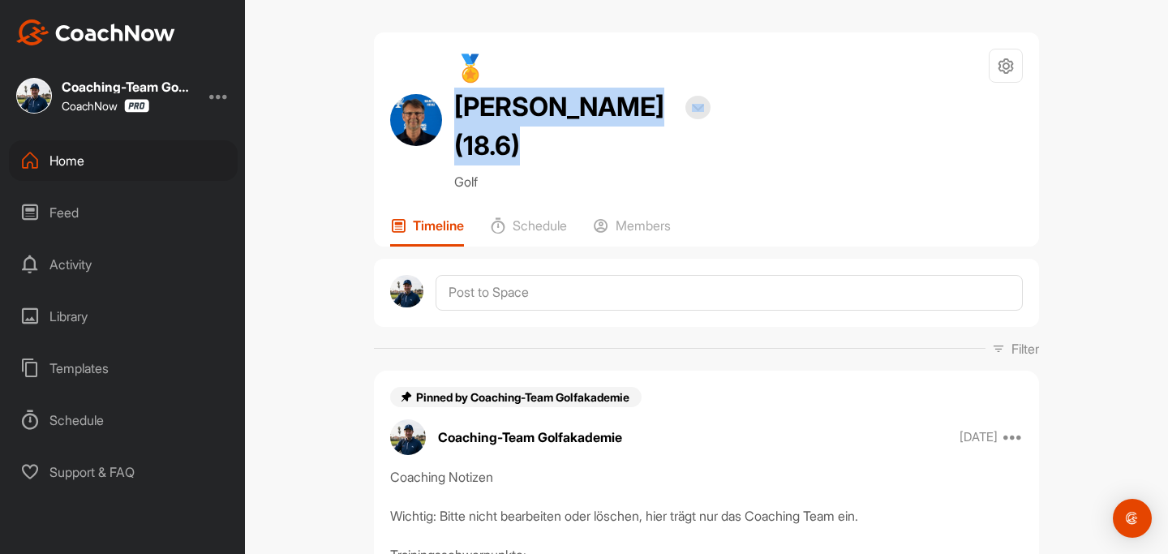
drag, startPoint x: 491, startPoint y: 59, endPoint x: 813, endPoint y: 82, distance: 322.9
click at [813, 82] on div "🏅 Manfred Heinz (18.6) Bookings Golf Space Settings Your Notifications" at bounding box center [706, 120] width 633 height 143
copy h2 "anfred Heinz (18.6)"
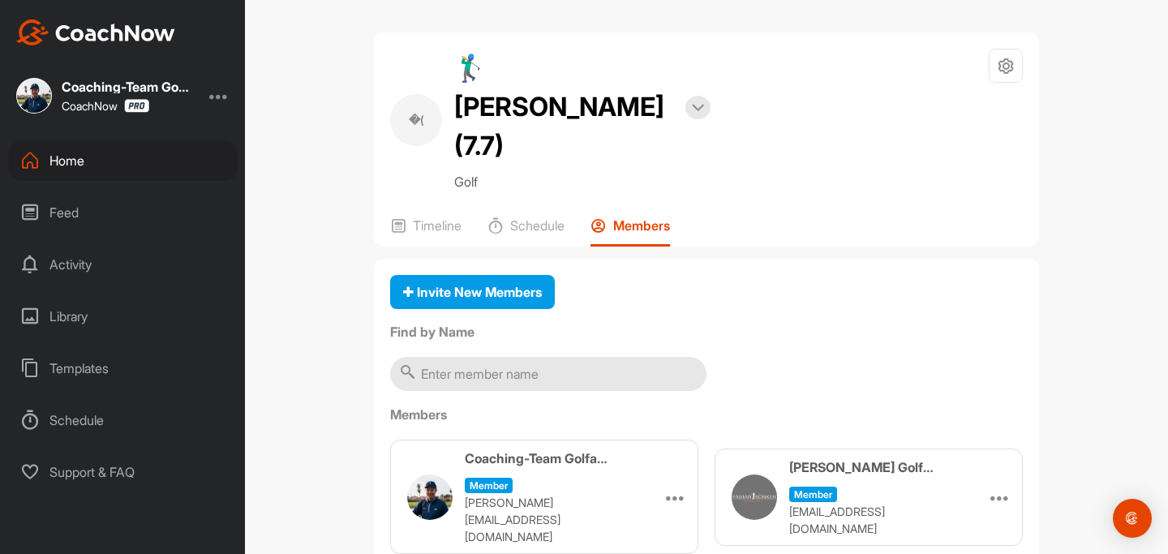
click at [78, 161] on div "Home" at bounding box center [123, 160] width 229 height 41
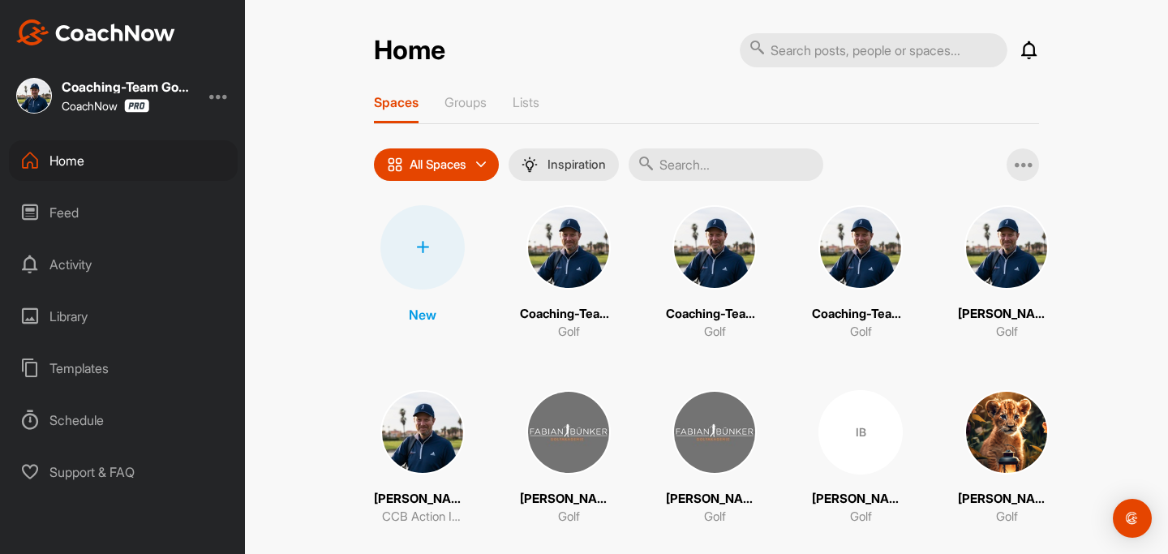
click at [695, 167] on input "text" at bounding box center [726, 164] width 195 height 32
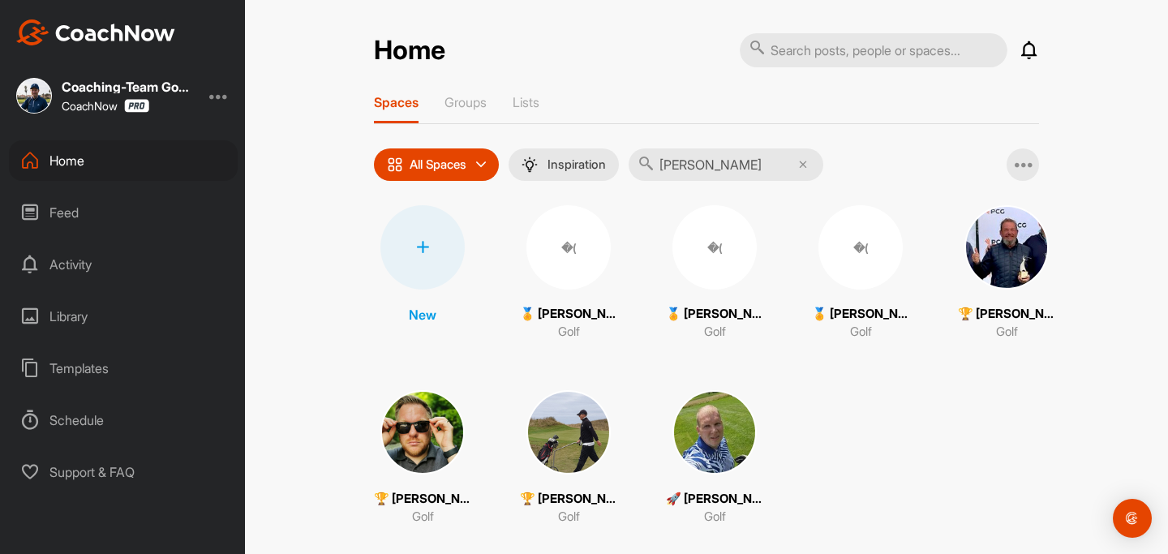
type input "jörg"
click at [690, 438] on img at bounding box center [715, 432] width 84 height 84
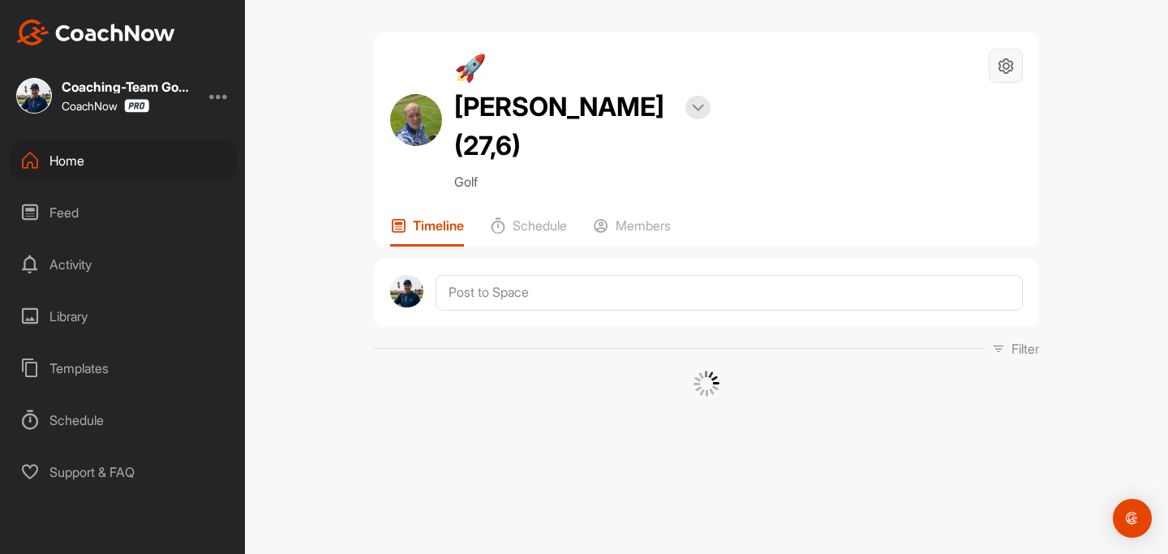
click at [1009, 71] on icon at bounding box center [1006, 66] width 19 height 19
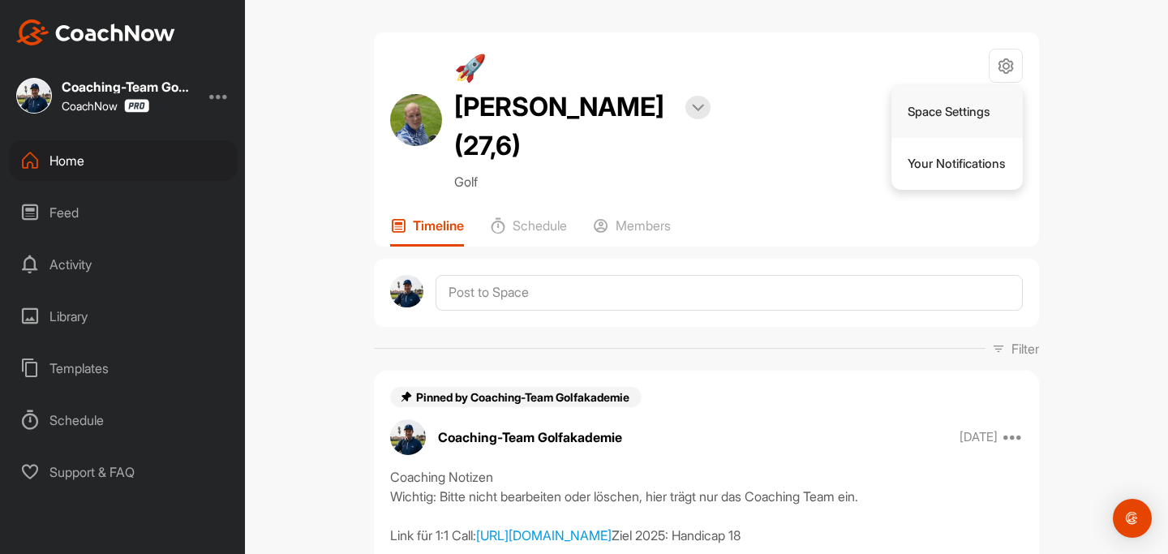
click at [975, 114] on li "Space Settings" at bounding box center [958, 112] width 132 height 52
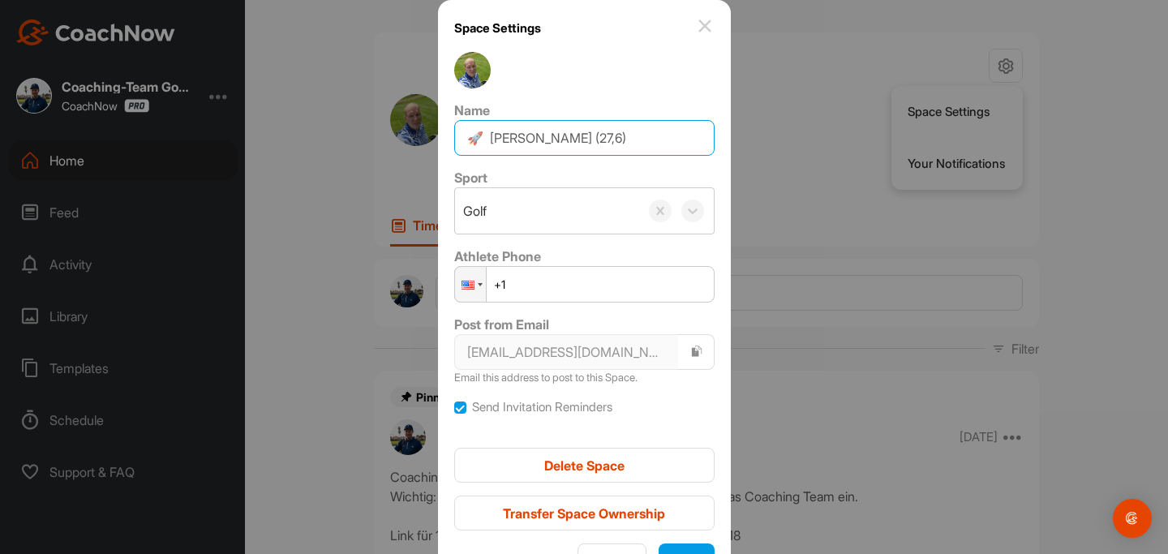
click at [628, 136] on input "🚀 Jörg Schlichting (27,6)" at bounding box center [584, 138] width 260 height 36
type input "🚀 Jörg Schlichting (27,5)"
click at [681, 548] on button "Save" at bounding box center [687, 561] width 56 height 35
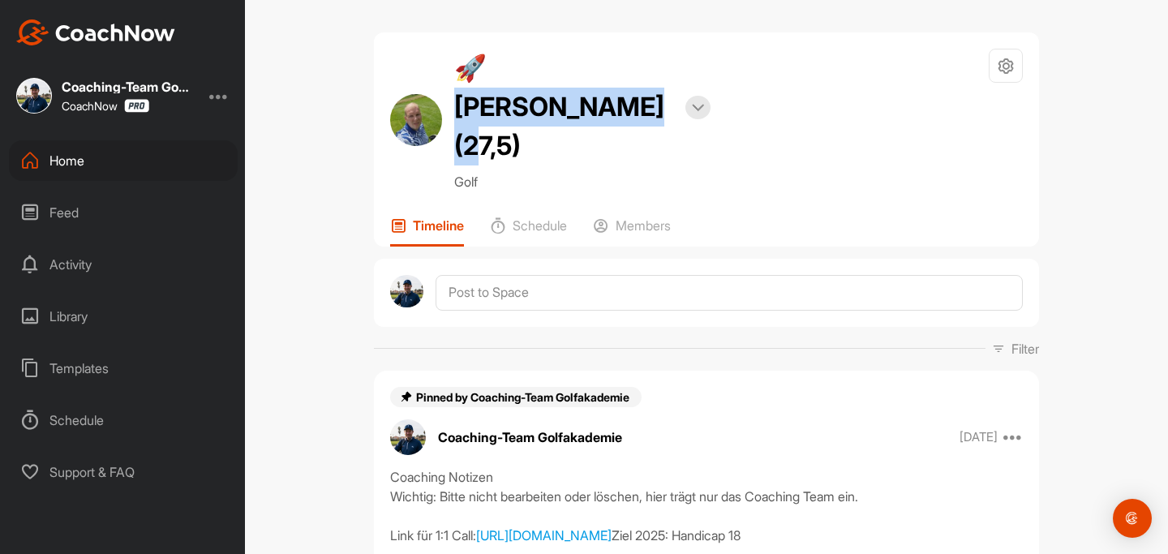
drag, startPoint x: 490, startPoint y: 67, endPoint x: 589, endPoint y: 117, distance: 110.7
click at [589, 117] on h2 "🚀 Jörg Schlichting (27,5)" at bounding box center [563, 107] width 219 height 117
copy h2 "örg Schlichting"
